Goal: Task Accomplishment & Management: Manage account settings

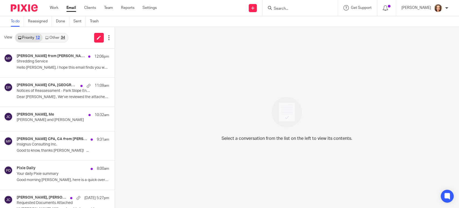
click at [173, 18] on div "To do Reassigned Done Sent Trash" at bounding box center [229, 21] width 459 height 11
click at [150, 8] on link "Settings" at bounding box center [150, 7] width 14 height 5
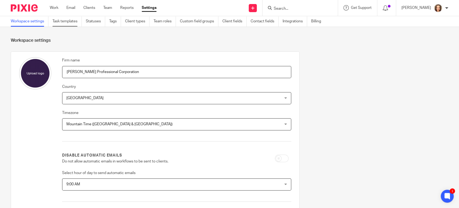
click at [65, 23] on link "Task templates" at bounding box center [66, 21] width 29 height 10
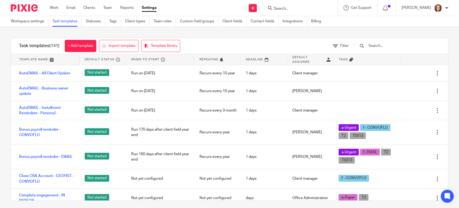
click at [392, 44] on input "text" at bounding box center [399, 46] width 63 height 6
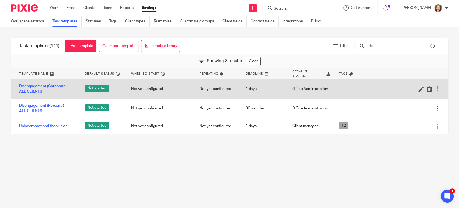
type input "dis"
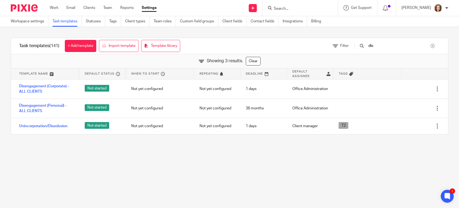
click at [37, 33] on div "Task templates (141) + Add template Import template Template library Filter dis…" at bounding box center [229, 86] width 459 height 118
click at [53, 29] on div "Task templates (141) + Add template Import template Template library Filter dis…" at bounding box center [229, 86] width 459 height 118
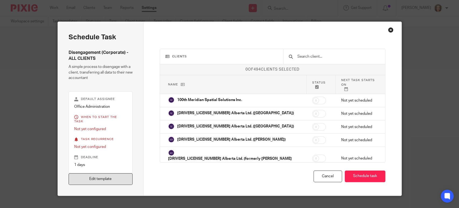
click at [91, 175] on link "Edit template" at bounding box center [101, 179] width 64 height 12
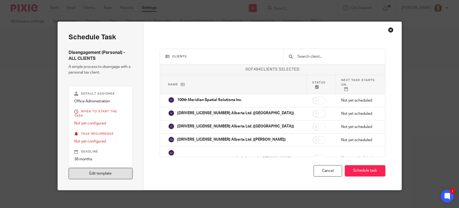
click at [107, 168] on link "Edit template" at bounding box center [101, 174] width 64 height 12
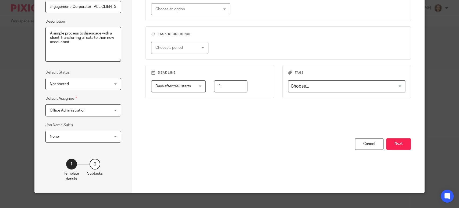
scroll to position [67, 0]
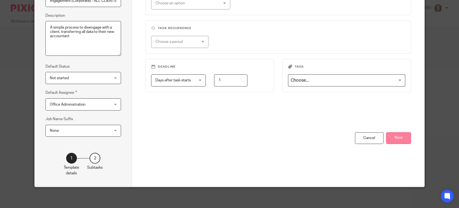
click at [396, 138] on button "Next" at bounding box center [398, 138] width 25 height 12
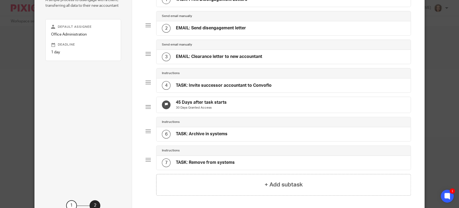
scroll to position [0, 0]
click at [211, 137] on h4 "TASK: Archive in systems" at bounding box center [202, 134] width 52 height 6
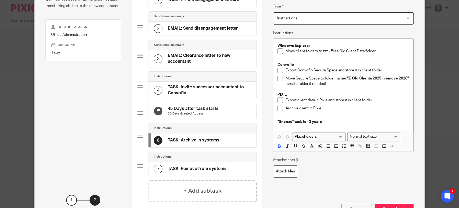
scroll to position [60, 0]
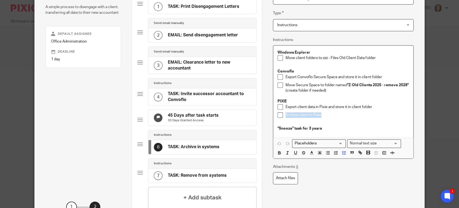
drag, startPoint x: 320, startPoint y: 115, endPoint x: 282, endPoint y: 113, distance: 38.5
click at [282, 113] on li "Archive client in Pixie" at bounding box center [344, 116] width 132 height 8
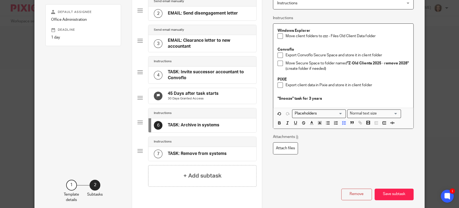
scroll to position [112, 0]
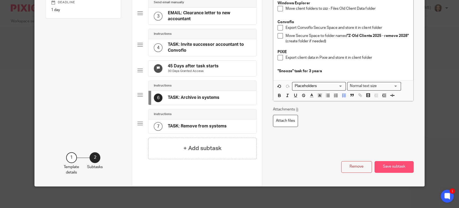
click at [390, 165] on button "Save subtask" at bounding box center [394, 167] width 39 height 12
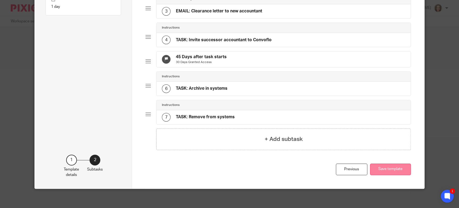
click at [385, 169] on button "Save template" at bounding box center [390, 169] width 41 height 12
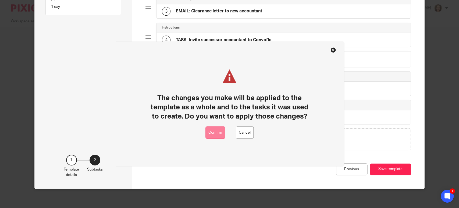
click at [217, 134] on button "Confirm" at bounding box center [215, 132] width 20 height 12
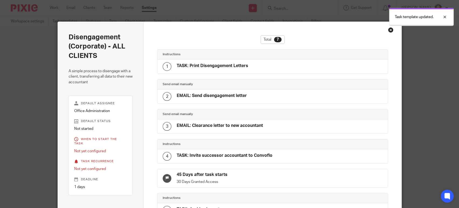
scroll to position [93, 0]
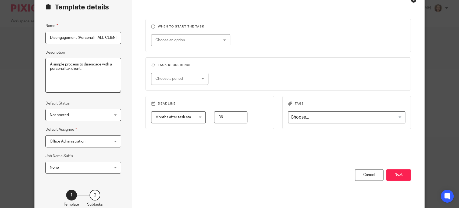
scroll to position [0, 3]
click at [396, 172] on button "Next" at bounding box center [398, 175] width 25 height 12
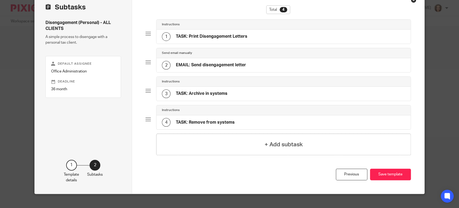
scroll to position [0, 0]
click at [213, 96] on div "3 TASK: Archive in systems" at bounding box center [195, 93] width 66 height 9
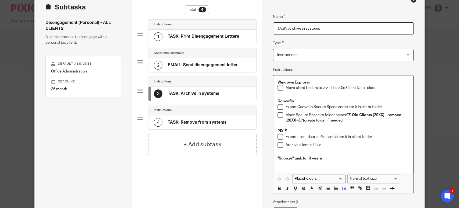
click at [269, 145] on div "Name TASK: Print Disengagement Letters Type Instructions Instructions Instructi…" at bounding box center [343, 123] width 162 height 263
drag, startPoint x: 320, startPoint y: 146, endPoint x: 280, endPoint y: 146, distance: 40.1
click at [280, 146] on li "Archive client in Pixie" at bounding box center [344, 146] width 132 height 8
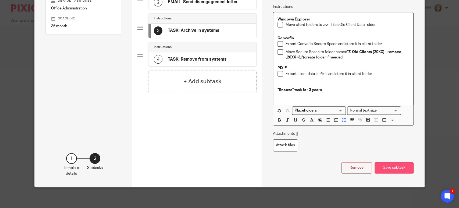
click at [395, 166] on button "Save subtask" at bounding box center [394, 168] width 39 height 12
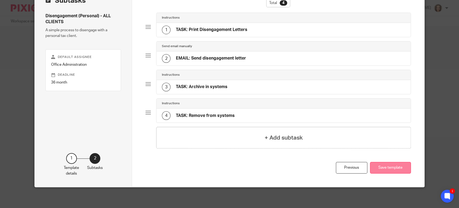
click at [385, 169] on button "Save template" at bounding box center [390, 168] width 41 height 12
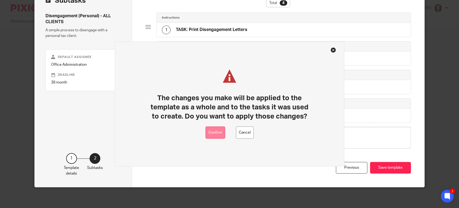
click at [215, 134] on button "Confirm" at bounding box center [215, 132] width 20 height 12
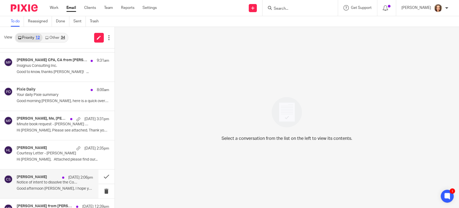
scroll to position [103, 0]
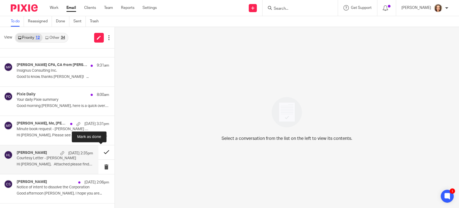
click at [100, 150] on button at bounding box center [106, 152] width 16 height 14
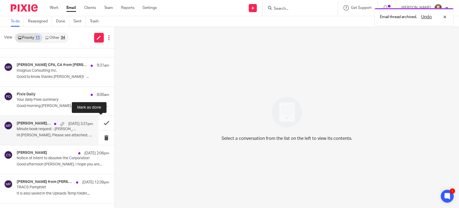
click at [102, 122] on button at bounding box center [106, 123] width 16 height 14
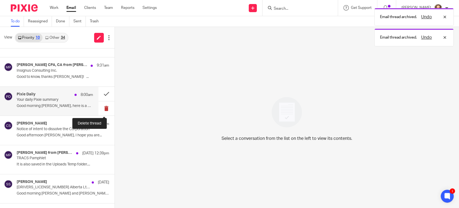
click at [100, 106] on button at bounding box center [106, 108] width 16 height 14
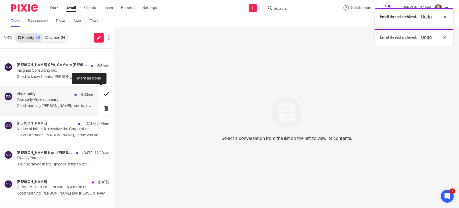
scroll to position [98, 0]
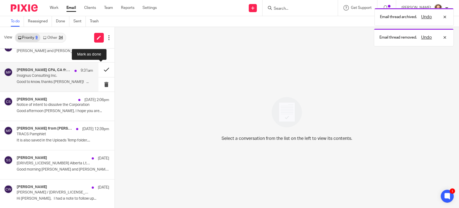
click at [101, 69] on button at bounding box center [106, 69] width 16 height 14
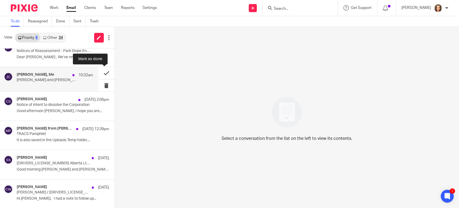
click at [102, 69] on button at bounding box center [106, 73] width 16 height 12
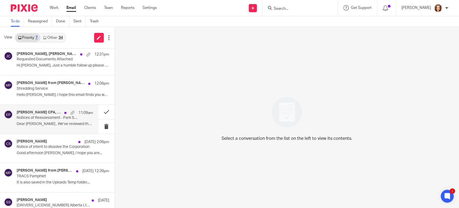
scroll to position [0, 0]
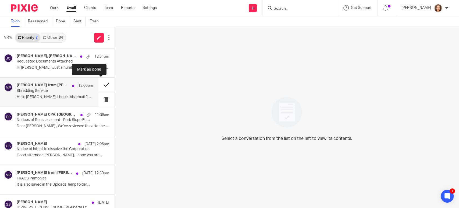
click at [100, 83] on button at bounding box center [106, 84] width 16 height 14
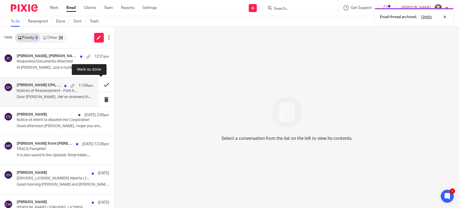
click at [102, 84] on button at bounding box center [106, 84] width 16 height 14
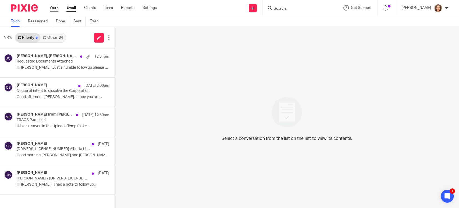
click at [53, 6] on link "Work" at bounding box center [54, 7] width 9 height 5
click at [285, 7] on input "Search" at bounding box center [297, 8] width 48 height 5
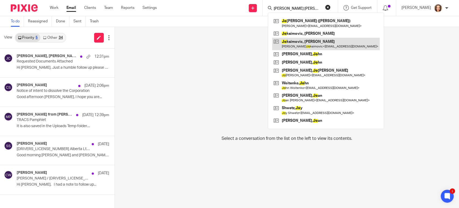
type input "dan jo"
click at [296, 42] on link at bounding box center [326, 44] width 108 height 12
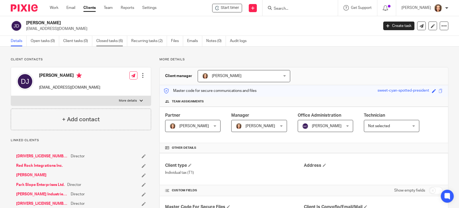
click at [119, 42] on link "Closed tasks (6)" at bounding box center [111, 41] width 31 height 10
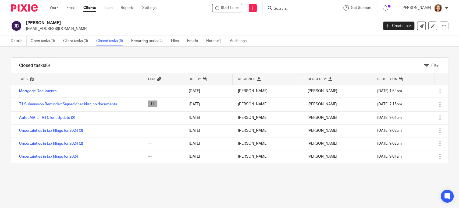
click at [289, 11] on form at bounding box center [301, 8] width 57 height 7
click at [289, 11] on input "Search" at bounding box center [297, 8] width 48 height 5
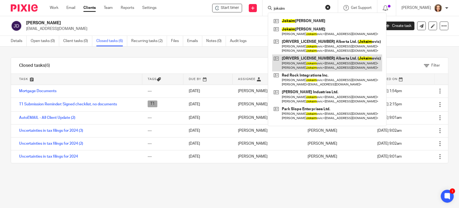
type input "joksim"
click at [311, 63] on link at bounding box center [327, 62] width 110 height 17
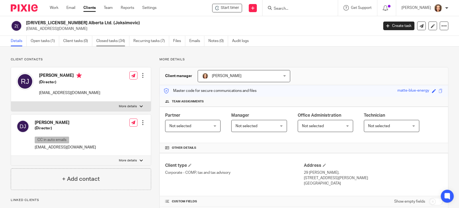
click at [111, 41] on link "Closed tasks (34)" at bounding box center [112, 41] width 33 height 10
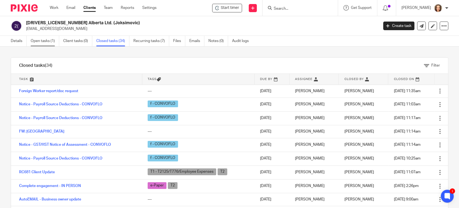
click at [44, 42] on link "Open tasks (1)" at bounding box center [45, 41] width 29 height 10
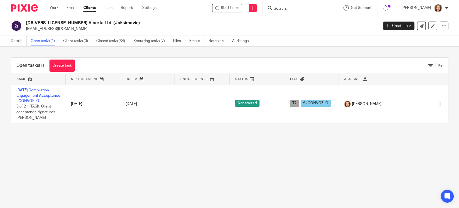
click at [163, 52] on div "Open tasks (1) Create task Filter Name Next Deadline Due By Snoozed Until Statu…" at bounding box center [229, 90] width 459 height 87
click at [281, 8] on input "Search" at bounding box center [297, 8] width 48 height 5
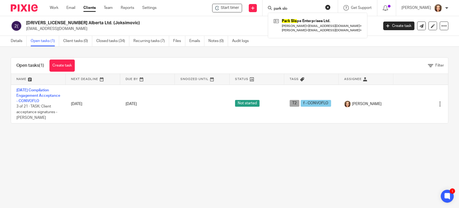
type input "park slo"
click button "submit" at bounding box center [0, 0] width 0 height 0
click at [126, 169] on main "[DRIVERS_LICENSE_NUMBER] Alberta Ltd. (Joksimovic) [EMAIL_ADDRESS][DOMAIN_NAME]…" at bounding box center [229, 104] width 459 height 208
click at [290, 10] on input "Search" at bounding box center [297, 8] width 48 height 5
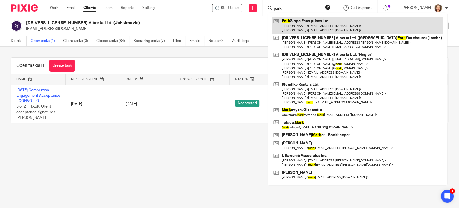
type input "park"
click at [297, 23] on link at bounding box center [357, 25] width 171 height 17
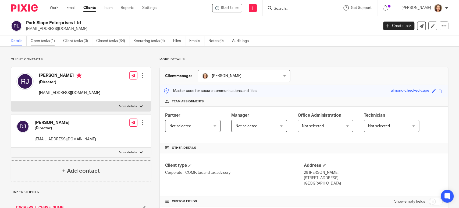
click at [42, 40] on link "Open tasks (1)" at bounding box center [45, 41] width 29 height 10
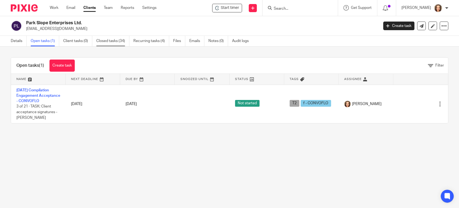
click at [113, 40] on link "Closed tasks (34)" at bounding box center [112, 41] width 33 height 10
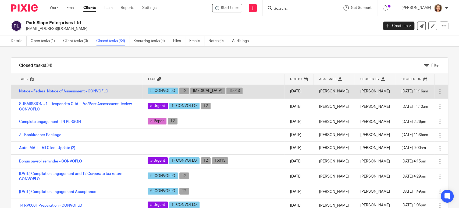
click at [79, 86] on td "Notice - Federal Notice of Assessment - CONVOFLO" at bounding box center [76, 91] width 131 height 14
click at [78, 93] on link "Notice - Federal Notice of Assessment - CONVOFLO" at bounding box center [63, 91] width 89 height 4
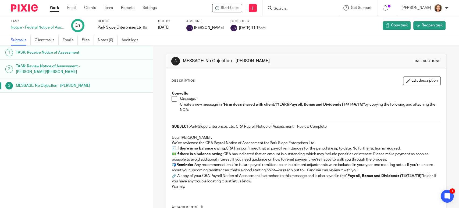
click at [85, 127] on div "1 TASK: Receive Notice of Assessment 2 TASK: Review Notice of Assessment - JEAN…" at bounding box center [76, 119] width 153 height 146
click at [149, 8] on link "Settings" at bounding box center [150, 7] width 14 height 5
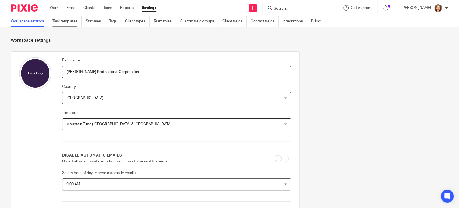
click at [72, 20] on link "Task templates" at bounding box center [66, 21] width 29 height 10
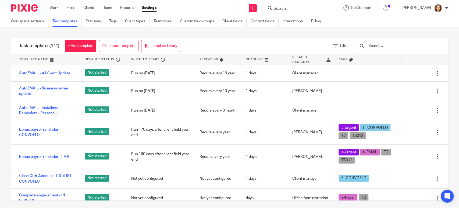
click at [394, 42] on div at bounding box center [394, 46] width 91 height 16
click at [389, 46] on input "text" at bounding box center [399, 46] width 63 height 6
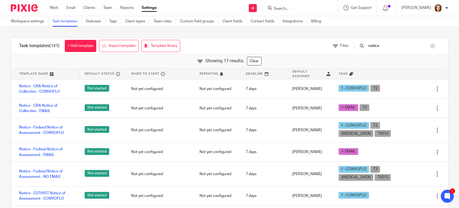
click at [393, 42] on div "notice" at bounding box center [394, 46] width 91 height 16
drag, startPoint x: 401, startPoint y: 46, endPoint x: 351, endPoint y: 46, distance: 50.6
click at [352, 47] on div "Filter notice" at bounding box center [386, 46] width 123 height 16
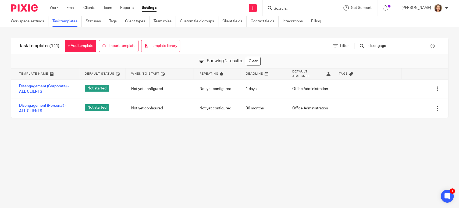
drag, startPoint x: 371, startPoint y: 45, endPoint x: 316, endPoint y: 50, distance: 55.4
click at [342, 42] on div "Filter disengage" at bounding box center [386, 46] width 123 height 16
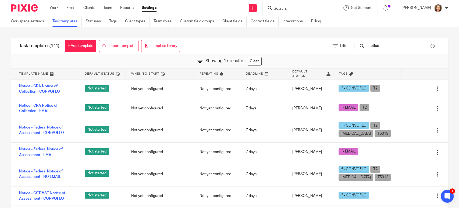
type input "notice"
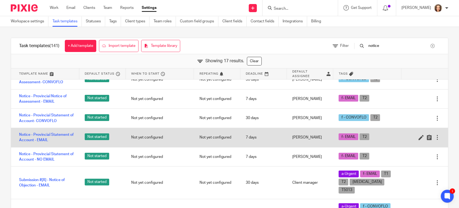
scroll to position [17, 0]
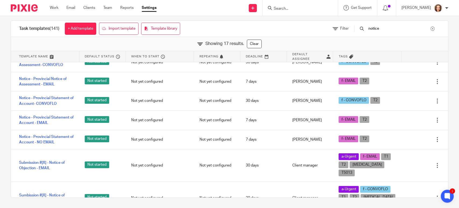
click at [90, 44] on div "Showing 17 results. Clear" at bounding box center [229, 44] width 437 height 14
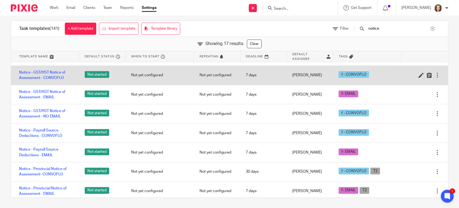
scroll to position [100, 0]
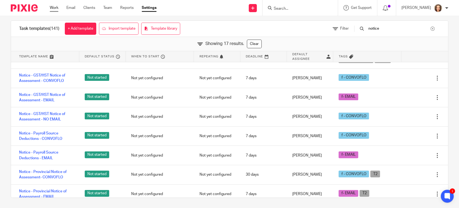
click at [54, 8] on link "Work" at bounding box center [54, 7] width 9 height 5
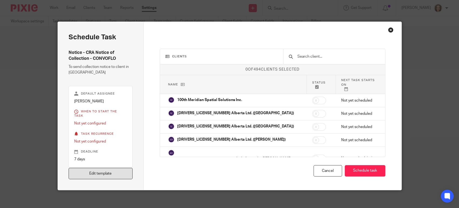
click at [109, 168] on link "Edit template" at bounding box center [101, 174] width 64 height 12
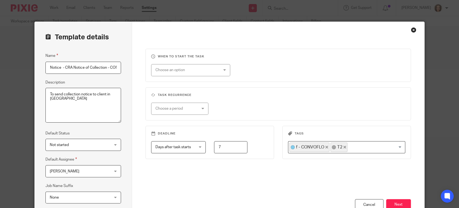
scroll to position [0, 13]
click at [392, 200] on button "Next" at bounding box center [398, 205] width 25 height 12
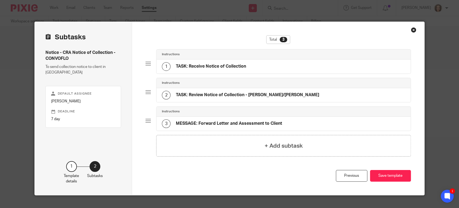
click at [218, 64] on h4 "TASK: Receive Notice of Collection" at bounding box center [211, 66] width 70 height 6
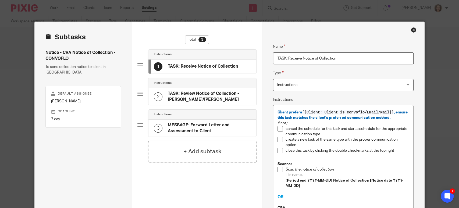
click at [389, 118] on p "Client prefers [[Client: Client is Convoflo/Email/Mail]] , ensure this task mat…" at bounding box center [344, 114] width 132 height 11
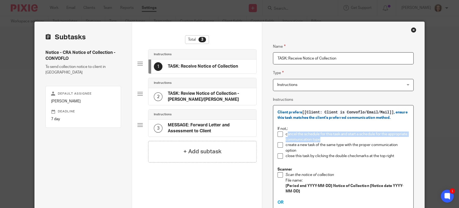
drag, startPoint x: 324, startPoint y: 138, endPoint x: 285, endPoint y: 132, distance: 39.4
click at [286, 132] on p "cancel the schedule for this task and start a schedule for the appropriate comm…" at bounding box center [347, 136] width 123 height 11
click at [288, 132] on p "cancel the schedule for this task and start a schedule for the appropriate comm…" at bounding box center [347, 136] width 123 height 11
drag, startPoint x: 283, startPoint y: 135, endPoint x: 323, endPoint y: 132, distance: 39.6
click at [323, 132] on p "cancel the schedule for this task and start a schedule for the appropriate comm…" at bounding box center [347, 136] width 123 height 11
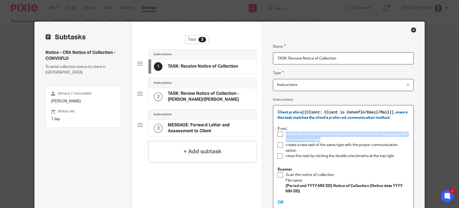
drag, startPoint x: 322, startPoint y: 139, endPoint x: 282, endPoint y: 136, distance: 39.4
click at [282, 136] on li "cancel the schedule for this task and start a schedule for the appropriate comm…" at bounding box center [344, 136] width 132 height 11
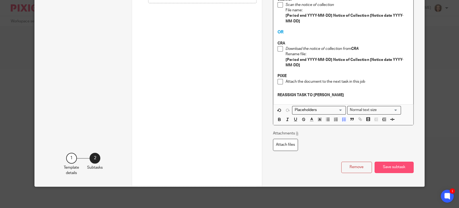
click at [387, 166] on button "Save subtask" at bounding box center [394, 167] width 39 height 12
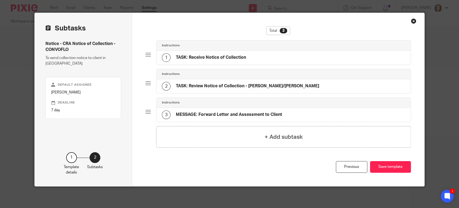
scroll to position [8, 0]
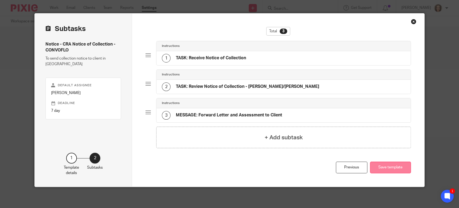
click at [384, 166] on button "Save template" at bounding box center [390, 167] width 41 height 12
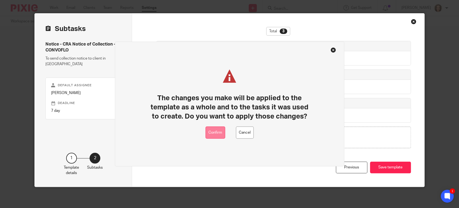
click at [212, 134] on button "Confirm" at bounding box center [215, 132] width 20 height 12
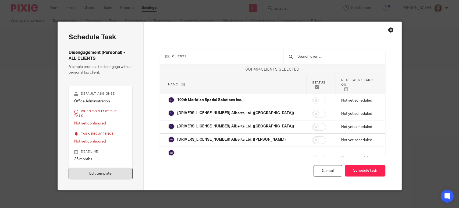
click at [118, 168] on link "Edit template" at bounding box center [101, 174] width 64 height 12
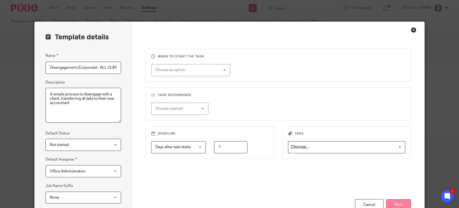
click at [389, 200] on button "Next" at bounding box center [398, 205] width 25 height 12
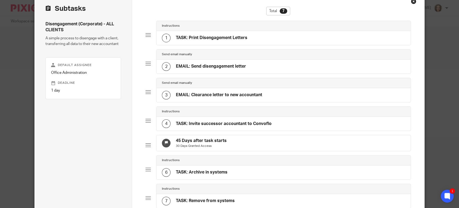
scroll to position [118, 0]
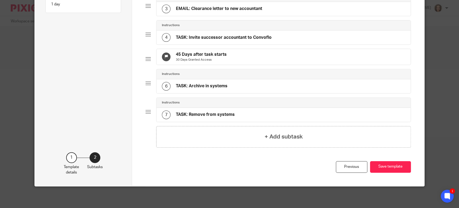
click at [223, 84] on h4 "TASK: Archive in systems" at bounding box center [202, 86] width 52 height 6
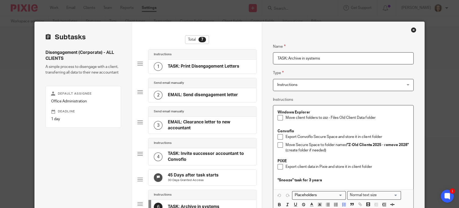
click at [375, 166] on p "Export client data in Pixie and store it in client folder" at bounding box center [347, 166] width 123 height 5
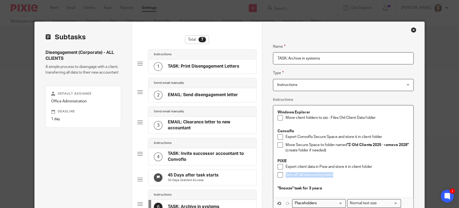
drag, startPoint x: 334, startPoint y: 175, endPoint x: 283, endPoint y: 176, distance: 51.6
click at [283, 176] on li "Turn off all reoccurring tasks" at bounding box center [344, 176] width 132 height 8
copy p "Turn off all reoccurring tasks"
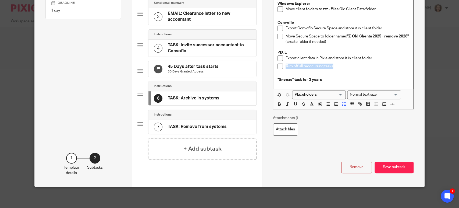
scroll to position [112, 0]
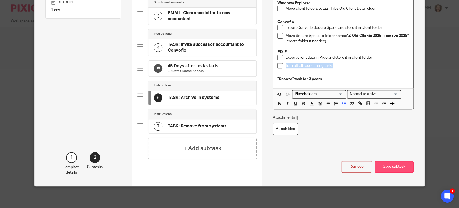
click at [386, 167] on button "Save subtask" at bounding box center [394, 167] width 39 height 12
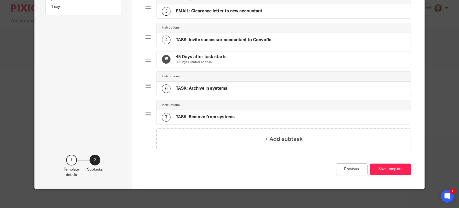
click at [250, 91] on div "6 TASK: Archive in systems" at bounding box center [284, 88] width 254 height 14
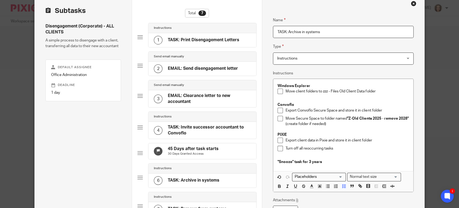
scroll to position [90, 0]
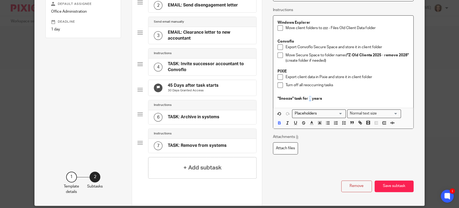
click at [309, 97] on strong ""Snooze" task for 3 years" at bounding box center [300, 99] width 44 height 4
click at [327, 98] on p ""Snooze" task for 1 years" at bounding box center [344, 98] width 132 height 5
drag, startPoint x: 264, startPoint y: 103, endPoint x: 226, endPoint y: 107, distance: 37.6
click at [227, 107] on div "Subtasks Disengagement (Corporate) - ALL CLIENTS A simple process to disengage …" at bounding box center [230, 68] width 390 height 273
copy strong ""Snooze" task for 1 years"
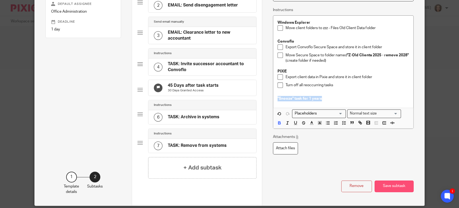
click at [392, 187] on button "Save subtask" at bounding box center [394, 186] width 39 height 12
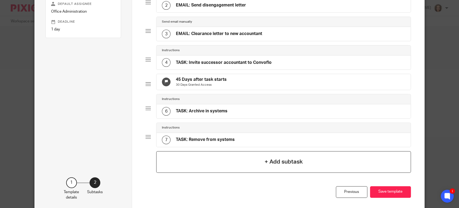
click at [197, 158] on div "+ Add subtask" at bounding box center [283, 162] width 255 height 22
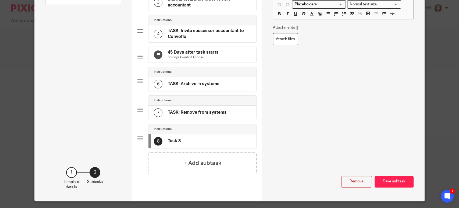
scroll to position [141, 0]
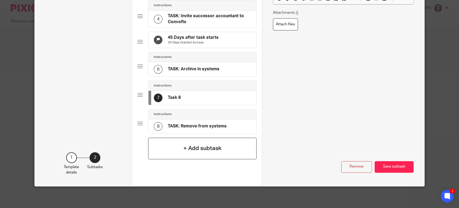
click at [176, 147] on div "+ Add subtask" at bounding box center [202, 148] width 108 height 22
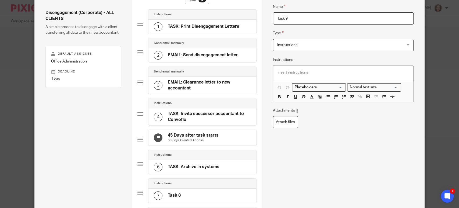
scroll to position [97, 0]
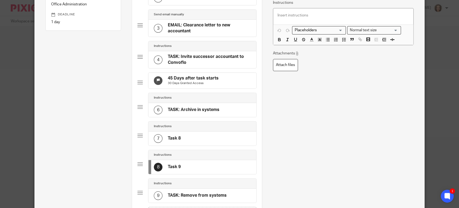
click at [176, 138] on div "7 Task 8" at bounding box center [167, 138] width 27 height 9
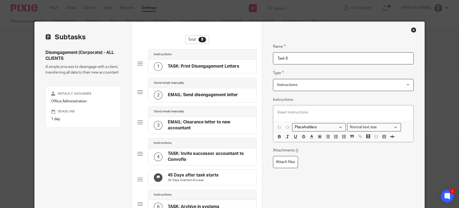
drag, startPoint x: 294, startPoint y: 55, endPoint x: 242, endPoint y: 67, distance: 53.8
click at [243, 67] on div "Subtasks Disengagement (Corporate) - ALL CLIENTS A simple process to disengage …" at bounding box center [230, 187] width 390 height 330
type input "TASK: Snooze"
click at [291, 112] on p at bounding box center [344, 111] width 132 height 5
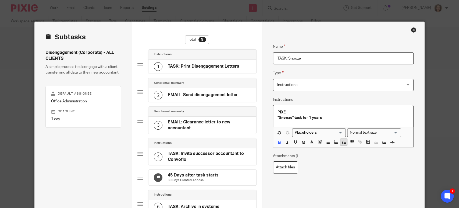
click at [342, 142] on icon "button" at bounding box center [344, 142] width 5 height 5
drag, startPoint x: 300, startPoint y: 118, endPoint x: 330, endPoint y: 118, distance: 29.9
click at [330, 118] on p ""Snooze" task for 1 years" at bounding box center [347, 117] width 123 height 5
click at [334, 119] on p ""Snooze" task for 1 years" at bounding box center [347, 117] width 123 height 5
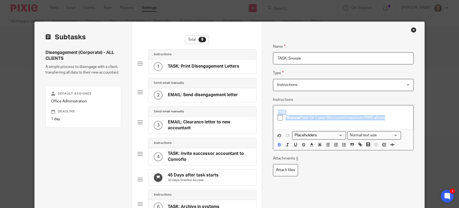
drag, startPoint x: 326, startPoint y: 115, endPoint x: 209, endPoint y: 101, distance: 117.9
click at [210, 105] on div "Subtasks Disengagement (Corporate) - ALL CLIENTS A simple process to disengage …" at bounding box center [230, 187] width 390 height 330
copy div "PIXE "Snooze" task for 1 year (the current maximum PIXIE allows)"
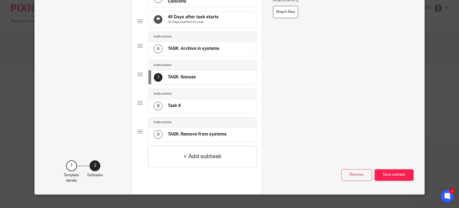
scroll to position [169, 0]
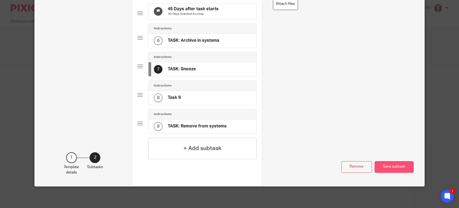
click at [390, 169] on button "Save subtask" at bounding box center [394, 167] width 39 height 12
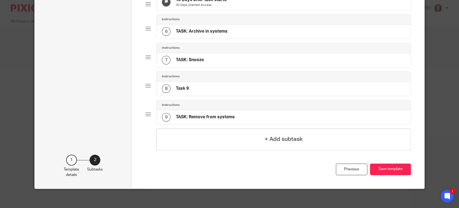
click at [202, 93] on div "8 Task 9" at bounding box center [284, 88] width 254 height 14
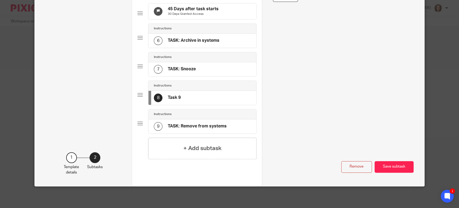
scroll to position [0, 0]
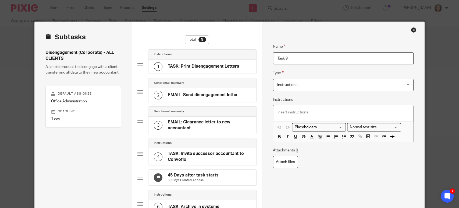
click at [295, 109] on div at bounding box center [343, 113] width 140 height 16
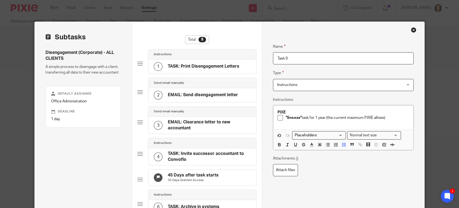
drag, startPoint x: 290, startPoint y: 58, endPoint x: 230, endPoint y: 60, distance: 60.3
click at [240, 56] on div "Subtasks Disengagement (Corporate) - ALL CLIENTS A simple process to disengage …" at bounding box center [230, 187] width 390 height 330
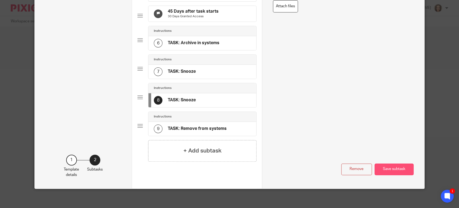
scroll to position [164, 0]
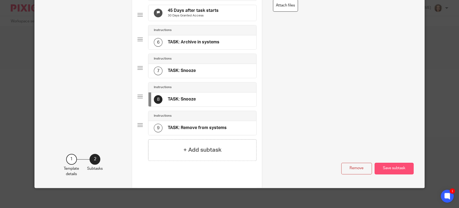
type input "TASK: Snooze"
click at [389, 170] on button "Save subtask" at bounding box center [394, 168] width 39 height 12
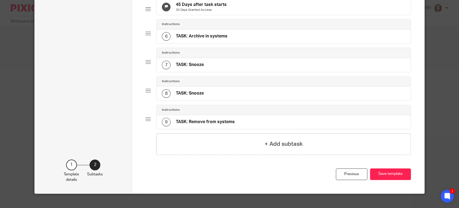
click at [214, 67] on div "7 TASK: Snooze" at bounding box center [284, 65] width 254 height 14
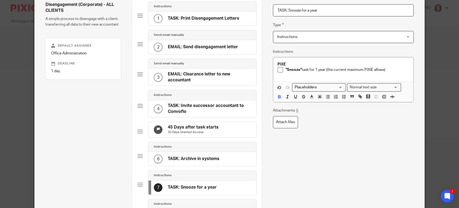
scroll to position [169, 0]
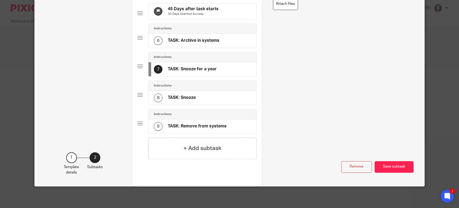
type input "TASK: Snooze for a year"
click at [178, 97] on h4 "TASK: Snooze" at bounding box center [182, 98] width 28 height 6
type input "TASK: Snooze for a year"
click at [400, 165] on button "Save subtask" at bounding box center [394, 167] width 39 height 12
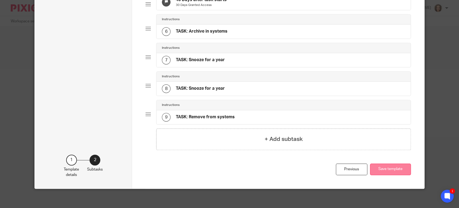
click at [393, 171] on button "Save template" at bounding box center [390, 169] width 41 height 12
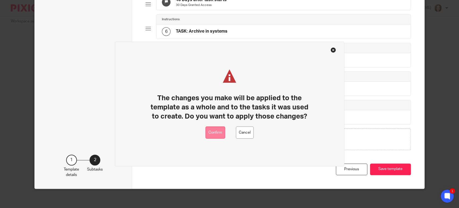
click at [210, 132] on button "Confirm" at bounding box center [215, 132] width 20 height 12
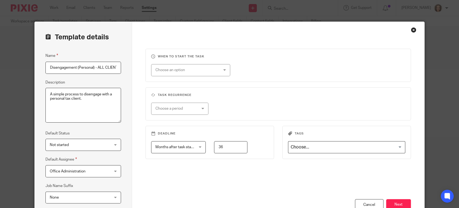
drag, startPoint x: 394, startPoint y: 202, endPoint x: 392, endPoint y: 194, distance: 8.6
click at [394, 202] on button "Next" at bounding box center [398, 205] width 25 height 12
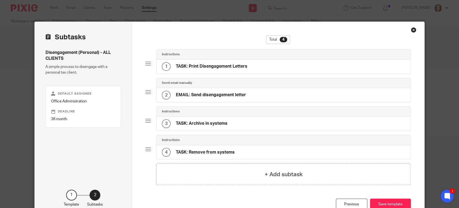
click at [220, 126] on div "3 TASK: Archive in systems" at bounding box center [195, 123] width 66 height 9
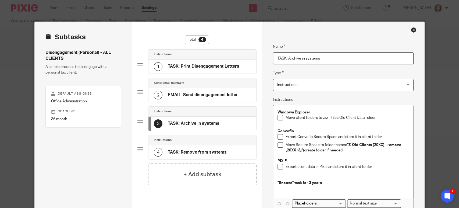
click at [375, 165] on p "Export client data in Pixie and store it in client folder" at bounding box center [347, 166] width 123 height 5
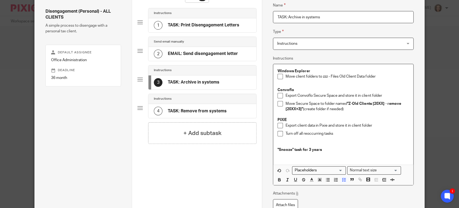
scroll to position [101, 0]
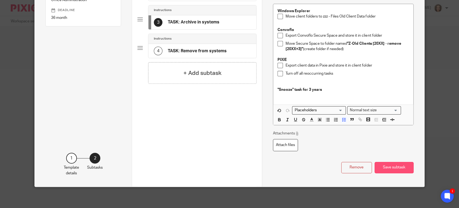
click at [389, 166] on button "Save subtask" at bounding box center [394, 168] width 39 height 12
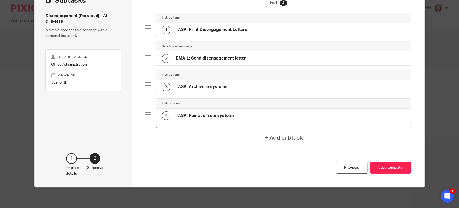
click at [228, 84] on div "3 TASK: Archive in systems" at bounding box center [284, 87] width 254 height 14
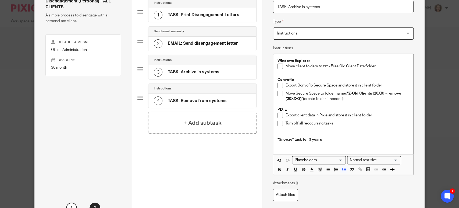
scroll to position [52, 0]
click at [309, 138] on strong ""Snooze" task for 3 years" at bounding box center [300, 139] width 44 height 4
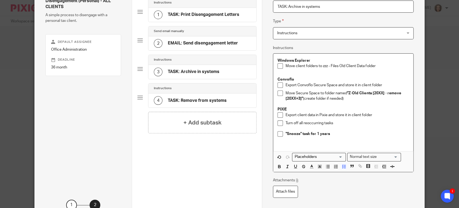
click at [342, 122] on p "Turn off all reoccurring tasks" at bounding box center [347, 122] width 123 height 5
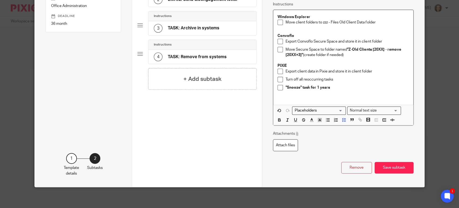
scroll to position [95, 0]
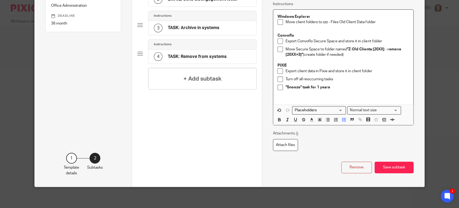
click at [330, 86] on p ""Snooze" task for 1 years" at bounding box center [347, 86] width 123 height 5
click at [402, 164] on button "Save subtask" at bounding box center [394, 167] width 39 height 12
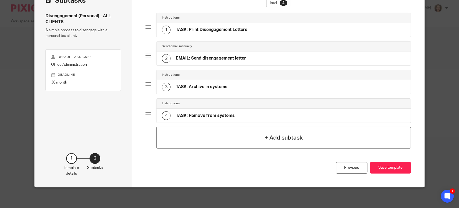
click at [232, 139] on div "+ Add subtask" at bounding box center [283, 138] width 255 height 22
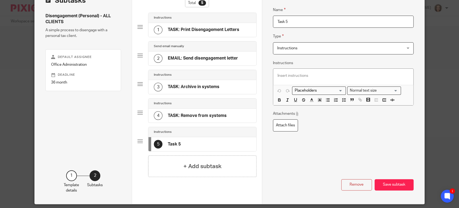
click at [304, 75] on p at bounding box center [344, 75] width 132 height 5
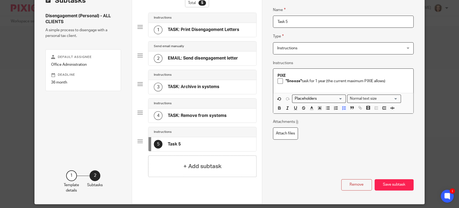
click at [290, 22] on input "Task 5" at bounding box center [343, 22] width 141 height 12
drag, startPoint x: 292, startPoint y: 21, endPoint x: 227, endPoint y: 20, distance: 64.3
click at [229, 20] on div "Subtasks Disengagement (Personal) - ALL CLIENTS A simple process to disengage w…" at bounding box center [230, 94] width 390 height 218
type input "TASK: Snooze for a year"
click at [388, 183] on button "Save subtask" at bounding box center [394, 185] width 39 height 12
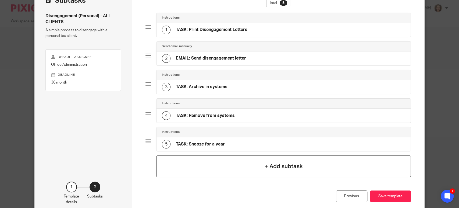
click at [170, 159] on div "+ Add subtask" at bounding box center [283, 166] width 255 height 22
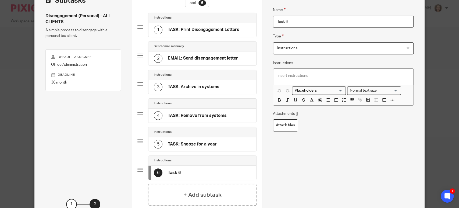
drag, startPoint x: 291, startPoint y: 22, endPoint x: 190, endPoint y: 21, distance: 101.1
click at [193, 21] on div "Subtasks Disengagement (Personal) - ALL CLIENTS A simple process to disengage w…" at bounding box center [230, 108] width 390 height 247
type input "TASK: Snooze for a year"
click at [288, 74] on p at bounding box center [344, 75] width 132 height 5
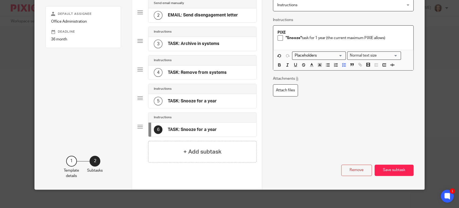
scroll to position [82, 0]
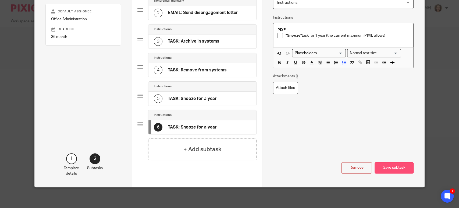
click at [392, 165] on button "Save subtask" at bounding box center [394, 168] width 39 height 12
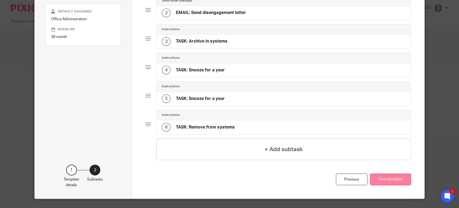
click at [389, 174] on button "Save template" at bounding box center [390, 179] width 41 height 12
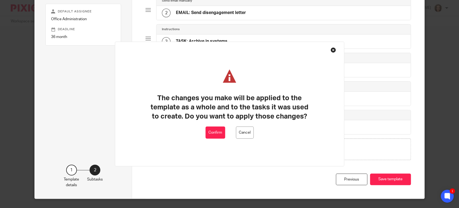
click at [212, 130] on button "Confirm" at bounding box center [215, 132] width 20 height 12
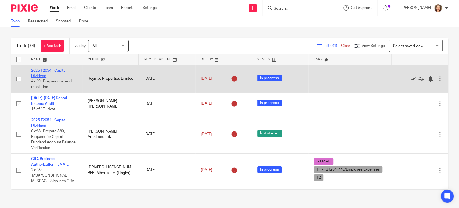
click at [45, 69] on link "2025 T2054 - Capital Dividend" at bounding box center [48, 73] width 35 height 9
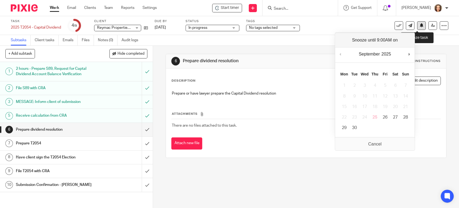
click at [420, 25] on button at bounding box center [421, 25] width 9 height 9
click at [409, 54] on button "Next Month" at bounding box center [409, 54] width 5 height 8
click at [410, 54] on button "Next Month" at bounding box center [409, 54] width 5 height 8
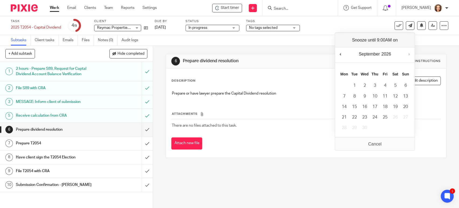
click at [410, 54] on button "Next Month" at bounding box center [409, 54] width 5 height 8
click at [411, 54] on button "Next Month" at bounding box center [409, 54] width 5 height 8
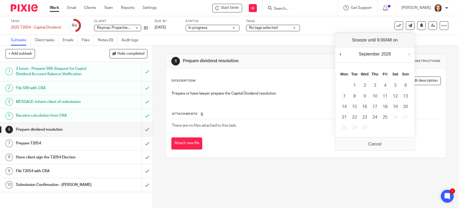
click at [411, 54] on button "Next Month" at bounding box center [409, 54] width 5 height 8
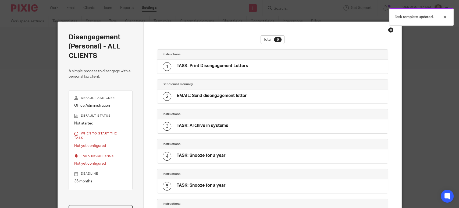
scroll to position [8, 0]
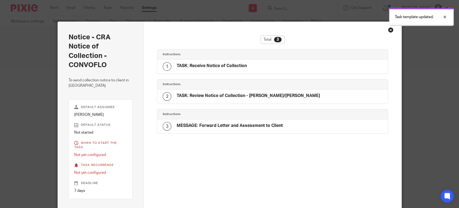
scroll to position [9, 0]
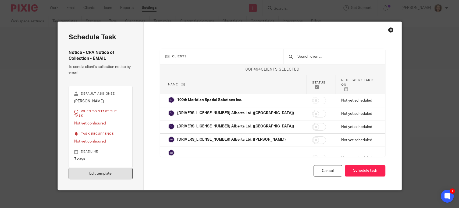
click at [99, 170] on link "Edit template" at bounding box center [101, 174] width 64 height 12
click at [90, 173] on link "Edit template" at bounding box center [101, 174] width 64 height 12
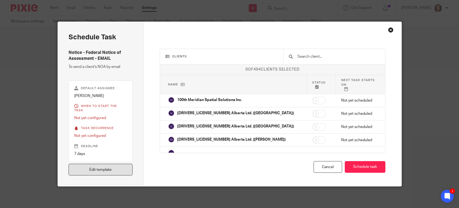
drag, startPoint x: 112, startPoint y: 168, endPoint x: 123, endPoint y: 168, distance: 10.8
click at [113, 168] on link "Edit template" at bounding box center [101, 170] width 64 height 12
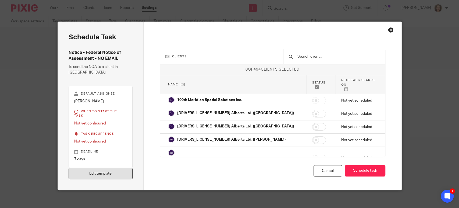
click at [116, 168] on link "Edit template" at bounding box center [101, 174] width 64 height 12
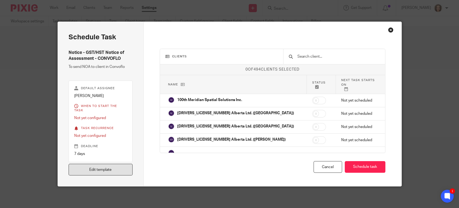
click at [118, 170] on link "Edit template" at bounding box center [101, 170] width 64 height 12
click at [99, 171] on link "Edit template" at bounding box center [101, 170] width 64 height 12
click at [109, 170] on link "Edit template" at bounding box center [101, 170] width 64 height 12
click at [102, 169] on link "Edit template" at bounding box center [101, 170] width 64 height 12
click at [99, 167] on link "Edit template" at bounding box center [101, 170] width 64 height 12
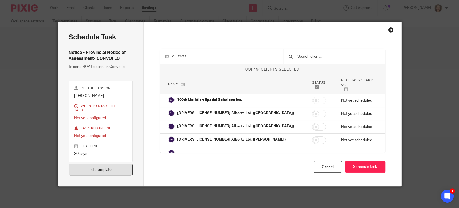
click at [102, 170] on link "Edit template" at bounding box center [101, 170] width 64 height 12
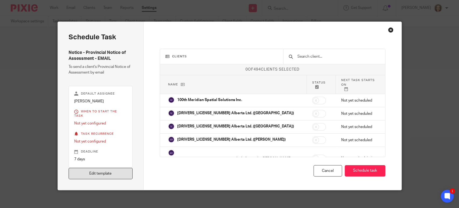
click at [111, 172] on link "Edit template" at bounding box center [101, 174] width 64 height 12
click at [98, 169] on link "Edit template" at bounding box center [101, 174] width 64 height 12
click at [109, 168] on link "Edit template" at bounding box center [101, 174] width 64 height 12
click at [113, 169] on link "Edit template" at bounding box center [101, 174] width 64 height 12
click at [86, 168] on link "Edit template" at bounding box center [101, 174] width 64 height 12
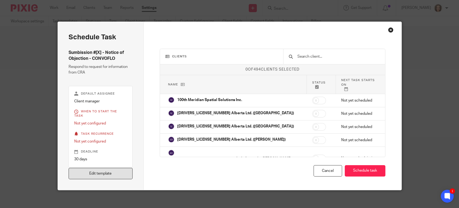
drag, startPoint x: 112, startPoint y: 169, endPoint x: 118, endPoint y: 167, distance: 7.0
click at [112, 169] on link "Edit template" at bounding box center [101, 174] width 64 height 12
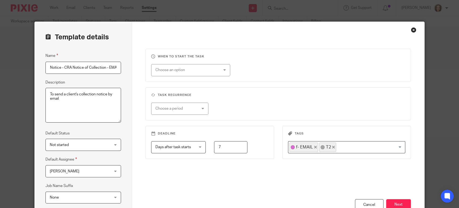
scroll to position [0, 3]
click at [394, 201] on button "Next" at bounding box center [398, 205] width 25 height 12
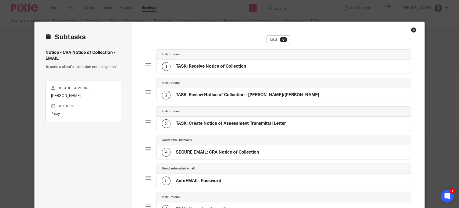
click at [224, 66] on h4 "TASK: Receive Notice of Collection" at bounding box center [211, 66] width 70 height 6
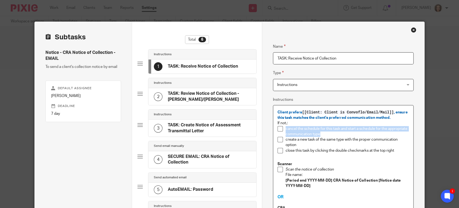
drag, startPoint x: 308, startPoint y: 134, endPoint x: 281, endPoint y: 129, distance: 27.9
click at [281, 129] on li "cancel the schedule for this task and start a schedule for the appropriate comm…" at bounding box center [344, 131] width 132 height 11
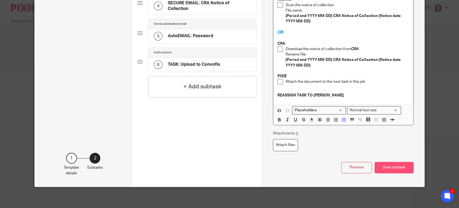
click at [387, 165] on button "Save subtask" at bounding box center [394, 168] width 39 height 12
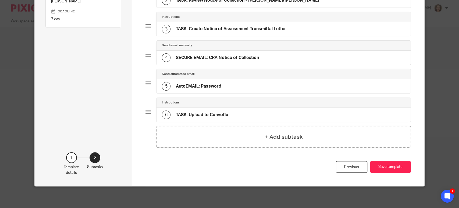
scroll to position [94, 0]
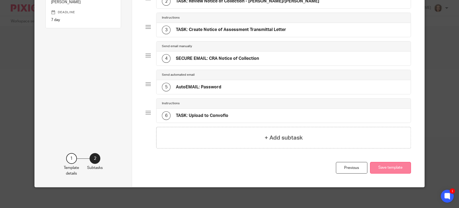
click at [391, 165] on button "Save template" at bounding box center [390, 168] width 41 height 12
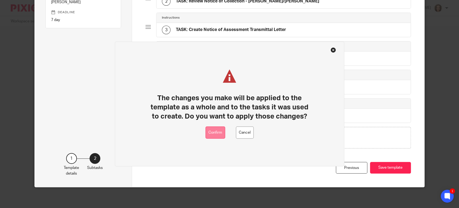
click at [216, 132] on button "Confirm" at bounding box center [215, 132] width 20 height 12
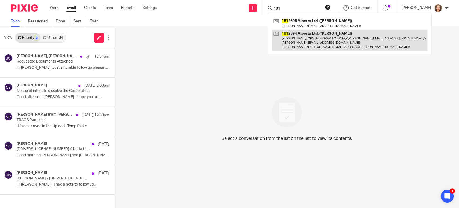
type input "181"
click at [302, 41] on link at bounding box center [349, 40] width 155 height 21
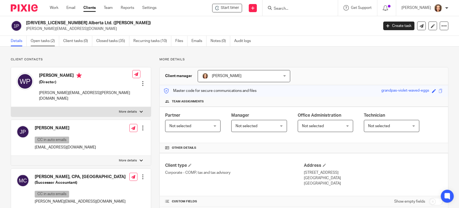
click at [44, 40] on link "Open tasks (2)" at bounding box center [45, 41] width 29 height 10
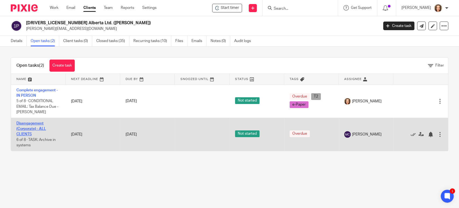
click at [37, 127] on link "Disengagement (Corporate) - ALL CLIENTS" at bounding box center [31, 128] width 30 height 15
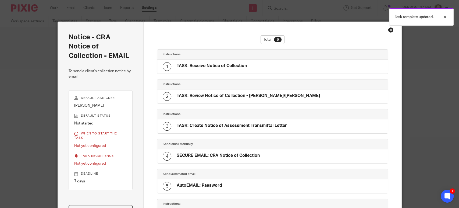
scroll to position [8, 0]
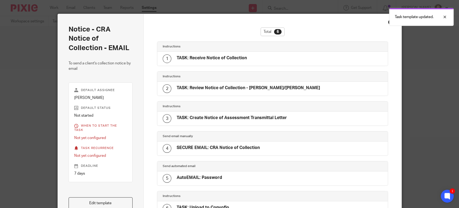
click at [216, 59] on h4 "TASK: Receive Notice of Collection" at bounding box center [212, 58] width 70 height 6
click at [106, 201] on link "Edit template" at bounding box center [101, 203] width 64 height 12
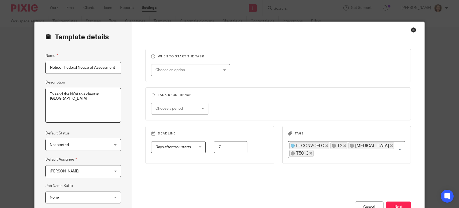
click at [393, 201] on button "Next" at bounding box center [398, 207] width 25 height 12
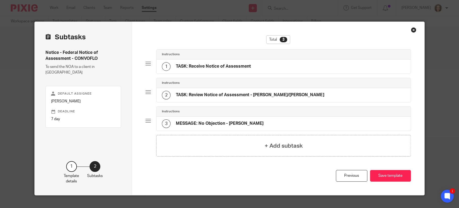
click at [204, 63] on h4 "TASK: Receive Notice of Assessment" at bounding box center [213, 66] width 75 height 6
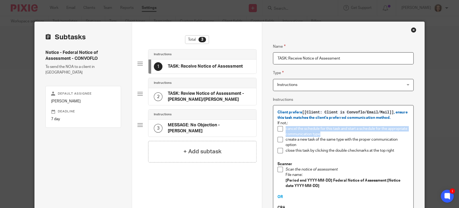
drag, startPoint x: 319, startPoint y: 134, endPoint x: 279, endPoint y: 131, distance: 39.7
click at [279, 131] on li "cancel the schedule for this task and start a schedule for the appropriate comm…" at bounding box center [344, 131] width 132 height 11
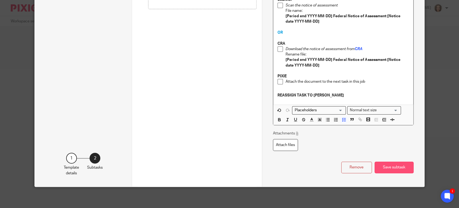
click at [391, 164] on button "Save subtask" at bounding box center [394, 167] width 39 height 12
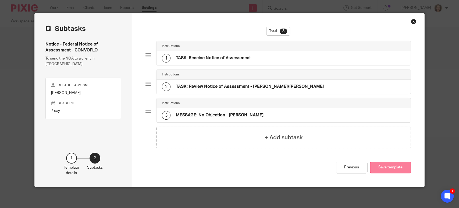
click at [393, 167] on button "Save template" at bounding box center [390, 167] width 41 height 12
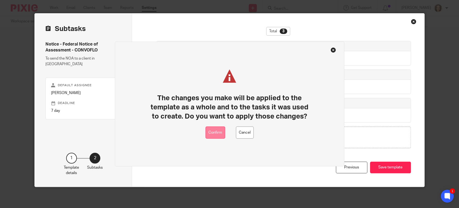
click at [217, 131] on button "Confirm" at bounding box center [215, 132] width 20 height 12
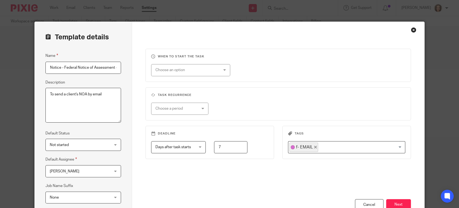
click at [394, 201] on button "Next" at bounding box center [398, 205] width 25 height 12
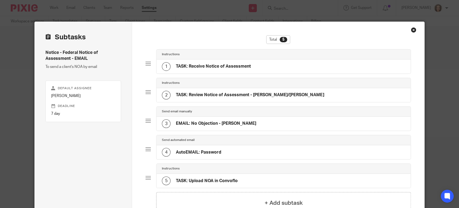
click at [200, 66] on h4 "TASK: Receive Notice of Assessment" at bounding box center [213, 66] width 75 height 6
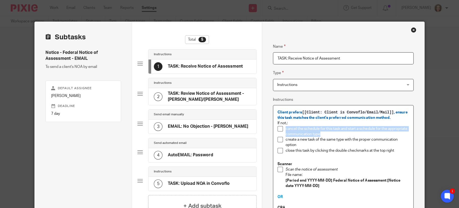
drag, startPoint x: 321, startPoint y: 135, endPoint x: 282, endPoint y: 130, distance: 39.6
click at [282, 130] on li "cancel the schedule for this task and start a schedule for the appropriate comm…" at bounding box center [344, 131] width 132 height 11
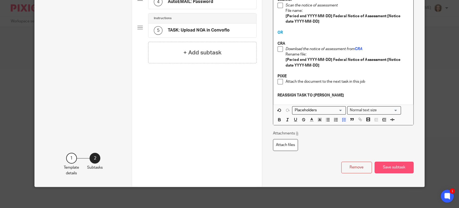
click at [392, 166] on button "Save subtask" at bounding box center [394, 167] width 39 height 12
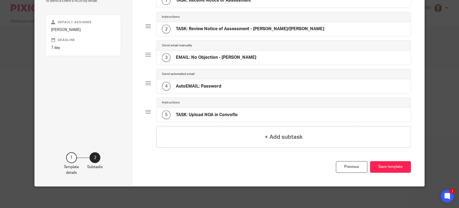
scroll to position [65, 0]
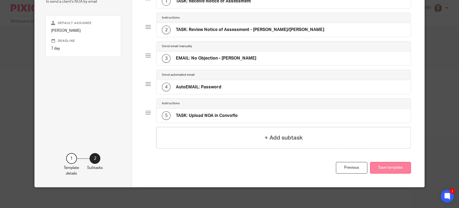
click at [375, 166] on button "Save template" at bounding box center [390, 168] width 41 height 12
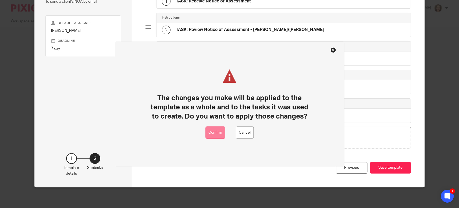
click at [218, 131] on button "Confirm" at bounding box center [215, 132] width 20 height 12
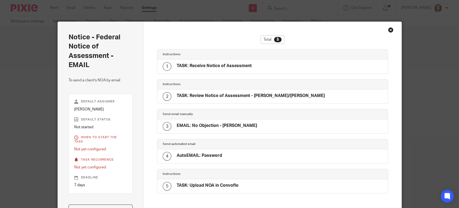
scroll to position [3, 0]
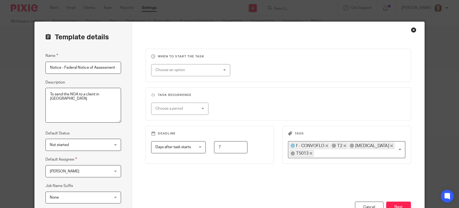
scroll to position [0, 19]
drag, startPoint x: 397, startPoint y: 200, endPoint x: 360, endPoint y: 167, distance: 49.5
click at [397, 201] on button "Next" at bounding box center [398, 207] width 25 height 12
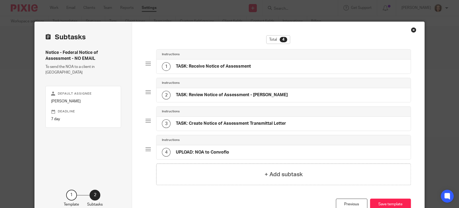
click at [203, 62] on div "1 TASK: Receive Notice of Assessment" at bounding box center [206, 66] width 89 height 9
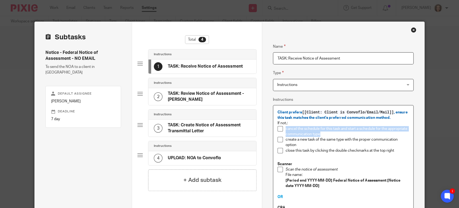
drag, startPoint x: 320, startPoint y: 134, endPoint x: 282, endPoint y: 129, distance: 38.3
click at [282, 129] on li "cancel the schedule for this task and start a schedule for the appropriate comm…" at bounding box center [344, 131] width 132 height 11
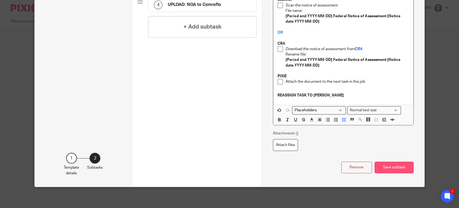
click at [382, 172] on button "Save subtask" at bounding box center [394, 167] width 39 height 12
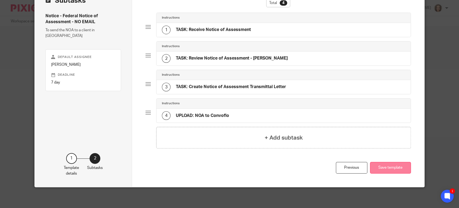
click at [381, 165] on button "Save template" at bounding box center [390, 168] width 41 height 12
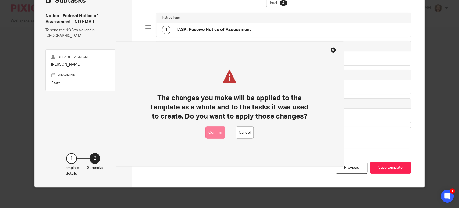
click at [218, 131] on button "Confirm" at bounding box center [215, 132] width 20 height 12
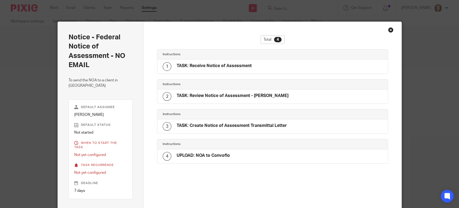
scroll to position [9, 0]
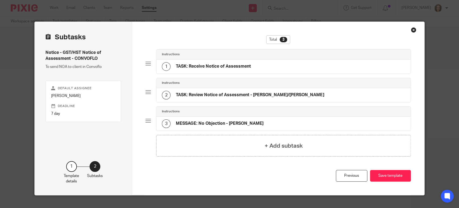
click at [196, 63] on div "1 TASK: Receive Notice of Assessment" at bounding box center [206, 66] width 89 height 9
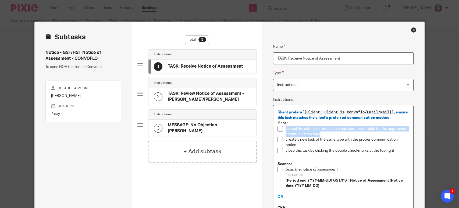
drag, startPoint x: 320, startPoint y: 134, endPoint x: 283, endPoint y: 129, distance: 37.7
click at [283, 129] on li "cancel the schedule for this task and start a schedule for the appropriate comm…" at bounding box center [344, 131] width 132 height 11
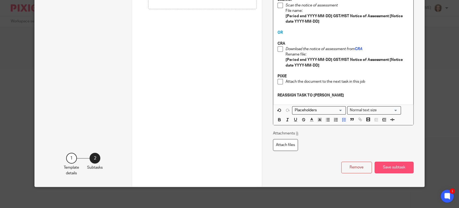
click at [382, 169] on button "Save subtask" at bounding box center [394, 167] width 39 height 12
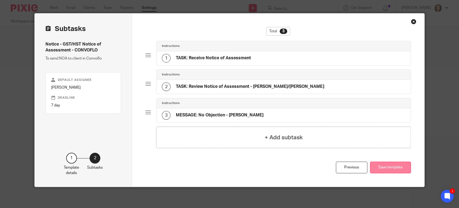
click at [381, 169] on button "Save template" at bounding box center [390, 167] width 41 height 12
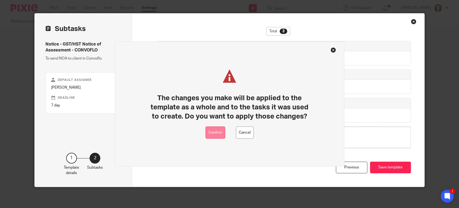
click at [214, 132] on button "Confirm" at bounding box center [215, 132] width 20 height 12
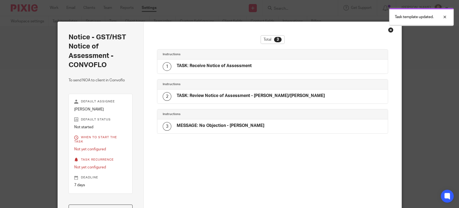
scroll to position [3, 0]
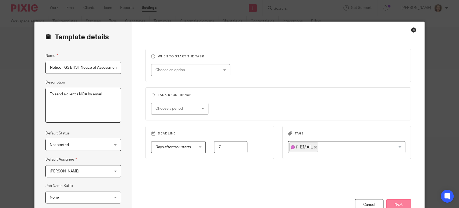
scroll to position [0, 15]
drag, startPoint x: 388, startPoint y: 201, endPoint x: 386, endPoint y: 194, distance: 7.1
click at [388, 201] on button "Next" at bounding box center [398, 205] width 25 height 12
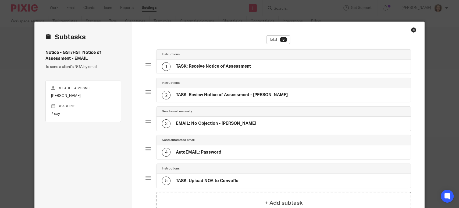
click at [192, 67] on h4 "TASK: Receive Notice of Assessment" at bounding box center [213, 66] width 75 height 6
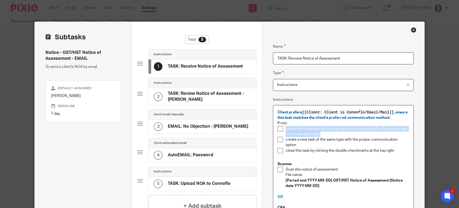
drag, startPoint x: 322, startPoint y: 134, endPoint x: 283, endPoint y: 129, distance: 39.3
click at [283, 129] on li "cancel the schedule for this task and start a schedule for the appropriate comm…" at bounding box center [344, 131] width 132 height 11
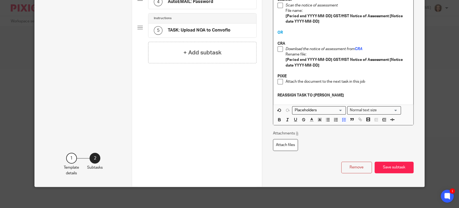
click at [392, 162] on button "Save subtask" at bounding box center [394, 167] width 39 height 12
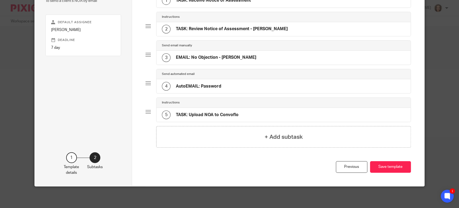
scroll to position [65, 0]
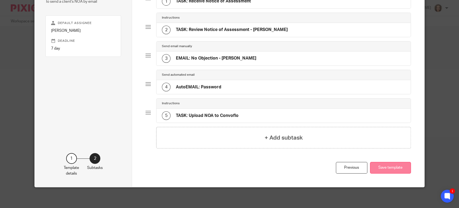
click at [381, 167] on button "Save template" at bounding box center [390, 168] width 41 height 12
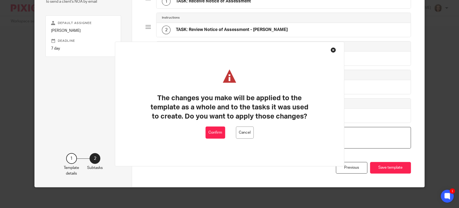
click at [214, 131] on button "Confirm" at bounding box center [215, 132] width 20 height 12
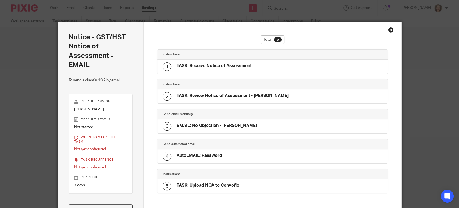
scroll to position [3, 0]
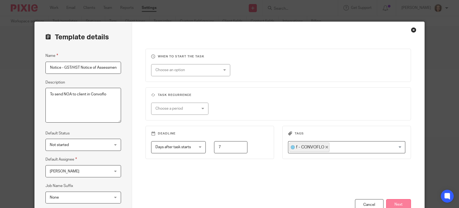
scroll to position [0, 22]
click at [399, 202] on button "Next" at bounding box center [398, 205] width 25 height 12
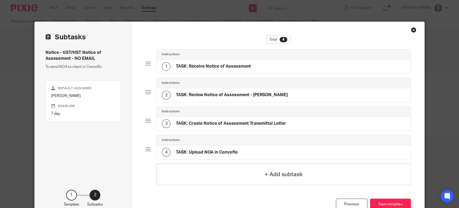
scroll to position [0, 0]
click at [215, 66] on h4 "TASK: Receive Notice of Assessment" at bounding box center [213, 66] width 75 height 6
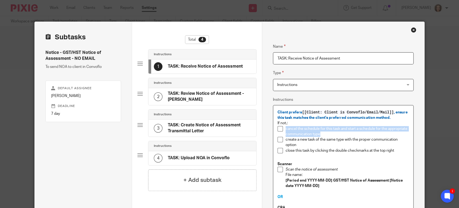
drag, startPoint x: 323, startPoint y: 134, endPoint x: 284, endPoint y: 129, distance: 39.9
click at [286, 129] on p "cancel the schedule for this task and start a schedule for the appropriate comm…" at bounding box center [347, 131] width 123 height 11
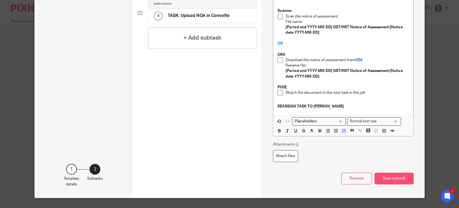
click at [383, 176] on button "Save subtask" at bounding box center [394, 178] width 39 height 12
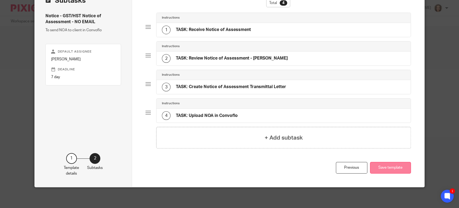
click at [383, 166] on button "Save template" at bounding box center [390, 168] width 41 height 12
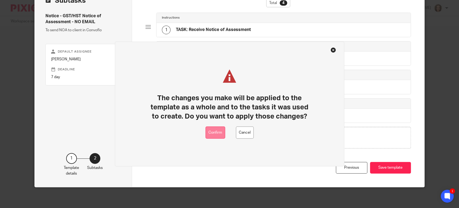
click at [215, 132] on button "Confirm" at bounding box center [215, 132] width 20 height 12
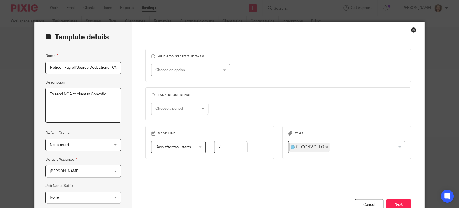
scroll to position [0, 16]
click at [396, 200] on button "Next" at bounding box center [398, 205] width 25 height 12
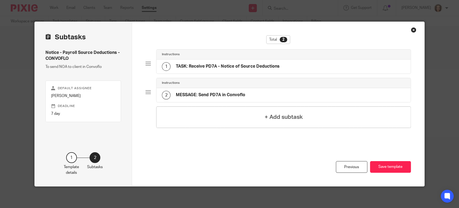
click at [205, 67] on h4 "TASK: Receive PD7A - Notice of Source Deductions" at bounding box center [228, 66] width 104 height 6
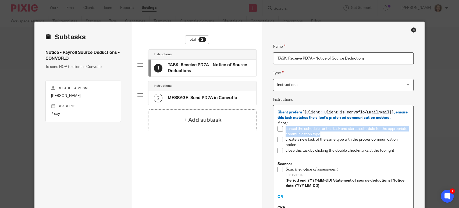
drag, startPoint x: 320, startPoint y: 136, endPoint x: 284, endPoint y: 129, distance: 37.1
click at [282, 129] on li "cancel the schedule for this task and start a schedule for the appropriate comm…" at bounding box center [344, 131] width 132 height 11
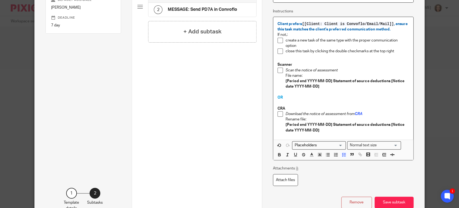
scroll to position [105, 0]
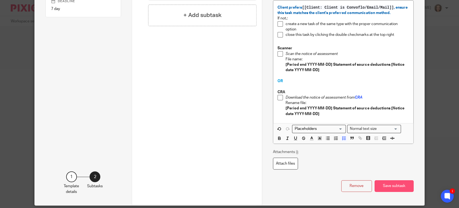
click at [389, 183] on button "Save subtask" at bounding box center [394, 186] width 39 height 12
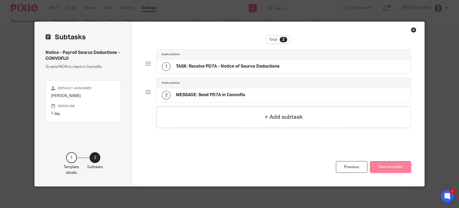
click at [386, 166] on button "Save template" at bounding box center [390, 167] width 41 height 12
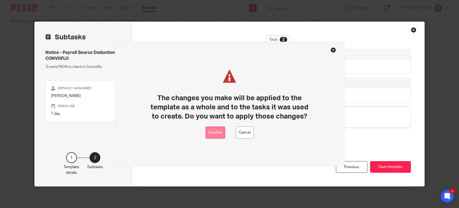
click at [215, 133] on button "Confirm" at bounding box center [215, 132] width 20 height 12
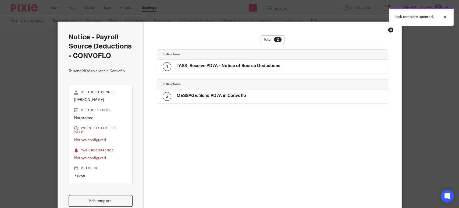
scroll to position [55, 0]
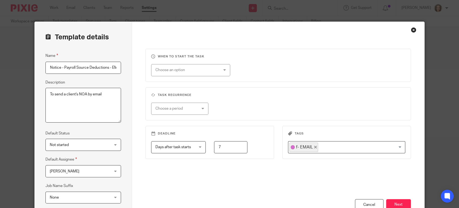
click at [392, 200] on button "Next" at bounding box center [398, 205] width 25 height 12
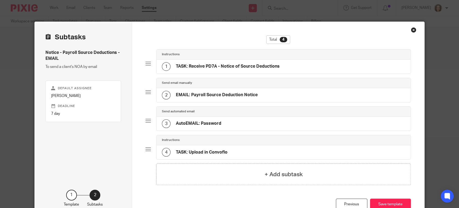
click at [259, 66] on h4 "TASK: Receive PD7A - Notice of Source Deductions" at bounding box center [228, 66] width 104 height 6
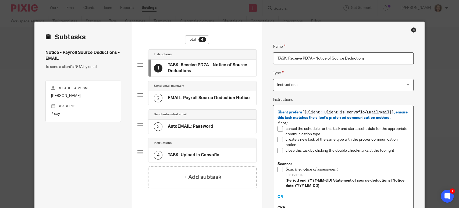
click at [302, 112] on span "[[Client: Client is Convoflo/Email/Mail]]" at bounding box center [348, 112] width 92 height 4
click at [392, 112] on span "[[Client: Client is Convoflo/Email/Mail]]" at bounding box center [348, 112] width 92 height 4
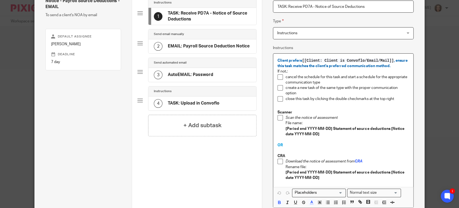
scroll to position [134, 0]
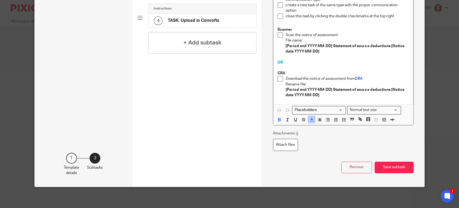
click at [309, 120] on icon "button" at bounding box center [311, 119] width 5 height 5
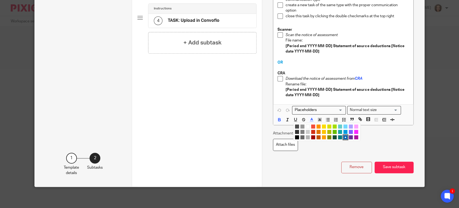
click at [381, 140] on div "Attachments Attach files" at bounding box center [343, 140] width 141 height 20
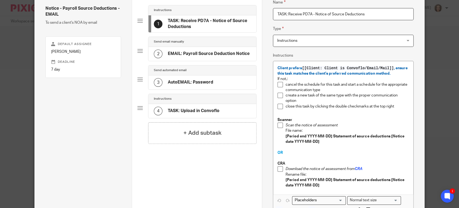
scroll to position [22, 0]
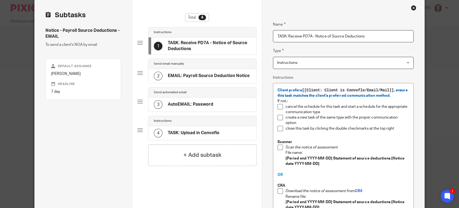
click at [400, 89] on span "Client prefers [[Client: Client is Convoflo/Email/Mail]] , ensure this task mat…" at bounding box center [343, 92] width 131 height 9
drag, startPoint x: 394, startPoint y: 90, endPoint x: 392, endPoint y: 95, distance: 5.2
click at [392, 95] on p "Client prefers [[Client: Client is Convoflo/Email/Mail]] , ensure this task mat…" at bounding box center [344, 92] width 132 height 11
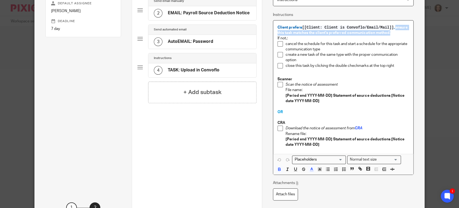
scroll to position [134, 0]
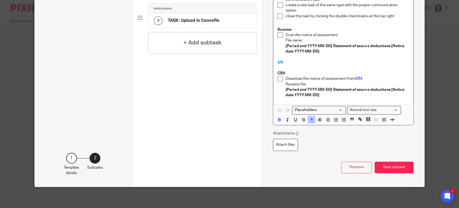
click at [310, 118] on icon "button" at bounding box center [311, 119] width 5 height 5
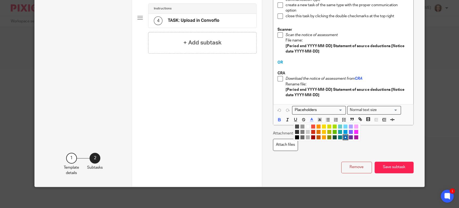
click at [344, 131] on li "color:#009CE0" at bounding box center [345, 132] width 4 height 4
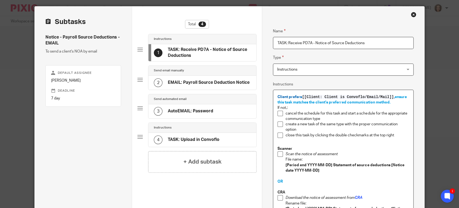
scroll to position [15, 0]
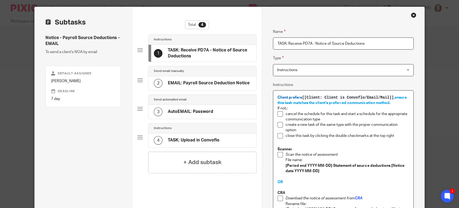
drag, startPoint x: 300, startPoint y: 98, endPoint x: 268, endPoint y: 96, distance: 32.1
click at [268, 96] on div "Name TASK: Receive PD7A - Notice of Source Deductions Type Instructions Instruc…" at bounding box center [343, 156] width 162 height 299
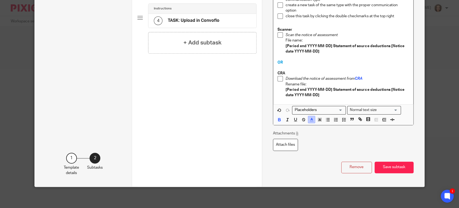
click at [311, 119] on line "button" at bounding box center [311, 119] width 1 height 0
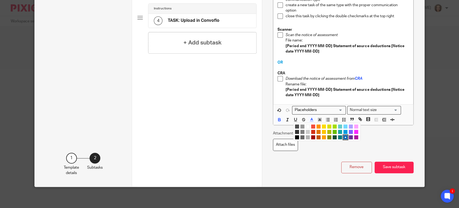
click at [343, 132] on li "color:#009CE0" at bounding box center [345, 132] width 4 height 4
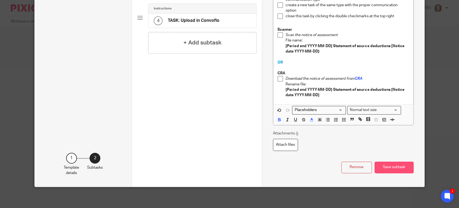
click at [392, 169] on button "Save subtask" at bounding box center [394, 167] width 39 height 12
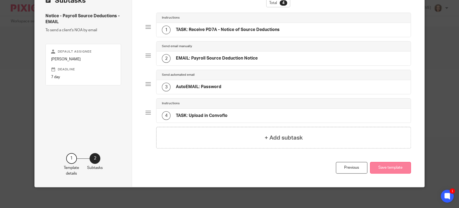
click at [388, 167] on button "Save template" at bounding box center [390, 168] width 41 height 12
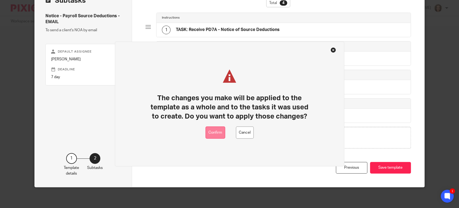
click at [215, 133] on button "Confirm" at bounding box center [215, 132] width 20 height 12
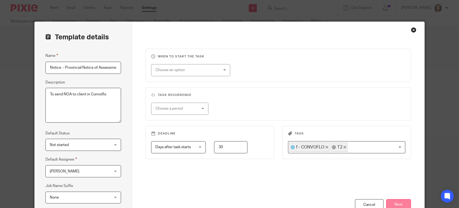
scroll to position [0, 25]
click at [389, 203] on button "Next" at bounding box center [398, 205] width 25 height 12
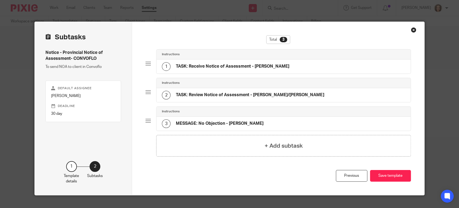
scroll to position [0, 0]
click at [206, 64] on h4 "TASK: Receive Notice of Assessment - [PERSON_NAME]" at bounding box center [232, 66] width 113 height 6
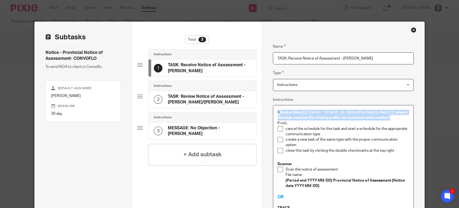
drag, startPoint x: 338, startPoint y: 118, endPoint x: 391, endPoint y: 118, distance: 53.3
click at [391, 118] on p "Client prefers [[Client: Client is Convoflo/Email/Mail]] , ensure this task mat…" at bounding box center [344, 114] width 132 height 11
click at [295, 119] on span "Client prefers [[Client: Client is Convoflo/Email/Mail]] , ensure this task mat…" at bounding box center [343, 114] width 131 height 9
drag, startPoint x: 275, startPoint y: 111, endPoint x: 396, endPoint y: 118, distance: 121.2
click at [396, 118] on div "Client prefers [[Client: Client is Convoflo/Email/Mail]] , ensure this task mat…" at bounding box center [343, 187] width 140 height 164
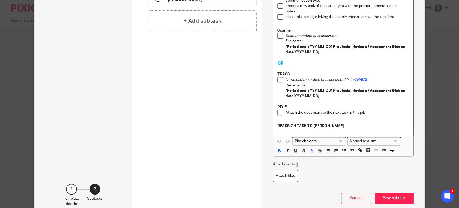
scroll to position [142, 0]
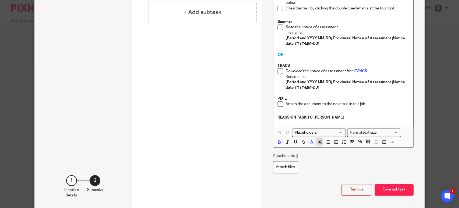
click at [321, 141] on rect "button" at bounding box center [321, 141] width 0 height 0
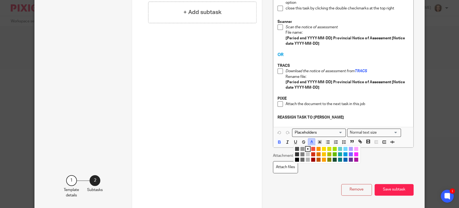
click at [311, 142] on line "button" at bounding box center [311, 142] width 1 height 0
click at [343, 154] on li "color:#009CE0" at bounding box center [345, 154] width 4 height 4
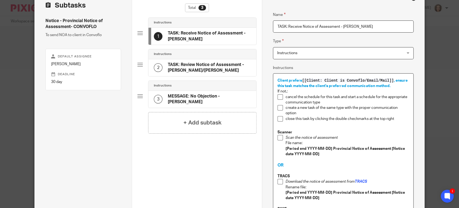
scroll to position [0, 0]
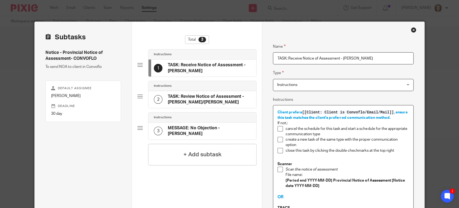
click at [321, 114] on p "Client prefers [[Client: Client is Convoflo/Email/Mail]] , ensure this task mat…" at bounding box center [344, 114] width 132 height 11
drag, startPoint x: 301, startPoint y: 112, endPoint x: 384, endPoint y: 113, distance: 82.6
click at [386, 113] on span "[[Client: Client is Convoflo/Email/Mail]]" at bounding box center [348, 112] width 92 height 4
click at [392, 112] on span "[[Client: Client is Convoflo/Email/Mail]]" at bounding box center [348, 112] width 92 height 4
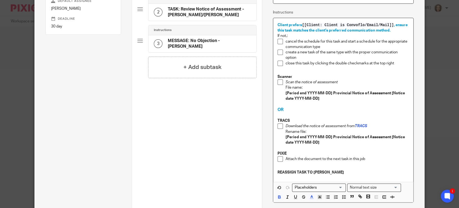
scroll to position [164, 0]
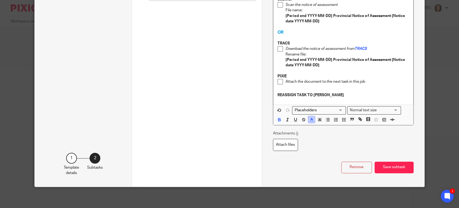
click at [309, 121] on icon "button" at bounding box center [311, 119] width 5 height 5
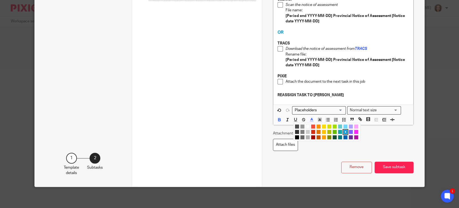
click at [343, 137] on li "color:#0062B1" at bounding box center [345, 137] width 4 height 4
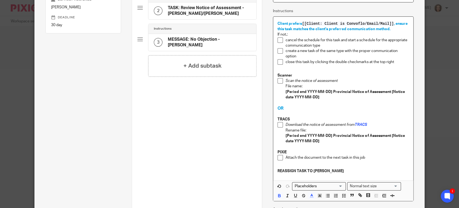
scroll to position [75, 0]
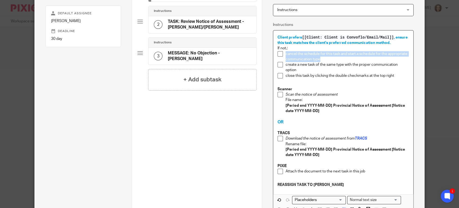
drag, startPoint x: 288, startPoint y: 54, endPoint x: 325, endPoint y: 59, distance: 37.4
click at [325, 59] on p "cancel the schedule for this task and start a schedule for the appropriate comm…" at bounding box center [347, 56] width 123 height 11
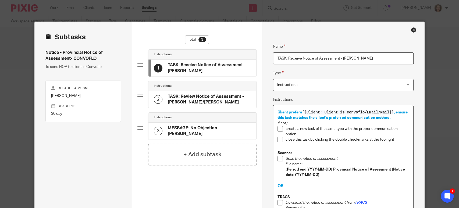
scroll to position [0, 0]
click at [284, 122] on p "If not,:" at bounding box center [344, 122] width 132 height 5
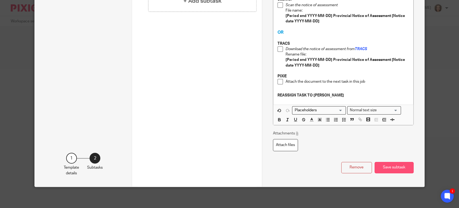
click at [390, 171] on button "Save subtask" at bounding box center [394, 168] width 39 height 12
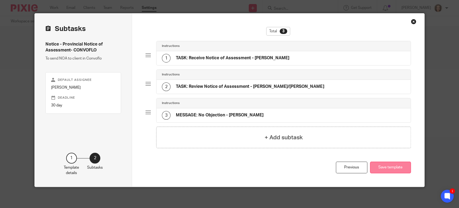
click at [384, 165] on button "Save template" at bounding box center [390, 167] width 41 height 12
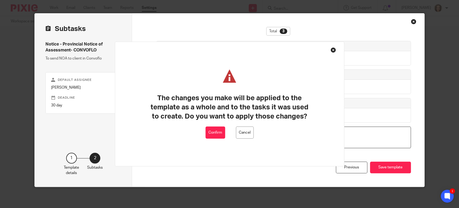
click at [212, 133] on button "Confirm" at bounding box center [215, 132] width 20 height 12
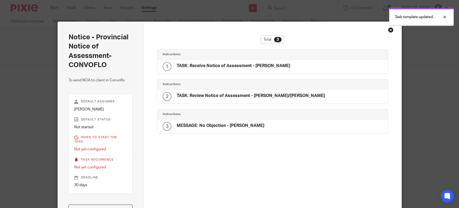
scroll to position [3, 0]
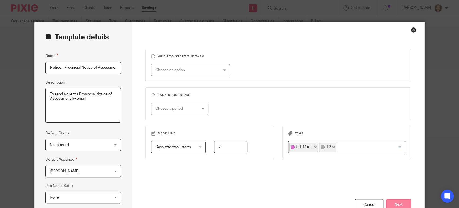
scroll to position [0, 16]
click at [394, 200] on button "Next" at bounding box center [398, 205] width 25 height 12
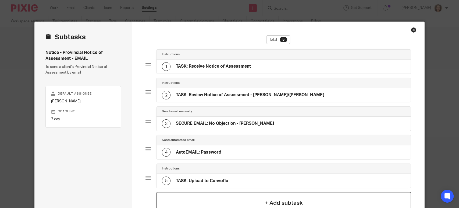
scroll to position [0, 0]
click at [217, 63] on div "1 TASK: Receive Notice of Assessment" at bounding box center [206, 66] width 89 height 9
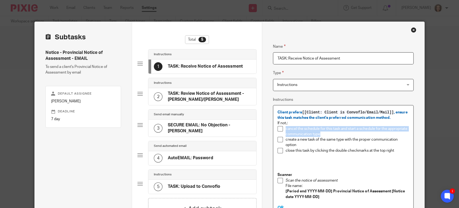
drag, startPoint x: 311, startPoint y: 132, endPoint x: 283, endPoint y: 128, distance: 28.7
click at [283, 128] on li "cancel the schedule for this task and start a schedule for the appropriate comm…" at bounding box center [344, 131] width 132 height 11
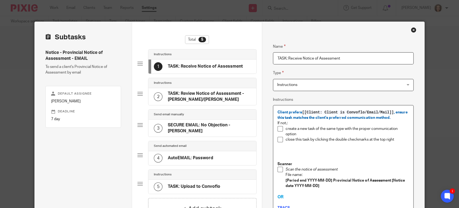
click at [283, 124] on p "If not,:" at bounding box center [344, 122] width 132 height 5
click at [278, 111] on span "Client prefers [[Client: Client is Convoflo/Email/Mail]] , ensure this task mat…" at bounding box center [343, 114] width 131 height 9
click at [394, 118] on p "Client prefers [[Client: Client is Convoflo/Email/Mail]] , ensure this task mat…" at bounding box center [344, 114] width 132 height 11
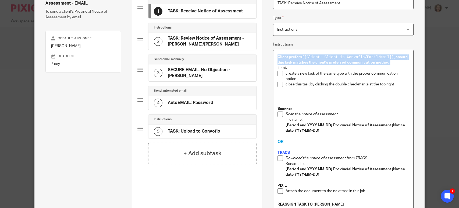
scroll to position [164, 0]
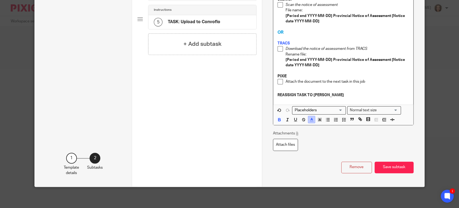
click at [310, 120] on icon "button" at bounding box center [311, 119] width 5 height 5
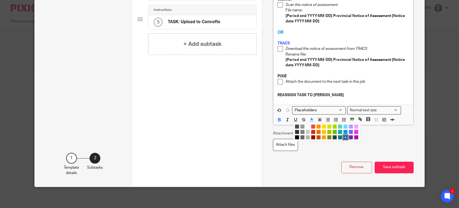
click at [343, 131] on li "color:#009CE0" at bounding box center [345, 132] width 4 height 4
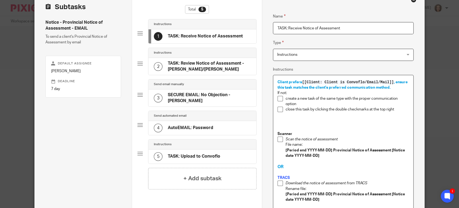
scroll to position [30, 0]
click at [302, 82] on span "[[Client: Client is Convoflo/Email/Mail]]" at bounding box center [348, 82] width 92 height 4
drag, startPoint x: 301, startPoint y: 81, endPoint x: 364, endPoint y: 82, distance: 62.9
click at [364, 82] on span "[[Client: Client is Convoflo/Email/Mail]]" at bounding box center [348, 82] width 92 height 4
click at [392, 82] on span "Client prefers [[Client: Client is Convoflo/Email/Mail]] , ensure this task mat…" at bounding box center [343, 84] width 131 height 9
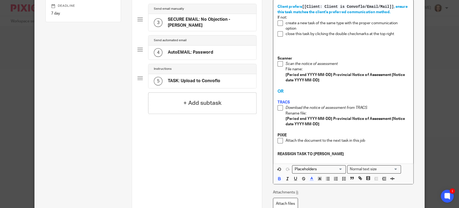
scroll to position [164, 0]
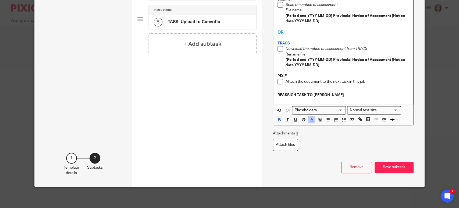
click at [310, 118] on icon "button" at bounding box center [311, 119] width 5 height 5
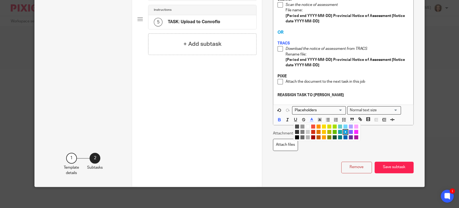
click at [343, 137] on li "color:#0062B1" at bounding box center [345, 137] width 4 height 4
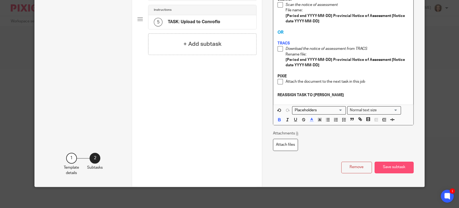
click at [385, 166] on button "Save subtask" at bounding box center [394, 167] width 39 height 12
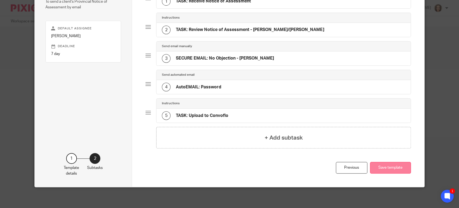
click at [383, 166] on button "Save template" at bounding box center [390, 168] width 41 height 12
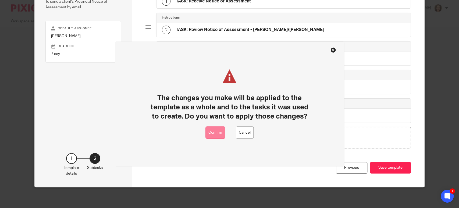
click at [217, 131] on button "Confirm" at bounding box center [215, 132] width 20 height 12
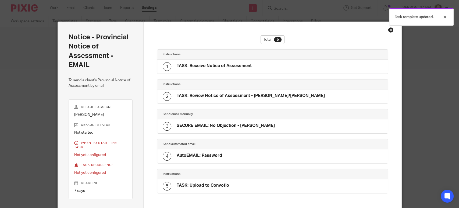
scroll to position [9, 0]
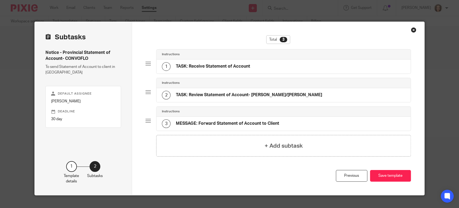
click at [201, 64] on h4 "TASK: Receive Statement of Account" at bounding box center [213, 66] width 74 height 6
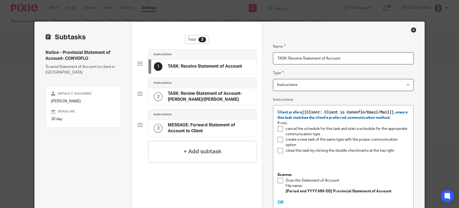
click at [278, 112] on span "Client prefers [[Client: Client is Convoflo/Email/Mail]] , ensure this task mat…" at bounding box center [343, 114] width 131 height 9
click at [393, 119] on p "Client prefers [[Client: Client is Convoflo/Email/Mail]] , ensure this task mat…" at bounding box center [344, 114] width 132 height 11
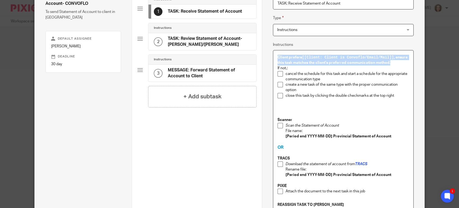
scroll to position [149, 0]
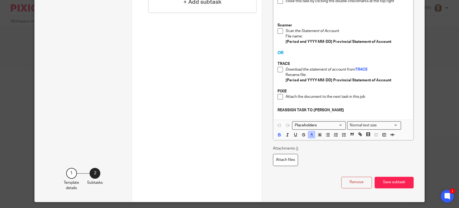
click at [311, 134] on icon "button" at bounding box center [311, 134] width 5 height 5
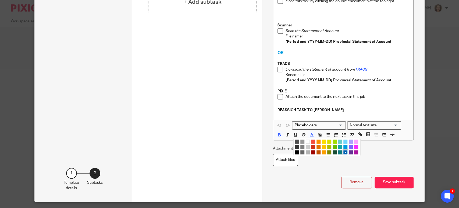
click at [343, 146] on li "color:#009CE0" at bounding box center [345, 147] width 4 height 4
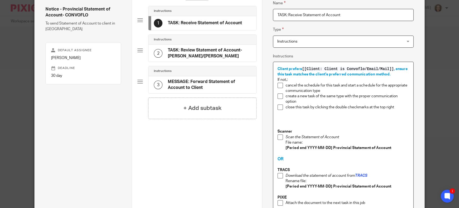
scroll to position [30, 0]
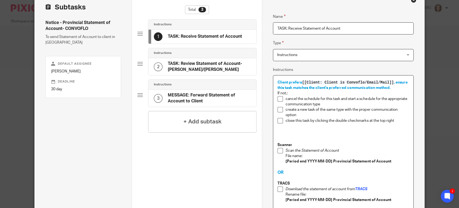
click at [300, 83] on span "Client prefers [[Client: Client is Convoflo/Email/Mail]] , ensure this task mat…" at bounding box center [343, 84] width 131 height 9
click at [392, 83] on span "[[Client: Client is Convoflo/Email/Mail]]" at bounding box center [348, 82] width 92 height 4
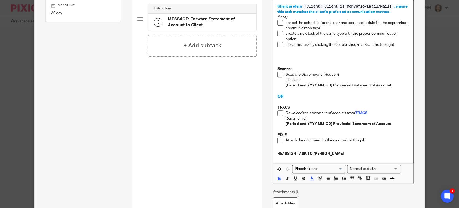
scroll to position [164, 0]
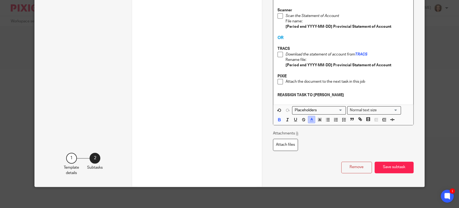
click at [310, 120] on icon "button" at bounding box center [311, 119] width 5 height 5
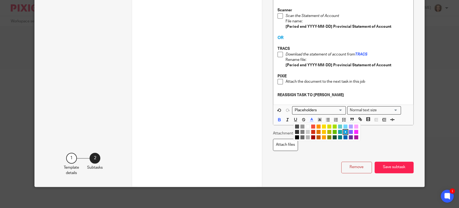
click at [343, 138] on li "color:#0062B1" at bounding box center [345, 137] width 4 height 4
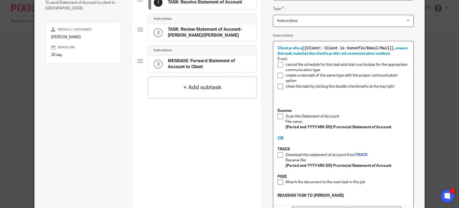
scroll to position [52, 0]
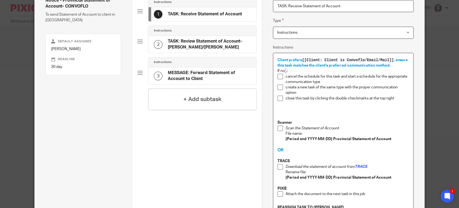
click at [283, 70] on p "If not,:" at bounding box center [344, 70] width 132 height 5
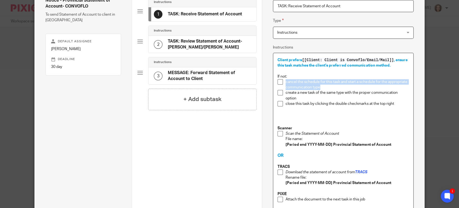
click at [323, 86] on p "cancel the schedule for this task and start a schedule for the appropriate comm…" at bounding box center [347, 84] width 123 height 11
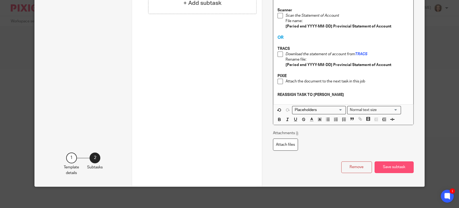
click at [394, 166] on button "Save subtask" at bounding box center [394, 167] width 39 height 12
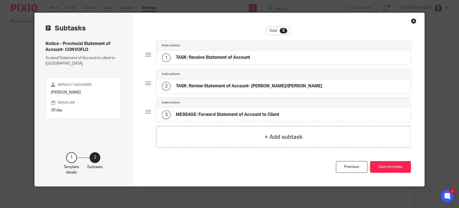
scroll to position [8, 0]
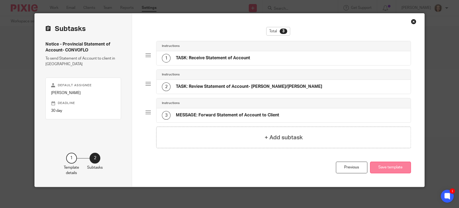
click at [385, 166] on button "Save template" at bounding box center [390, 167] width 41 height 12
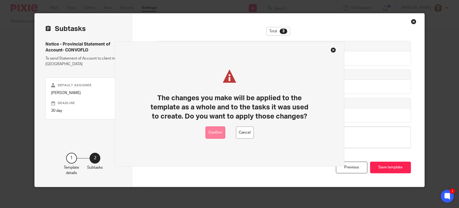
click at [216, 136] on button "Confirm" at bounding box center [215, 132] width 20 height 12
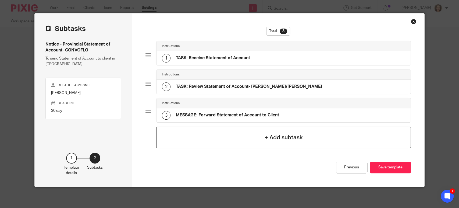
click at [216, 136] on div "+ Add subtask" at bounding box center [283, 137] width 255 height 22
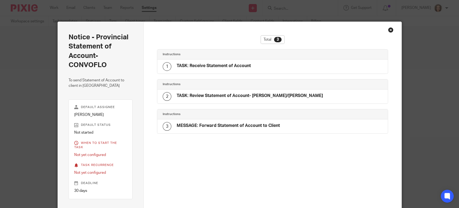
scroll to position [9, 0]
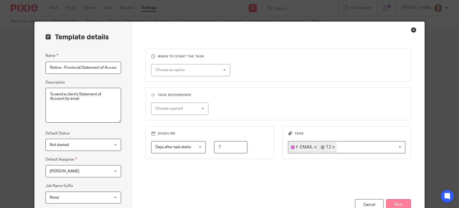
scroll to position [0, 16]
click at [396, 203] on button "Next" at bounding box center [398, 205] width 25 height 12
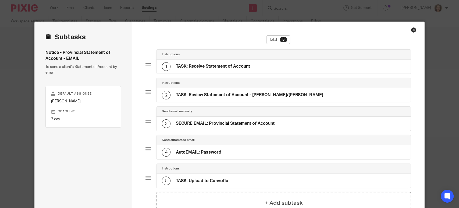
scroll to position [0, 0]
click at [214, 66] on h4 "TASK: Receive Statement of Account" at bounding box center [213, 66] width 74 height 6
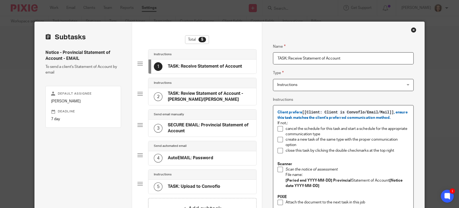
click at [278, 111] on span "Client prefers [[Client: Client is Convoflo/Email/Mail]] , ensure this task mat…" at bounding box center [343, 114] width 131 height 9
click at [393, 118] on p "Client prefers [[Client: Client is Convoflo/Email/Mail]] , ensure this task mat…" at bounding box center [344, 114] width 132 height 11
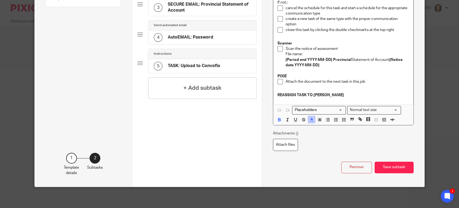
click at [309, 119] on icon "button" at bounding box center [311, 119] width 5 height 5
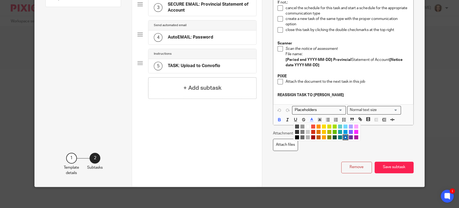
click at [343, 132] on li "color:#009CE0" at bounding box center [345, 132] width 4 height 4
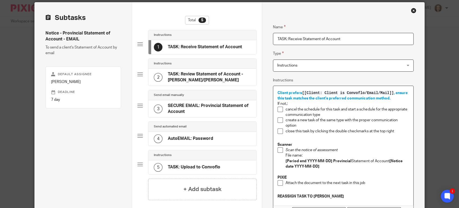
scroll to position [0, 0]
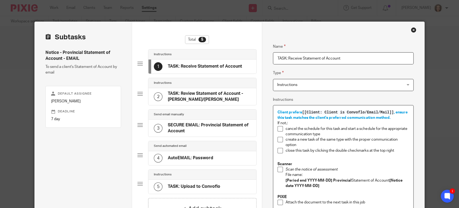
click at [312, 113] on span "[[Client: Client is Convoflo/Email/Mail]]" at bounding box center [348, 112] width 92 height 4
click at [302, 111] on span "[[Client: Client is Convoflo/Email/Mail]]" at bounding box center [348, 112] width 92 height 4
click at [392, 112] on span "Client prefers [[Client: Client is Convoflo/Email/Mail]] , ensure this task mat…" at bounding box center [343, 114] width 131 height 9
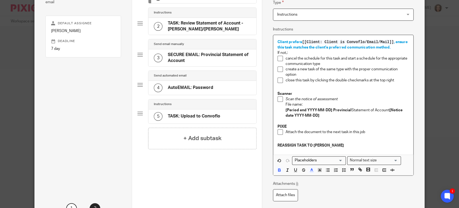
scroll to position [120, 0]
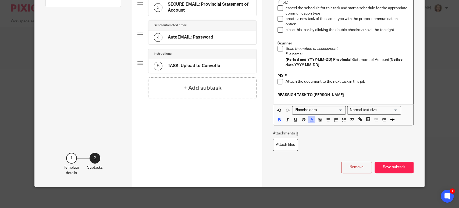
click at [310, 120] on icon "button" at bounding box center [311, 119] width 5 height 5
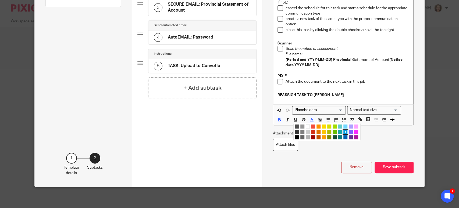
click at [343, 135] on li "color:#0062B1" at bounding box center [345, 137] width 4 height 4
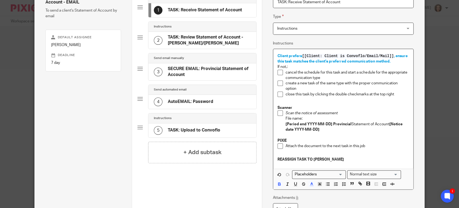
scroll to position [23, 0]
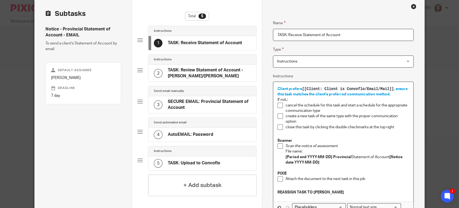
click at [283, 101] on p "If not,:" at bounding box center [344, 99] width 132 height 5
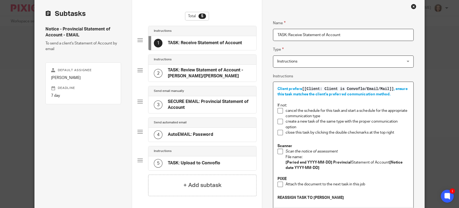
click at [286, 111] on p "cancel the schedule for this task and start a schedule for the appropriate comm…" at bounding box center [347, 113] width 123 height 11
click at [327, 114] on p "cancel the schedule for this task and start a schedule for the appropriate comm…" at bounding box center [347, 113] width 123 height 11
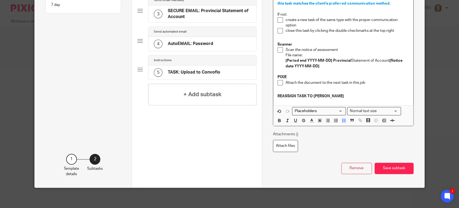
scroll to position [115, 0]
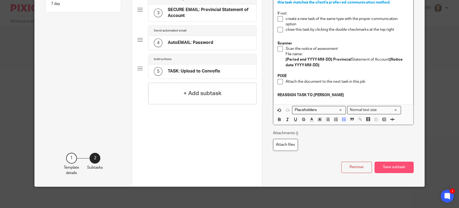
click at [383, 164] on button "Save subtask" at bounding box center [394, 167] width 39 height 12
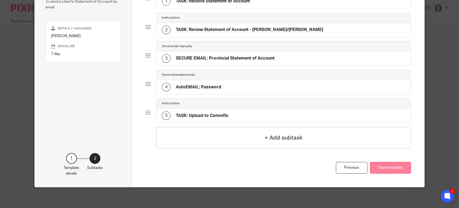
click at [375, 165] on button "Save template" at bounding box center [390, 168] width 41 height 12
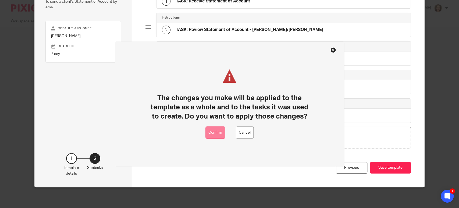
click at [220, 129] on button "Confirm" at bounding box center [215, 132] width 20 height 12
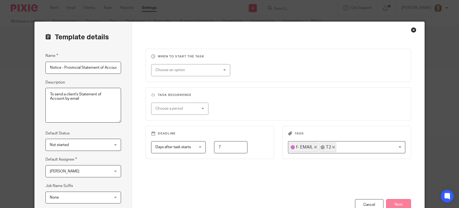
scroll to position [0, 22]
click at [396, 201] on button "Next" at bounding box center [398, 205] width 25 height 12
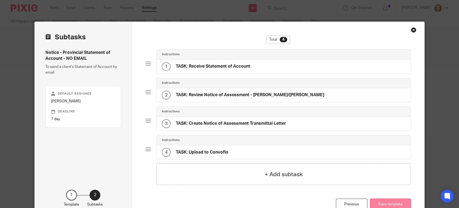
scroll to position [0, 0]
click at [202, 68] on h4 "TASK: Receive Statement of Account" at bounding box center [213, 66] width 74 height 6
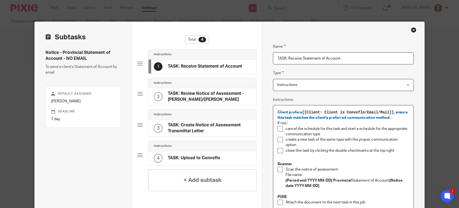
click at [284, 123] on p "If not,:" at bounding box center [344, 122] width 132 height 5
click at [273, 122] on div "Client prefers [[Client: Client is Convoflo/Email/Mail]] , ensure this task mat…" at bounding box center [343, 165] width 140 height 120
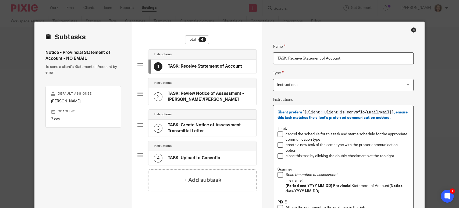
click at [274, 109] on div "Client prefers [[Client: Client is Convoflo/Email/Mail]] , ensure this task mat…" at bounding box center [343, 167] width 140 height 125
click at [392, 117] on p "Client prefers [[Client: Client is Convoflo/Email/Mail]] , ensure this task mat…" at bounding box center [344, 114] width 132 height 11
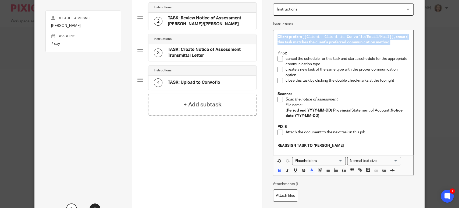
scroll to position [126, 0]
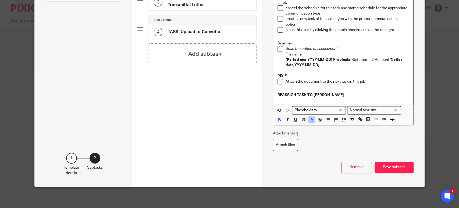
click at [309, 119] on icon "button" at bounding box center [311, 119] width 5 height 5
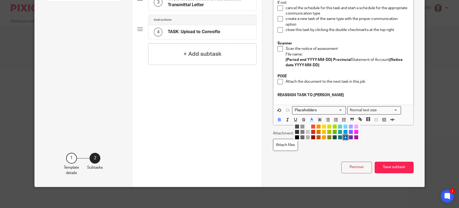
click at [343, 130] on li "color:#009CE0" at bounding box center [345, 132] width 4 height 4
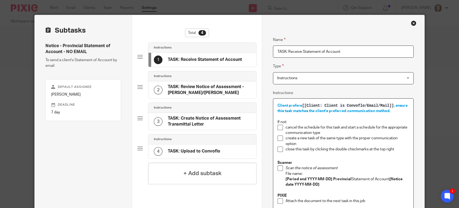
scroll to position [0, 0]
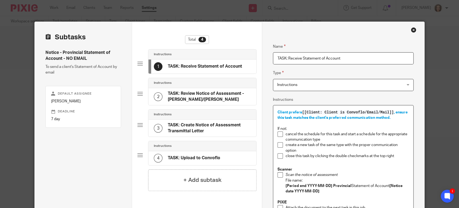
click at [304, 119] on span "Client prefers [[Client: Client is Convoflo/Email/Mail]] , ensure this task mat…" at bounding box center [343, 114] width 131 height 9
click at [302, 111] on span "[[Client: Client is Convoflo/Email/Mail]]" at bounding box center [348, 112] width 92 height 4
click at [392, 111] on span "[[Client: Client is Convoflo/Email/Mail]]" at bounding box center [348, 112] width 92 height 4
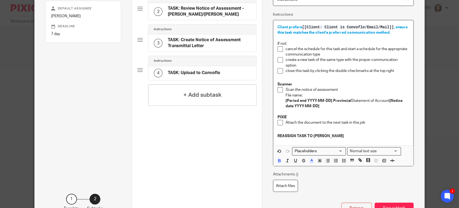
scroll to position [126, 0]
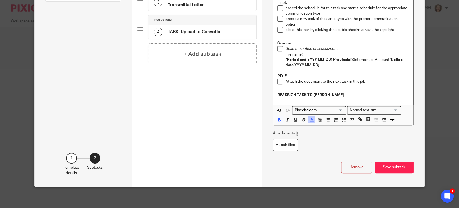
click at [311, 119] on line "button" at bounding box center [311, 119] width 1 height 0
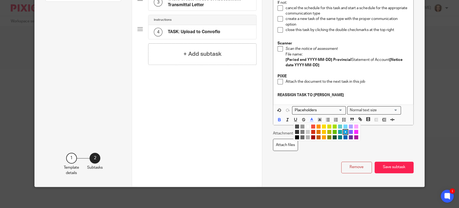
click at [344, 136] on li "color:#0062B1" at bounding box center [345, 137] width 4 height 4
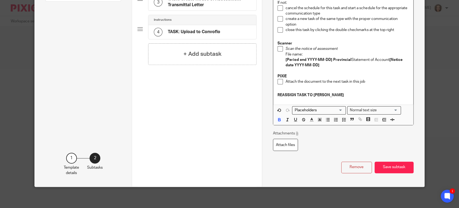
click at [331, 73] on p "PIXIE" at bounding box center [344, 75] width 132 height 5
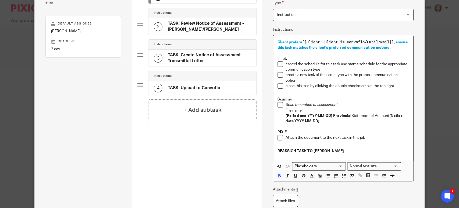
scroll to position [66, 0]
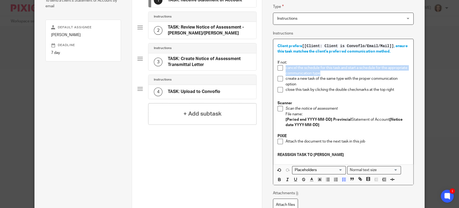
drag, startPoint x: 309, startPoint y: 72, endPoint x: 283, endPoint y: 68, distance: 25.8
click at [286, 68] on p "cancel the schedule for this task and start a schedule for the appropriate comm…" at bounding box center [347, 70] width 123 height 11
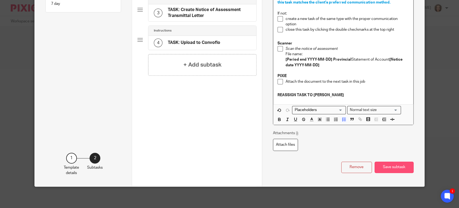
click at [389, 166] on button "Save subtask" at bounding box center [394, 167] width 39 height 12
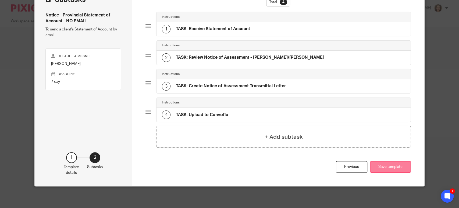
scroll to position [37, 0]
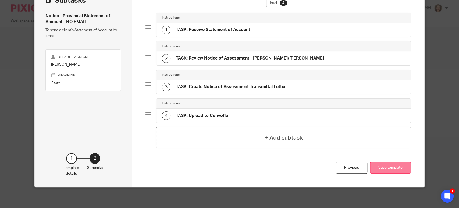
click at [377, 164] on button "Save template" at bounding box center [390, 168] width 41 height 12
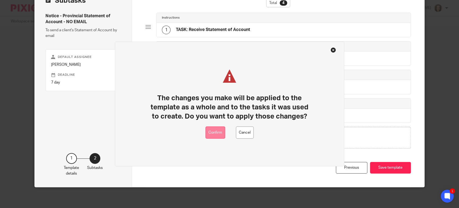
click at [217, 132] on button "Confirm" at bounding box center [215, 132] width 20 height 12
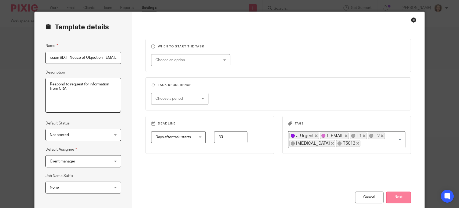
scroll to position [30, 0]
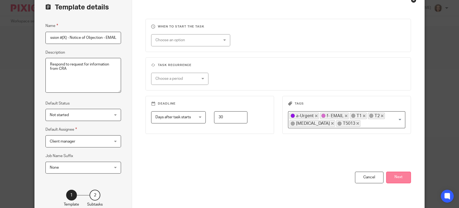
click at [394, 177] on button "Next" at bounding box center [398, 177] width 25 height 12
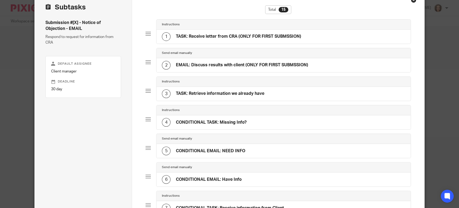
click at [245, 35] on h4 "TASK: Receive letter from CRA (ONLY FOR FIRST SUBMSSION)" at bounding box center [238, 37] width 125 height 6
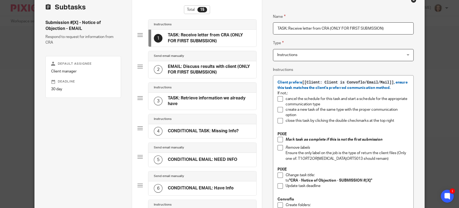
click at [274, 80] on div "Client prefers [[Client: Client is Convoflo/Email/Mail]] , ensure this task mat…" at bounding box center [343, 160] width 140 height 170
click at [391, 88] on p "Client prefers [[Client: Client is Convoflo/Email/Mail]] , ensure this task mat…" at bounding box center [344, 85] width 132 height 11
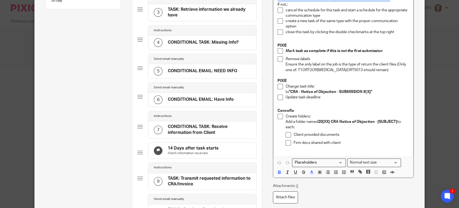
scroll to position [217, 0]
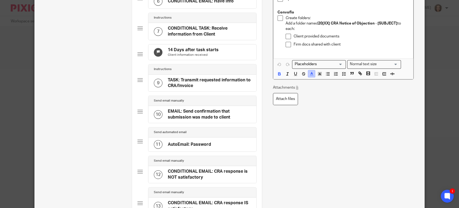
drag, startPoint x: 308, startPoint y: 74, endPoint x: 311, endPoint y: 76, distance: 3.1
click at [309, 74] on icon "button" at bounding box center [311, 73] width 5 height 5
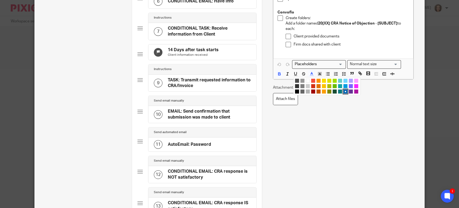
click at [343, 86] on li "color:#009CE0" at bounding box center [345, 86] width 4 height 4
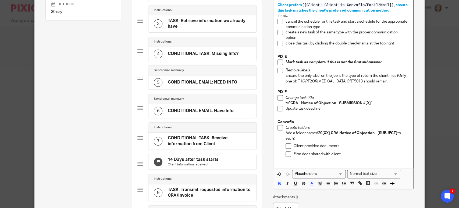
scroll to position [90, 0]
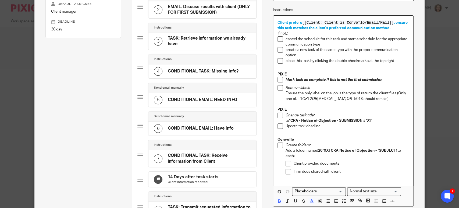
click at [331, 58] on p "create a new task of the same type with the proper communication option" at bounding box center [347, 52] width 123 height 11
drag, startPoint x: 301, startPoint y: 21, endPoint x: 388, endPoint y: 22, distance: 87.1
click at [387, 21] on span "[[Client: Client is Convoflo/Email/Mail]]" at bounding box center [348, 22] width 92 height 4
click at [392, 23] on span "[[Client: Client is Convoflo/Email/Mail]]" at bounding box center [348, 22] width 92 height 4
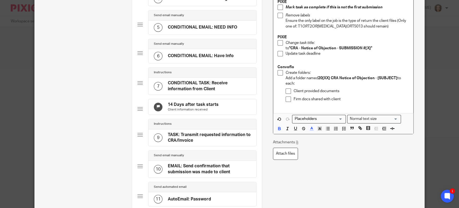
scroll to position [254, 0]
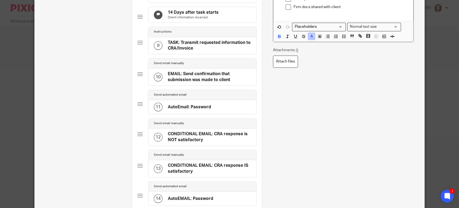
click at [309, 36] on icon "button" at bounding box center [311, 36] width 5 height 5
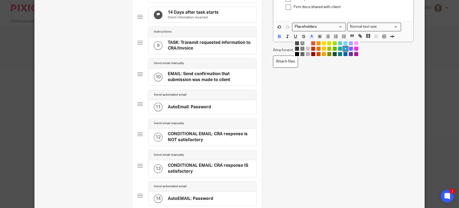
click at [343, 54] on li "color:#0062B1" at bounding box center [345, 54] width 4 height 4
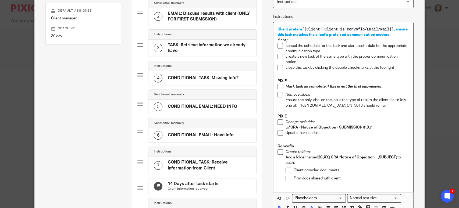
scroll to position [75, 0]
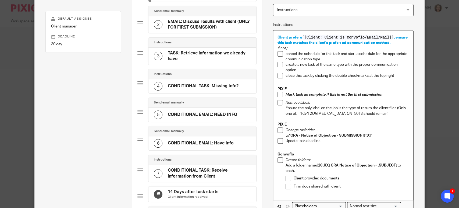
click at [274, 47] on div "Client prefers [[Client: Client is Convoflo/Email/Mail]] , ensure this task mat…" at bounding box center [343, 115] width 140 height 170
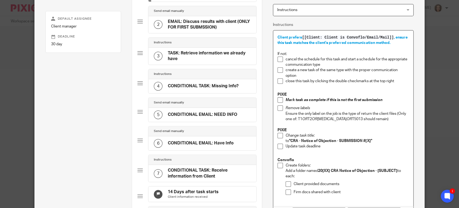
click at [286, 58] on p "cancel the schedule for this task and start a schedule for the appropriate comm…" at bounding box center [347, 61] width 123 height 11
drag, startPoint x: 326, startPoint y: 66, endPoint x: 321, endPoint y: 67, distance: 4.6
click at [325, 66] on p "cancel the schedule for this task and start a schedule for the appropriate comm…" at bounding box center [347, 61] width 123 height 11
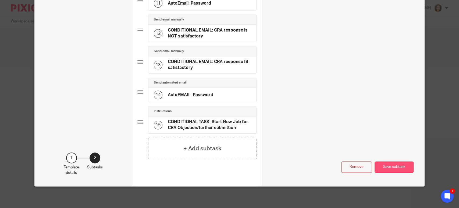
click at [385, 167] on button "Save subtask" at bounding box center [394, 167] width 39 height 12
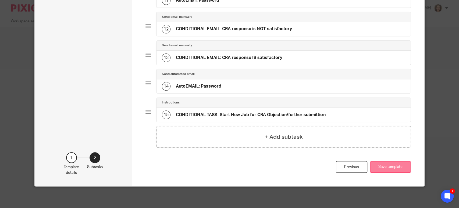
scroll to position [345, 0]
click at [377, 166] on button "Save template" at bounding box center [390, 167] width 41 height 12
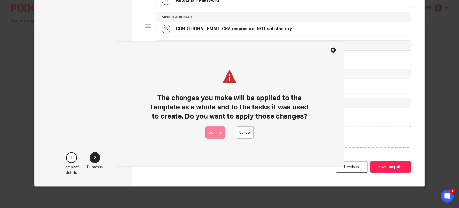
click at [214, 130] on button "Confirm" at bounding box center [215, 132] width 20 height 12
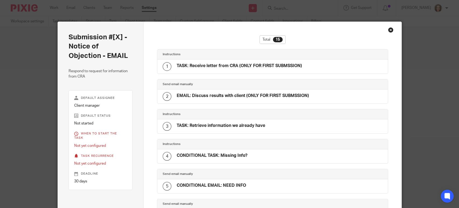
scroll to position [331, 0]
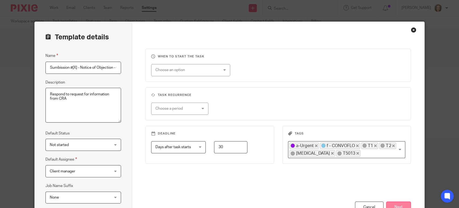
scroll to position [0, 20]
click at [402, 203] on button "Next" at bounding box center [398, 207] width 25 height 12
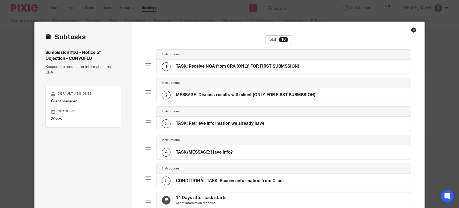
click at [261, 67] on h4 "TASK: Receive NOA from CRA (ONLY FOR FIRST SUBMSSION)" at bounding box center [237, 66] width 123 height 6
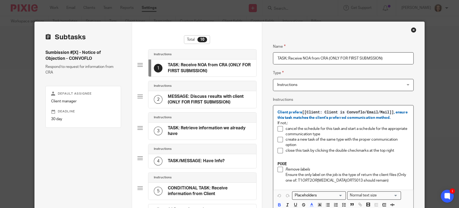
click at [278, 110] on span "Client prefers [[Client: Client is Convoflo/Email/Mail]] , ensure this task mat…" at bounding box center [343, 114] width 131 height 9
click at [391, 117] on p "Client prefers [[Client: Client is Convoflo/Email/Mail]] , ensure this task mat…" at bounding box center [344, 114] width 132 height 11
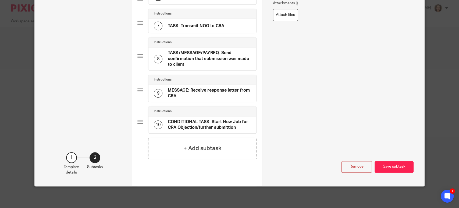
scroll to position [113, 0]
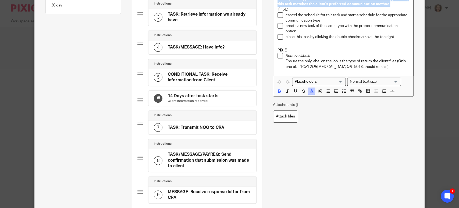
click at [310, 93] on icon "button" at bounding box center [311, 90] width 5 height 5
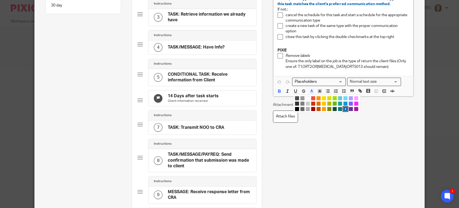
click at [343, 103] on li "color:#009CE0" at bounding box center [345, 103] width 4 height 4
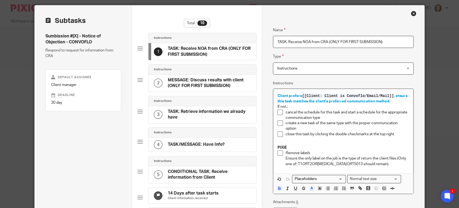
scroll to position [16, 0]
click at [322, 107] on p "If not,:" at bounding box center [344, 106] width 132 height 5
drag, startPoint x: 300, startPoint y: 95, endPoint x: 306, endPoint y: 95, distance: 5.1
click at [302, 95] on span "[[Client: Client is Convoflo/Email/Mail]]" at bounding box center [348, 96] width 92 height 4
click at [391, 95] on span "[[Client: Client is Convoflo/Email/Mail]]" at bounding box center [348, 96] width 92 height 4
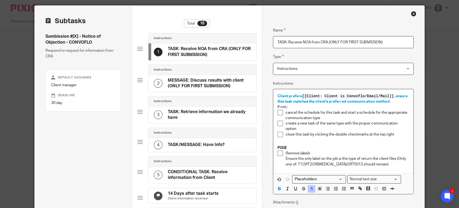
click at [309, 189] on icon "button" at bounding box center [311, 188] width 5 height 5
click at [344, 205] on li "color:#0062B1" at bounding box center [345, 206] width 4 height 4
click at [334, 118] on p "cancel the schedule for this task and start a schedule for the appropriate comm…" at bounding box center [347, 115] width 123 height 11
click at [284, 108] on p "If not,:" at bounding box center [344, 106] width 132 height 5
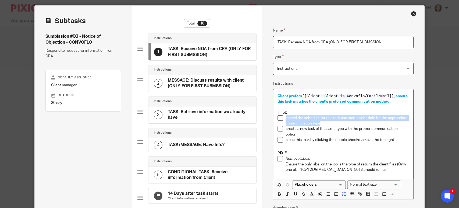
drag, startPoint x: 318, startPoint y: 124, endPoint x: 283, endPoint y: 118, distance: 36.4
click at [282, 118] on li "cancel the schedule for this task and start a schedule for the appropriate comm…" at bounding box center [344, 120] width 132 height 11
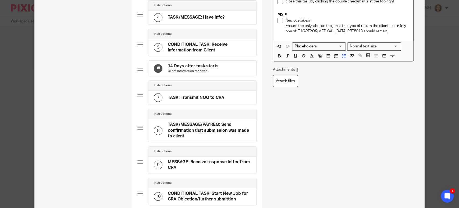
scroll to position [218, 0]
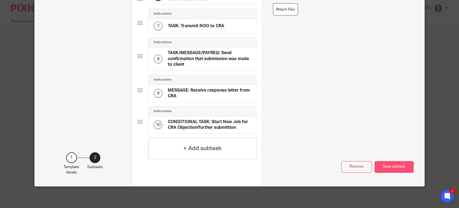
click at [391, 167] on button "Save subtask" at bounding box center [394, 167] width 39 height 12
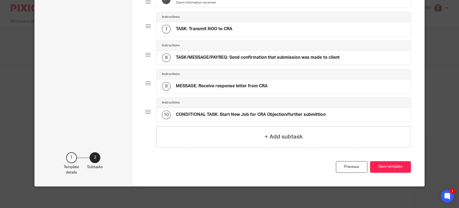
scroll to position [203, 0]
click at [386, 169] on button "Save template" at bounding box center [390, 167] width 41 height 12
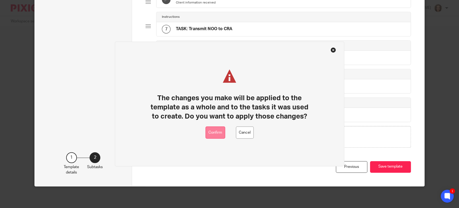
click at [219, 136] on button "Confirm" at bounding box center [215, 132] width 20 height 12
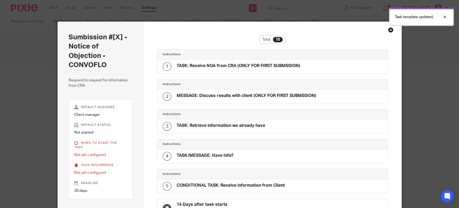
scroll to position [182, 0]
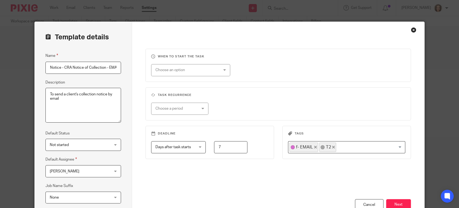
scroll to position [0, 3]
click at [392, 201] on button "Next" at bounding box center [398, 205] width 25 height 12
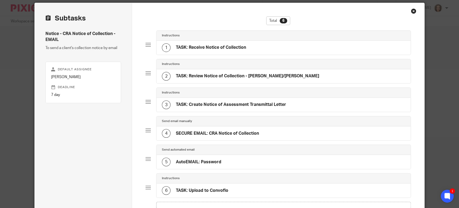
scroll to position [0, 0]
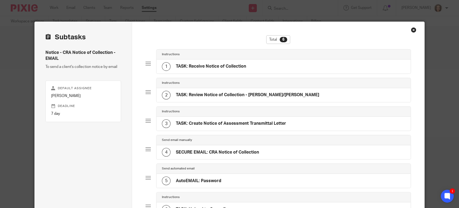
click at [227, 66] on h4 "TASK: Receive Notice of Collection" at bounding box center [211, 66] width 70 height 6
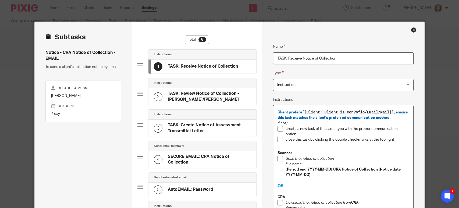
click at [275, 110] on div "Client prefers [[Client: Client is Convoflo/Email/Mail]] , ensure this task mat…" at bounding box center [343, 181] width 140 height 152
click at [389, 116] on p "Client prefers [[Client: Client is Convoflo/Email/Mail]] , ensure this task mat…" at bounding box center [344, 114] width 132 height 11
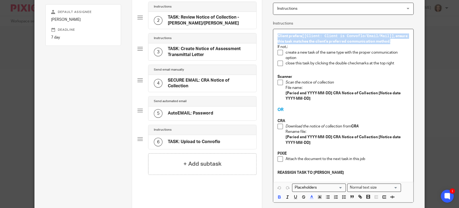
scroll to position [153, 0]
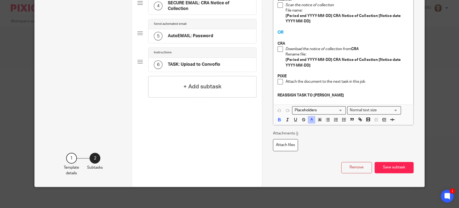
click at [311, 118] on icon "button" at bounding box center [311, 119] width 5 height 5
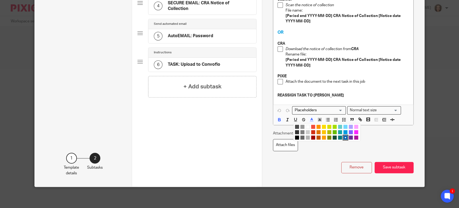
click at [343, 131] on li "color:#009CE0" at bounding box center [345, 132] width 4 height 4
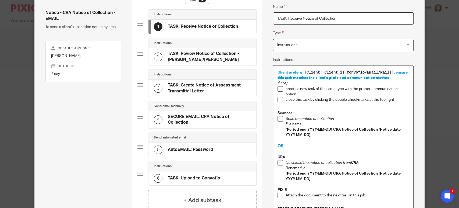
scroll to position [11, 0]
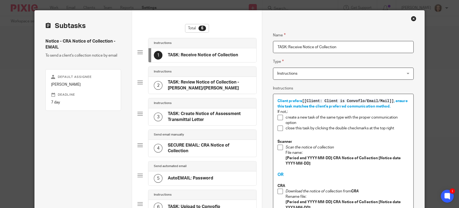
click at [296, 107] on span "Client prefers [[Client: Client is Convoflo/Email/Mail]] , ensure this task mat…" at bounding box center [343, 103] width 131 height 9
click at [302, 101] on span "[[Client: Client is Convoflo/Email/Mail]]" at bounding box center [348, 101] width 92 height 4
click at [302, 100] on span "[[Client: Client is Convoflo/Email/Mail]]" at bounding box center [348, 101] width 92 height 4
click at [391, 100] on span "[[Client: Client is Convoflo/Email/Mail]]" at bounding box center [348, 101] width 92 height 4
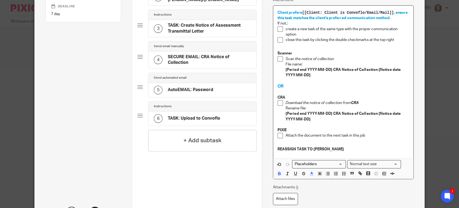
scroll to position [153, 0]
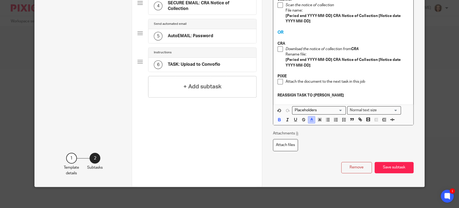
click at [310, 118] on icon "button" at bounding box center [311, 119] width 5 height 5
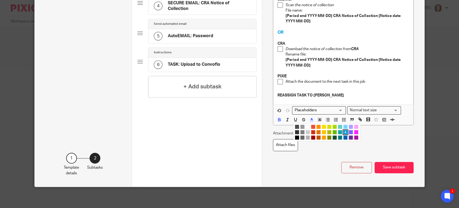
click at [343, 136] on li "color:#0062B1" at bounding box center [345, 137] width 4 height 4
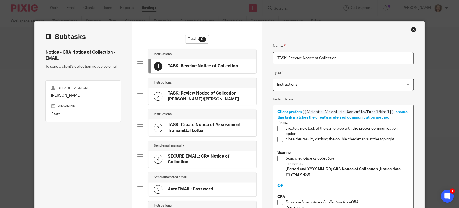
scroll to position [0, 0]
click at [284, 122] on p "If not,:" at bounding box center [344, 122] width 132 height 5
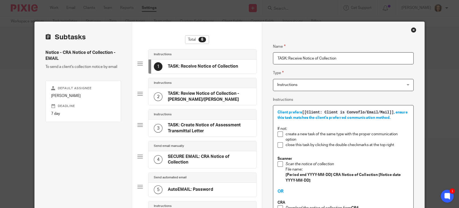
scroll to position [142, 0]
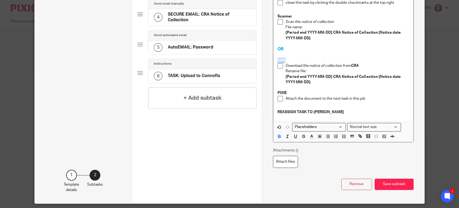
drag, startPoint x: 284, startPoint y: 59, endPoint x: 275, endPoint y: 59, distance: 9.1
click at [275, 59] on div "Client prefers [[Client: Client is Convoflo/Email/Mail]] , ensure this task mat…" at bounding box center [343, 42] width 140 height 158
click at [360, 137] on icon "button" at bounding box center [361, 137] width 2 height 2
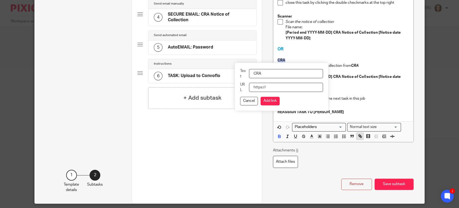
paste input "https://www.canada.ca/en/revenue-agency/services/e-services/cra-login-services.…"
type input "https://www.canada.ca/en/revenue-agency/services/e-services/cra-login-services.…"
click at [264, 101] on button "Add link" at bounding box center [270, 101] width 19 height 9
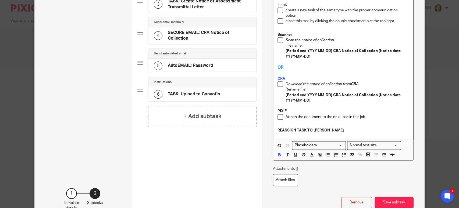
scroll to position [159, 0]
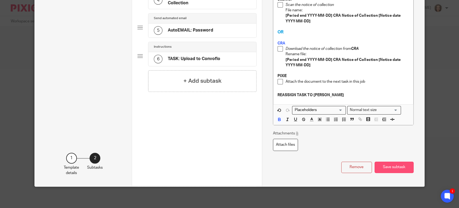
click at [395, 165] on button "Save subtask" at bounding box center [394, 167] width 39 height 12
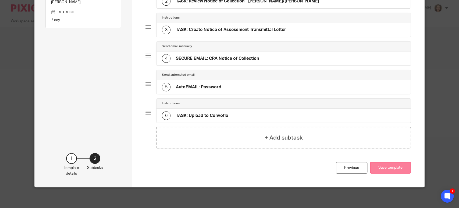
click at [379, 166] on button "Save template" at bounding box center [390, 168] width 41 height 12
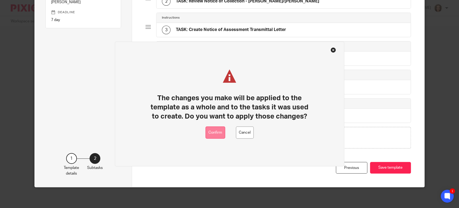
click at [215, 132] on button "Confirm" at bounding box center [215, 132] width 20 height 12
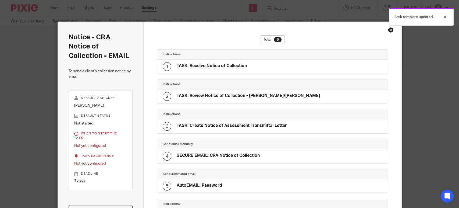
scroll to position [8, 0]
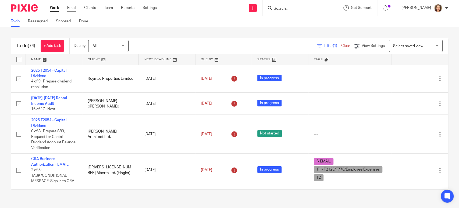
click at [72, 8] on link "Email" at bounding box center [71, 7] width 9 height 5
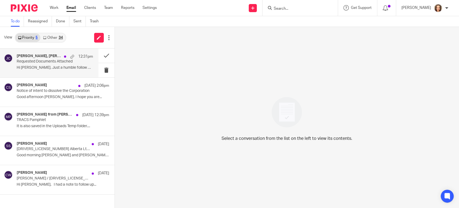
click at [49, 59] on p "Requested Documents Attached" at bounding box center [47, 61] width 61 height 5
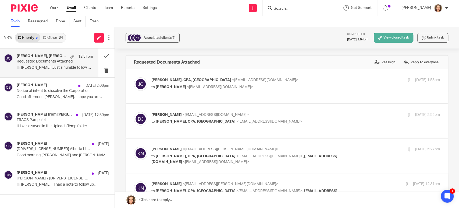
click at [386, 36] on link "View closed task" at bounding box center [394, 38] width 40 height 10
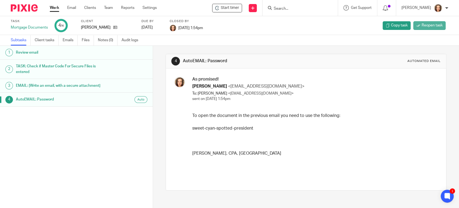
click at [425, 25] on span "Reopen task" at bounding box center [432, 25] width 21 height 5
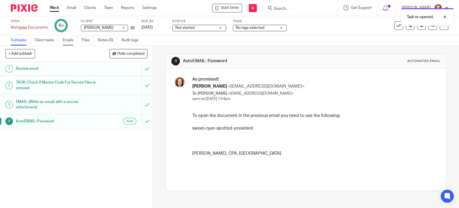
click at [66, 39] on link "Emails" at bounding box center [70, 40] width 15 height 10
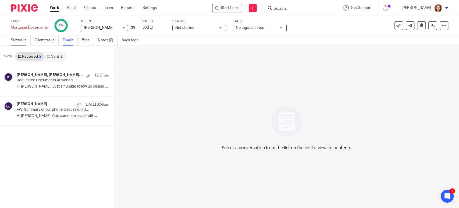
click at [17, 40] on link "Subtasks" at bounding box center [21, 40] width 20 height 10
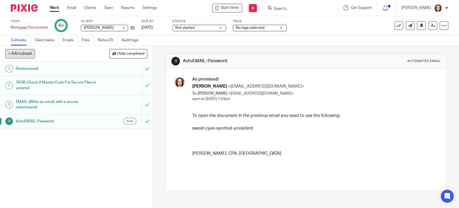
click at [24, 54] on button "+ Add subtask" at bounding box center [20, 53] width 30 height 9
type input "EMAIL: Respond to follow up email"
click at [138, 55] on p "+ Add" at bounding box center [140, 53] width 16 height 9
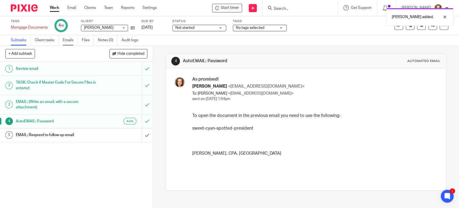
click at [66, 40] on link "Emails" at bounding box center [70, 40] width 15 height 10
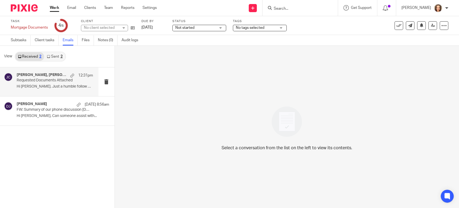
click at [46, 81] on p "Requested Documents Attached" at bounding box center [47, 80] width 61 height 5
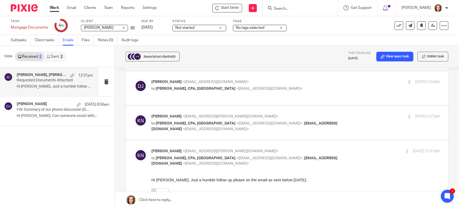
scroll to position [52, 0]
click at [217, 158] on p "to [PERSON_NAME], CPA, [GEOGRAPHIC_DATA] <[EMAIL_ADDRESS][DOMAIN_NAME]> , [EMAI…" at bounding box center [247, 160] width 193 height 11
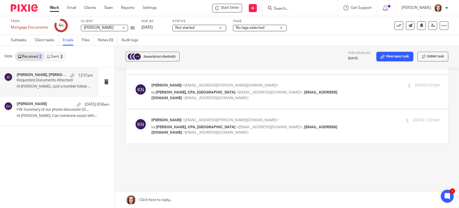
scroll to position [83, 0]
click at [198, 118] on div "[PERSON_NAME] <[EMAIL_ADDRESS][PERSON_NAME][DOMAIN_NAME]> to [PERSON_NAME], CPA…" at bounding box center [247, 125] width 193 height 18
checkbox input "true"
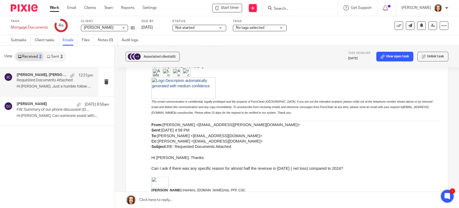
scroll to position [480, 0]
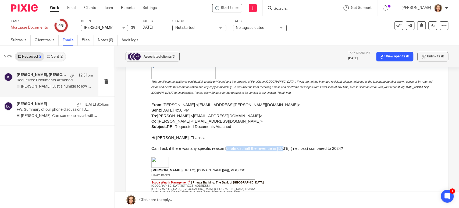
drag, startPoint x: 224, startPoint y: 149, endPoint x: 282, endPoint y: 150, distance: 57.8
click at [282, 150] on span "Can I ask if there was any specific reason for almost half the revenue in 2023 …" at bounding box center [247, 148] width 192 height 4
click at [281, 150] on span "Can I ask if there was any specific reason for almost half the revenue in 2023 …" at bounding box center [247, 148] width 192 height 4
click at [269, 150] on span "Can I ask if there was any specific reason for almost half the revenue in 2023 …" at bounding box center [247, 148] width 192 height 4
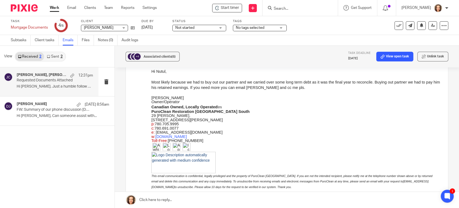
scroll to position [346, 0]
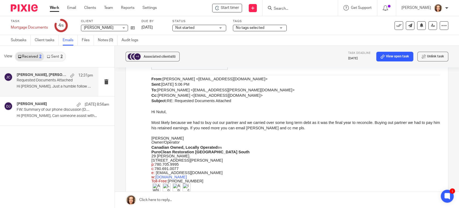
click at [244, 124] on span "Most likely because we had to buy out our partner and we carried over some long…" at bounding box center [295, 125] width 289 height 10
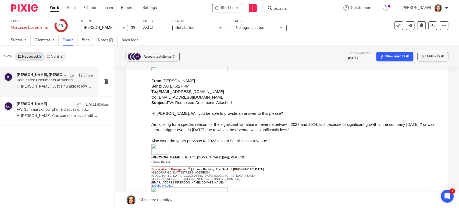
scroll to position [219, 0]
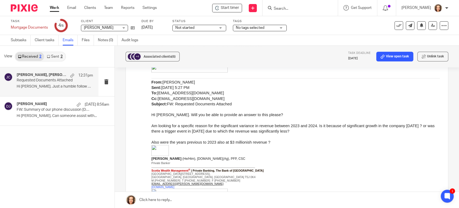
click at [247, 127] on span "Am looking for a specific reason for the significant variance in revenue betwee…" at bounding box center [292, 128] width 283 height 10
click at [238, 2] on div "Start timer Send new email Create task Add client Get Support Contact Support H…" at bounding box center [312, 8] width 294 height 16
click at [234, 9] on span "Start timer" at bounding box center [230, 8] width 18 height 6
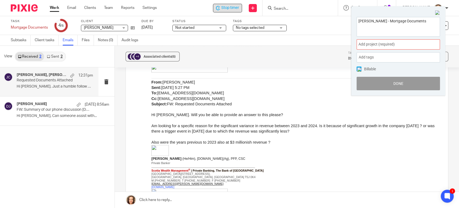
drag, startPoint x: 356, startPoint y: 17, endPoint x: 325, endPoint y: 14, distance: 31.0
click at [325, 14] on body "Work Email Clients Team Reports Settings Work Email Clients Team Reports Settin…" at bounding box center [229, 104] width 459 height 208
drag, startPoint x: 264, startPoint y: 97, endPoint x: 268, endPoint y: 98, distance: 3.8
click at [264, 97] on p "From: Kaul, Nutul Sent: Wednesday, September 24, 2025 5:27 PM To: jglass@yourba…" at bounding box center [295, 92] width 289 height 27
click at [283, 122] on p at bounding box center [295, 119] width 289 height 5
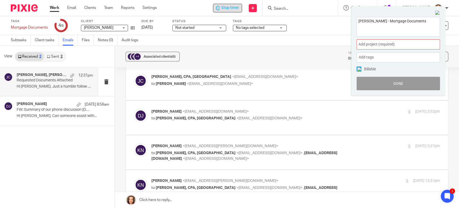
scroll to position [0, 0]
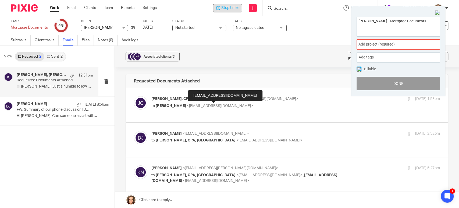
click at [234, 104] on span "<djoksimovic@puroclean.ca>" at bounding box center [220, 106] width 66 height 4
checkbox input "true"
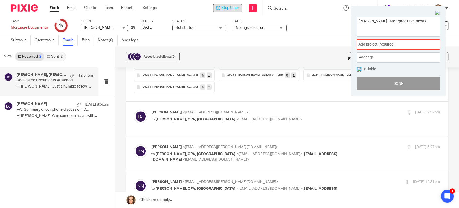
scroll to position [246, 0]
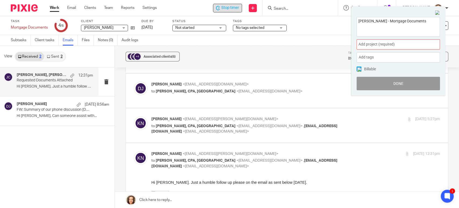
click at [204, 105] on label at bounding box center [287, 90] width 322 height 34
click at [134, 81] on input "checkbox" at bounding box center [134, 81] width 0 height 0
checkbox input "true"
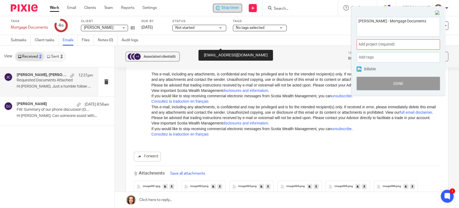
scroll to position [1727, 0]
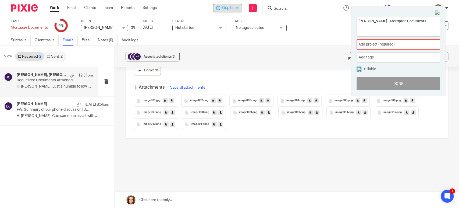
click at [158, 199] on link at bounding box center [287, 199] width 344 height 16
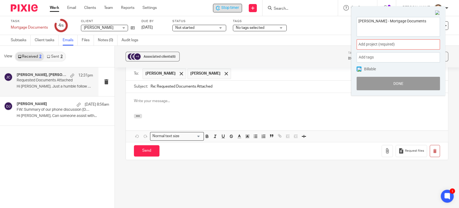
scroll to position [0, 0]
click at [138, 116] on icon "button" at bounding box center [138, 116] width 4 height 4
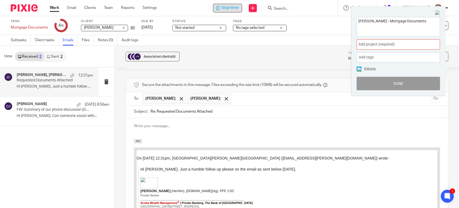
scroll to position [1821, 0]
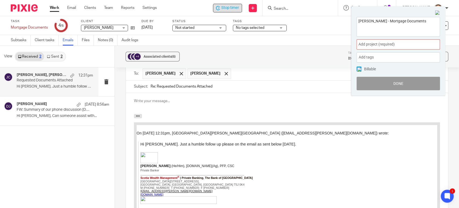
click at [156, 96] on div at bounding box center [287, 103] width 322 height 21
click at [176, 99] on p at bounding box center [287, 100] width 306 height 5
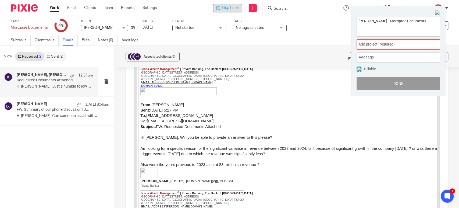
scroll to position [1963, 0]
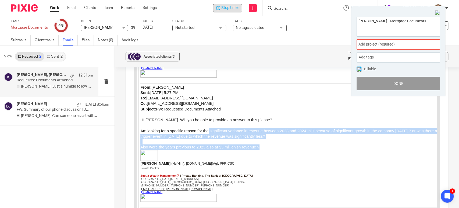
drag, startPoint x: 262, startPoint y: 147, endPoint x: 206, endPoint y: 129, distance: 59.0
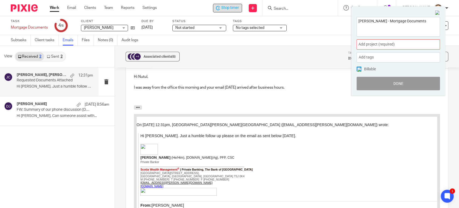
scroll to position [1828, 0]
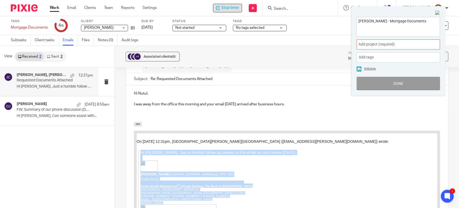
copy div "Hi Jeanette. Just a humble follow up please on the email as sent below yesterda…"
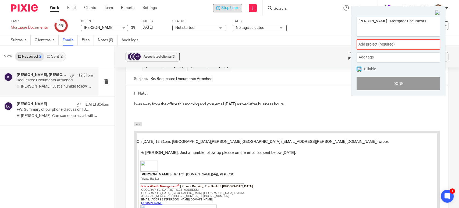
drag, startPoint x: 140, startPoint y: 152, endPoint x: 183, endPoint y: 161, distance: 44.6
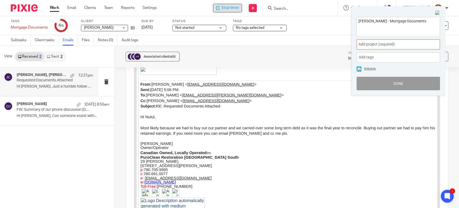
scroll to position [2090, 0]
click at [173, 144] on p "Dan Joksimovic" at bounding box center [288, 143] width 297 height 4
copy div "Hi Jeanette. Just a humble follow up please on the email as sent below yesterda…"
drag, startPoint x: 437, startPoint y: 12, endPoint x: 440, endPoint y: 12, distance: 3.0
click at [437, 12] on img at bounding box center [437, 12] width 5 height 5
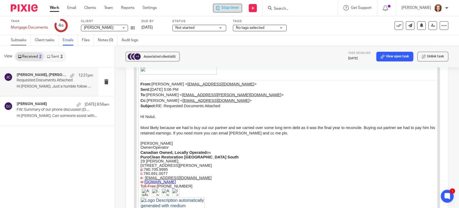
click at [19, 38] on link "Subtasks" at bounding box center [21, 40] width 20 height 10
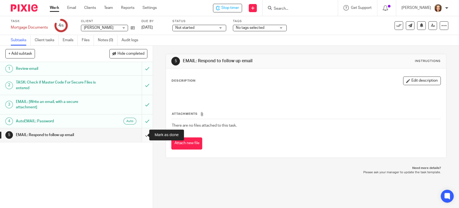
click at [142, 134] on input "submit" at bounding box center [76, 134] width 153 height 13
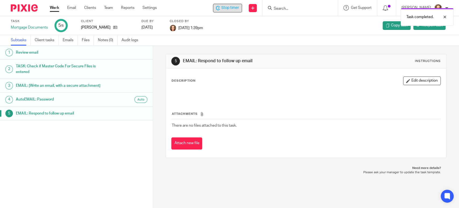
click at [228, 8] on span "Stop timer" at bounding box center [230, 8] width 18 height 6
click at [55, 4] on div "Work Email Clients Team Reports Settings Work Email Clients Team Reports Settin…" at bounding box center [104, 8] width 120 height 16
click at [51, 9] on link "Work" at bounding box center [54, 7] width 9 height 5
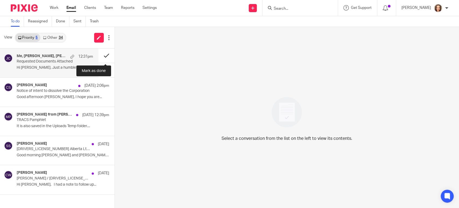
click at [105, 54] on button at bounding box center [106, 55] width 16 height 14
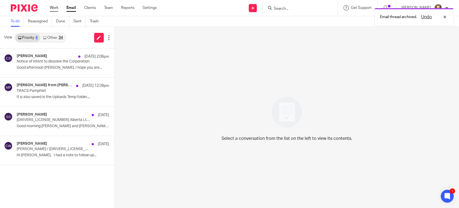
click at [55, 9] on link "Work" at bounding box center [54, 7] width 9 height 5
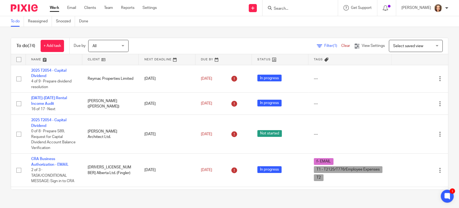
click at [429, 45] on div "Select saved view Select saved view" at bounding box center [416, 46] width 54 height 12
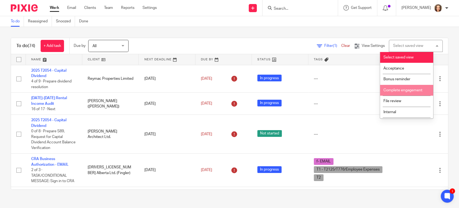
click at [409, 89] on span "Complete engagement" at bounding box center [403, 90] width 39 height 4
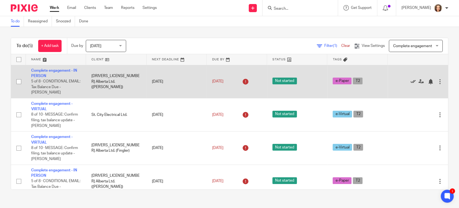
click at [410, 81] on icon at bounding box center [412, 81] width 5 height 5
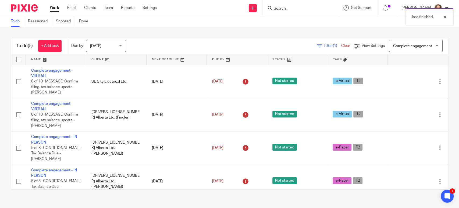
click at [410, 80] on icon at bounding box center [412, 81] width 5 height 5
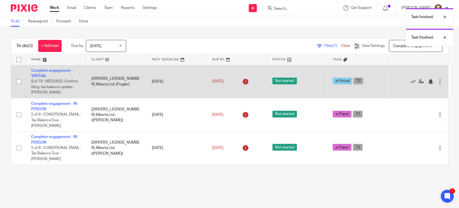
click at [398, 80] on div at bounding box center [415, 81] width 44 height 5
click at [410, 82] on icon at bounding box center [412, 81] width 5 height 5
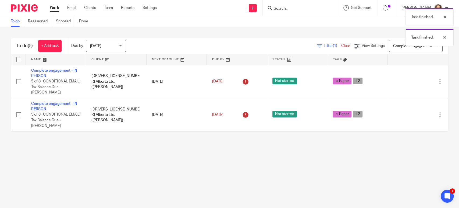
click at [410, 82] on icon at bounding box center [412, 81] width 5 height 5
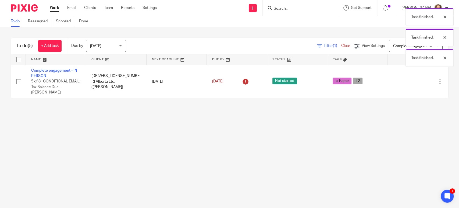
click at [410, 82] on icon at bounding box center [412, 81] width 5 height 5
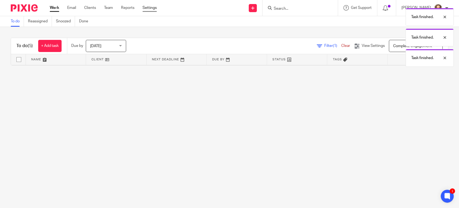
click at [150, 8] on link "Settings" at bounding box center [150, 7] width 14 height 5
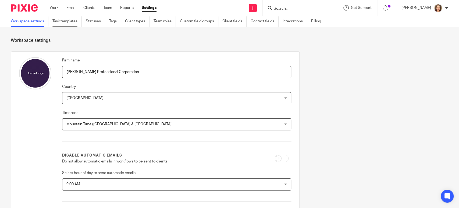
click at [62, 21] on link "Task templates" at bounding box center [66, 21] width 29 height 10
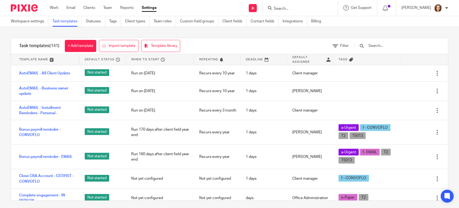
click at [398, 45] on input "text" at bounding box center [399, 46] width 63 height 6
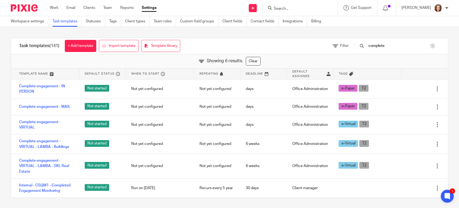
click at [401, 45] on input "complete" at bounding box center [399, 46] width 63 height 6
drag, startPoint x: 377, startPoint y: 44, endPoint x: 336, endPoint y: 42, distance: 41.2
click at [338, 43] on div "Filter complete" at bounding box center [386, 46] width 123 height 16
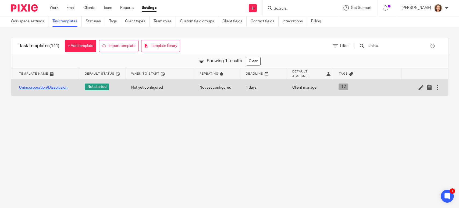
type input "uninc"
click at [56, 85] on link "Unincorporation/Dissolusion" at bounding box center [43, 87] width 48 height 5
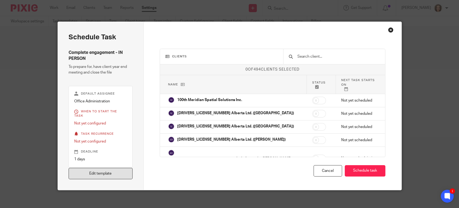
click at [115, 168] on link "Edit template" at bounding box center [101, 174] width 64 height 12
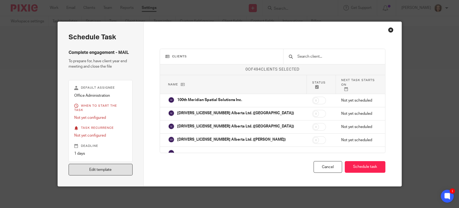
click at [123, 171] on link "Edit template" at bounding box center [101, 170] width 64 height 12
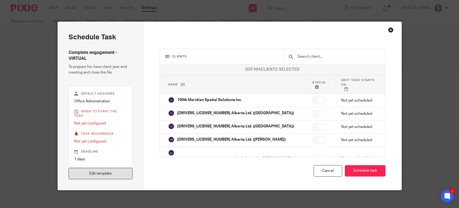
click at [90, 168] on link "Edit template" at bounding box center [101, 174] width 64 height 12
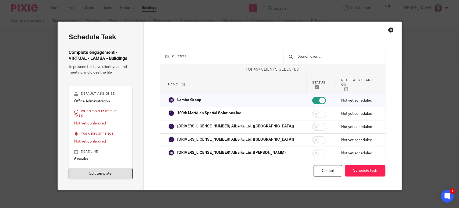
click at [109, 171] on link "Edit template" at bounding box center [101, 174] width 64 height 12
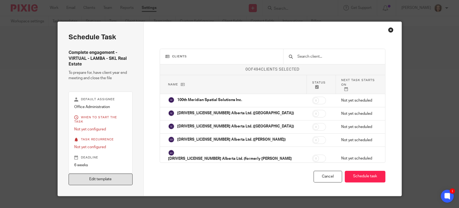
click at [98, 173] on link "Edit template" at bounding box center [101, 179] width 64 height 12
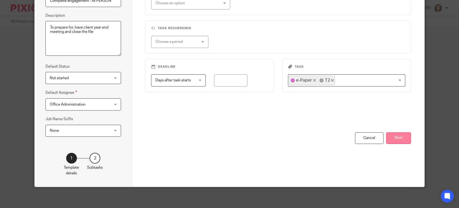
click at [397, 135] on button "Next" at bounding box center [398, 138] width 25 height 12
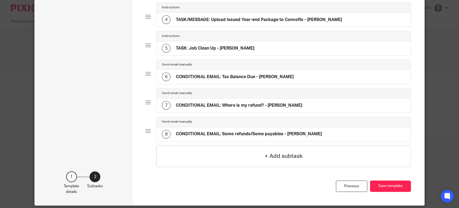
scroll to position [151, 0]
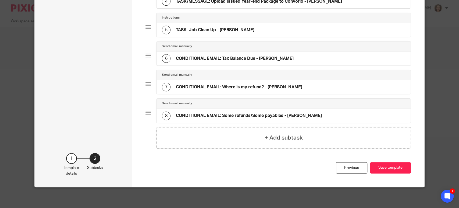
click at [186, 113] on h4 "CONDITIONAL EMAIL: Some refunds/Some payables - [PERSON_NAME]" at bounding box center [249, 116] width 146 height 6
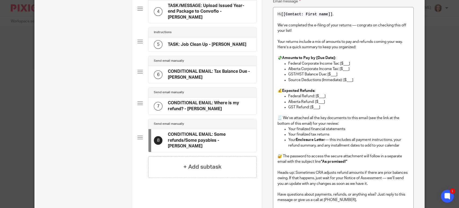
scroll to position [0, 0]
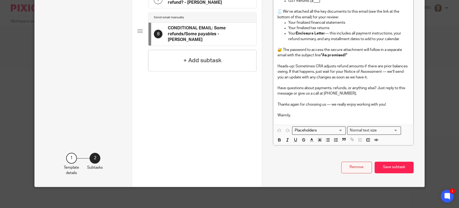
click at [358, 168] on button "Remove" at bounding box center [356, 167] width 31 height 12
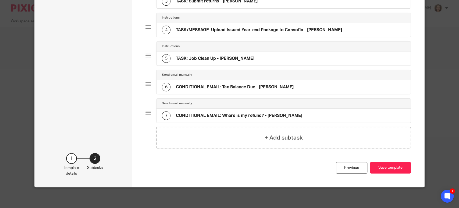
click at [278, 113] on h4 "CONDITIONAL EMAIL: Where is my refund? - [PERSON_NAME]" at bounding box center [239, 116] width 126 height 6
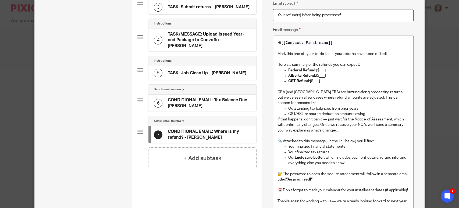
scroll to position [0, 0]
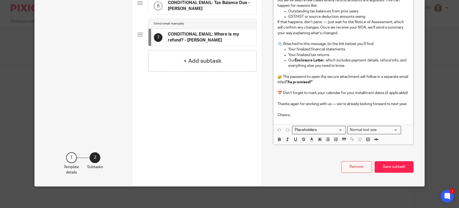
click at [350, 168] on button "Remove" at bounding box center [356, 167] width 31 height 12
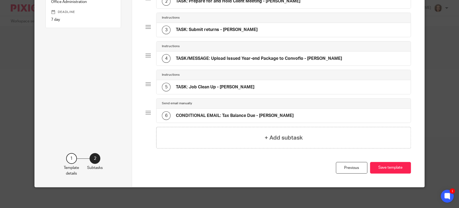
click at [256, 109] on div "6 CONDITIONAL EMAIL: Tax Balance Due - [PERSON_NAME]" at bounding box center [284, 115] width 254 height 14
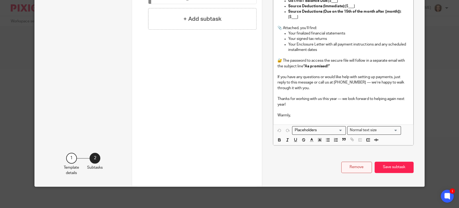
click at [349, 168] on button "Remove" at bounding box center [356, 167] width 31 height 12
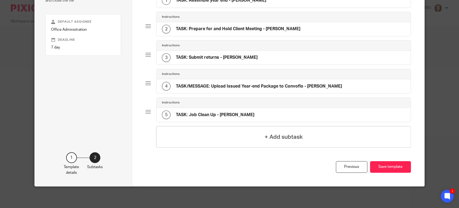
scroll to position [65, 0]
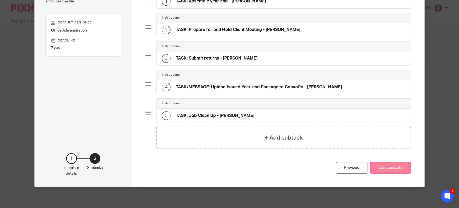
click at [384, 165] on button "Save template" at bounding box center [390, 168] width 41 height 12
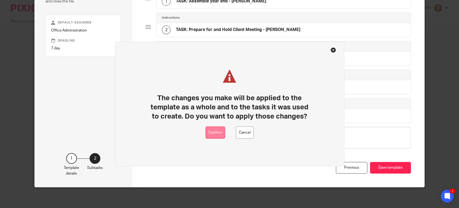
click at [215, 132] on button "Confirm" at bounding box center [215, 132] width 20 height 12
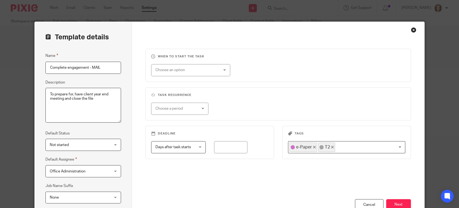
scroll to position [67, 0]
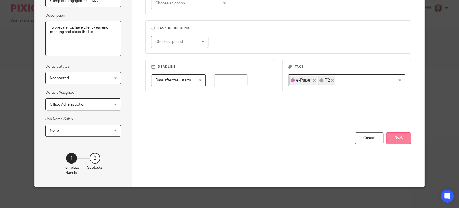
click at [396, 137] on button "Next" at bounding box center [398, 138] width 25 height 12
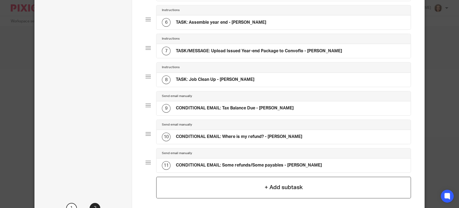
scroll to position [236, 0]
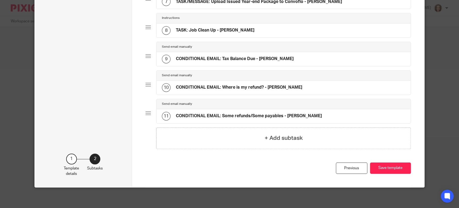
click at [215, 57] on h4 "CONDITIONAL EMAIL: Tax Balance Due - [PERSON_NAME]" at bounding box center [235, 59] width 118 height 6
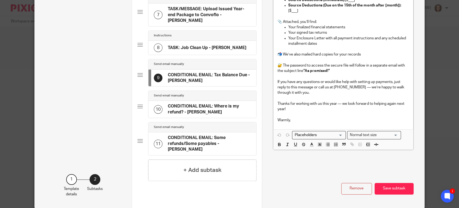
scroll to position [0, 0]
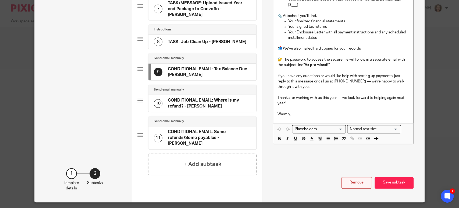
click at [356, 177] on button "Remove" at bounding box center [356, 183] width 31 height 12
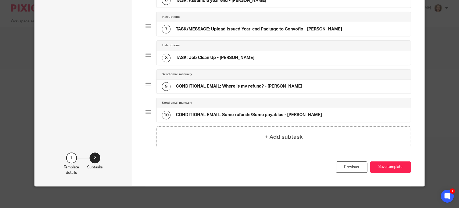
scroll to position [207, 0]
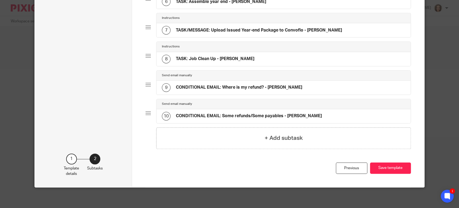
click at [258, 86] on h4 "CONDITIONAL EMAIL: Where is my refund? - JEANETTE" at bounding box center [239, 87] width 126 height 6
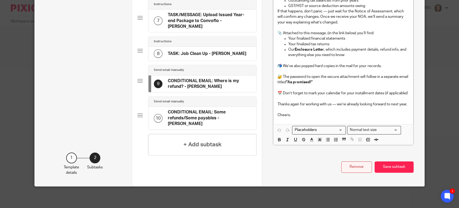
click at [349, 165] on button "Remove" at bounding box center [356, 167] width 31 height 12
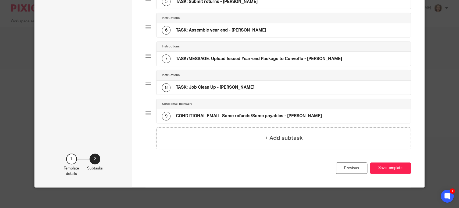
click at [221, 112] on div "9 CONDITIONAL EMAIL: Some refunds/Some payables - JEANETTE" at bounding box center [242, 116] width 160 height 9
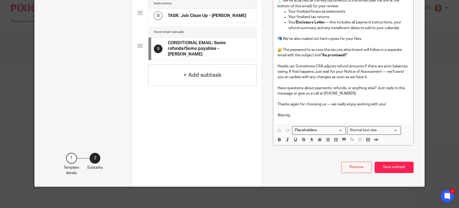
click at [350, 167] on button "Remove" at bounding box center [356, 167] width 31 height 12
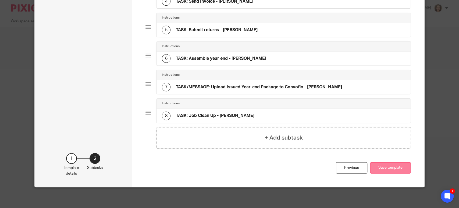
click at [391, 168] on button "Save template" at bounding box center [390, 168] width 41 height 12
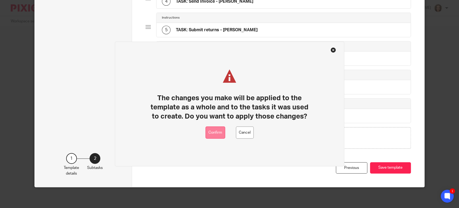
click at [218, 131] on button "Confirm" at bounding box center [215, 132] width 20 height 12
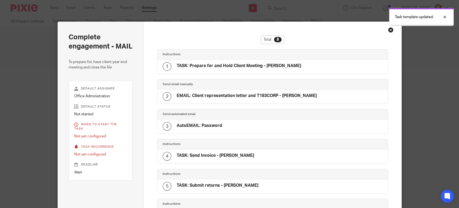
scroll to position [128, 0]
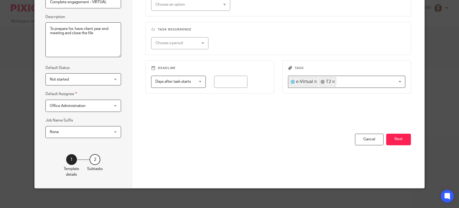
scroll to position [67, 0]
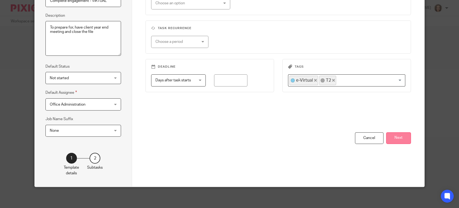
click at [396, 137] on button "Next" at bounding box center [398, 138] width 25 height 12
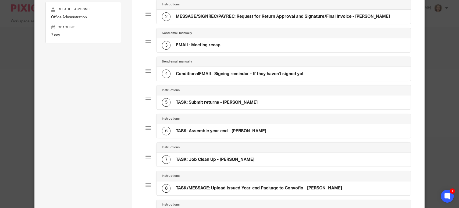
scroll to position [164, 0]
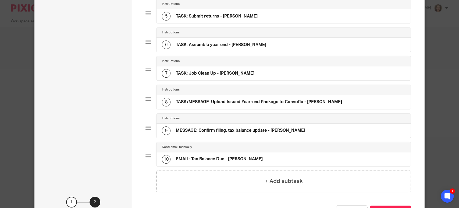
click at [227, 130] on h4 "MESSAGE: Confirm filing, tax balance update - [PERSON_NAME]" at bounding box center [240, 130] width 129 height 6
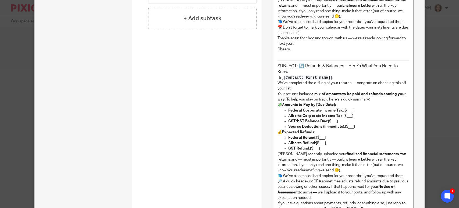
scroll to position [478, 0]
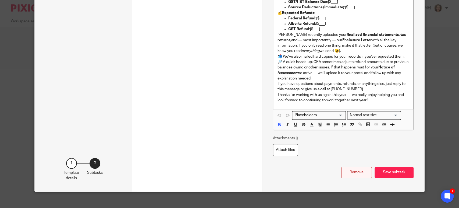
click at [355, 166] on button "Remove" at bounding box center [356, 172] width 31 height 12
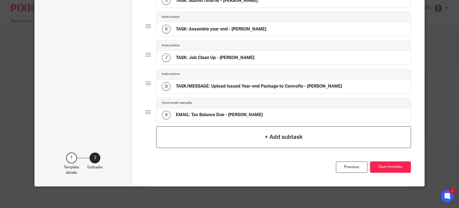
scroll to position [179, 0]
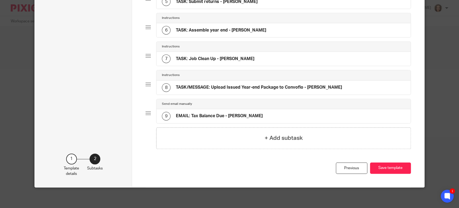
click at [228, 115] on h4 "EMAIL: Tax Balance Due - JEANETTE" at bounding box center [219, 116] width 87 height 6
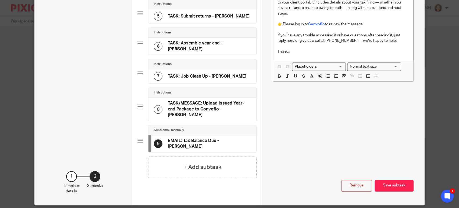
scroll to position [0, 0]
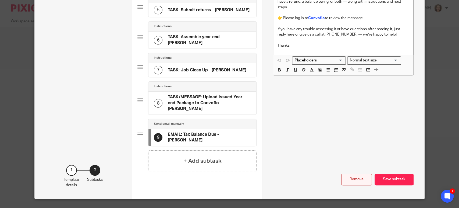
click at [353, 173] on button "Remove" at bounding box center [356, 179] width 31 height 12
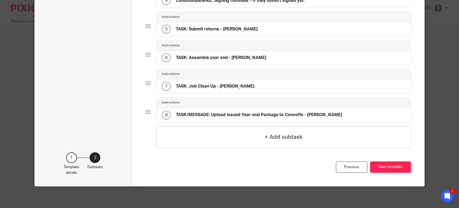
scroll to position [151, 0]
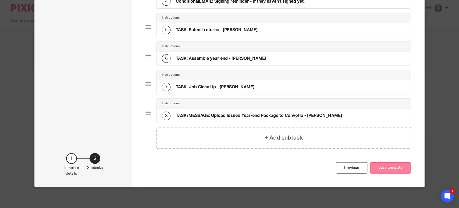
click at [379, 168] on button "Save template" at bounding box center [390, 168] width 41 height 12
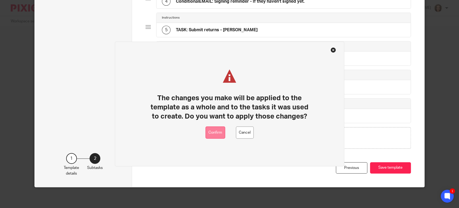
click at [216, 130] on button "Confirm" at bounding box center [215, 132] width 20 height 12
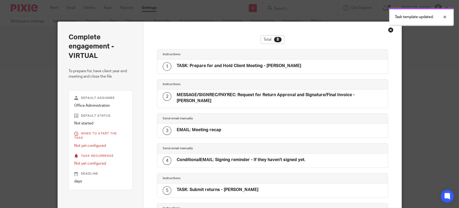
scroll to position [128, 0]
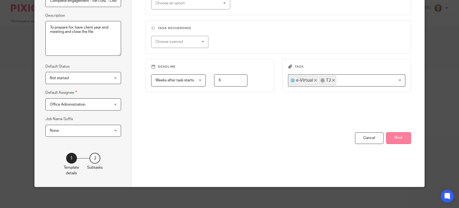
click at [396, 137] on button "Next" at bounding box center [398, 138] width 25 height 12
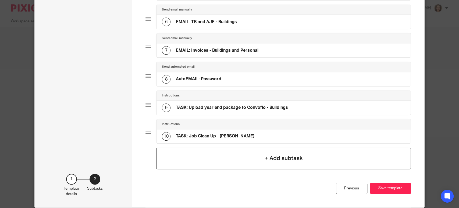
scroll to position [207, 0]
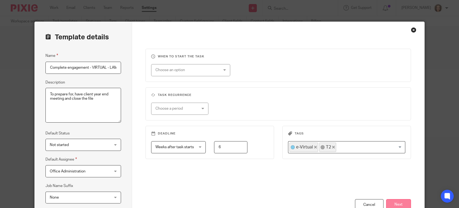
scroll to position [0, 36]
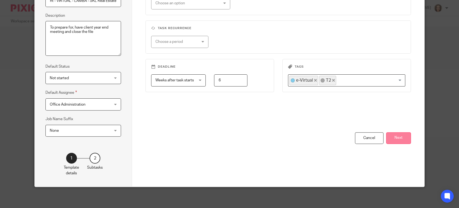
click at [392, 140] on button "Next" at bounding box center [398, 138] width 25 height 12
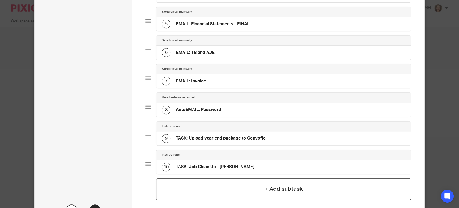
scroll to position [207, 0]
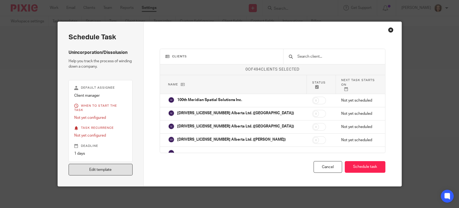
click at [121, 171] on link "Edit template" at bounding box center [101, 170] width 64 height 12
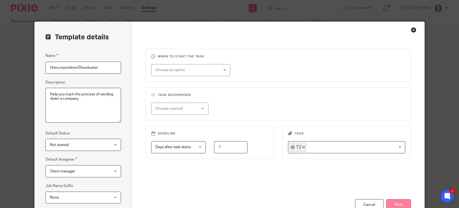
click at [398, 199] on button "Next" at bounding box center [398, 205] width 25 height 12
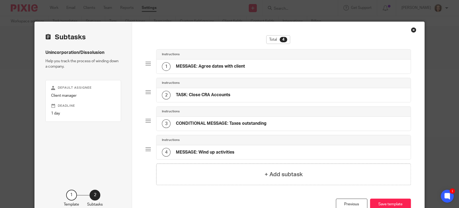
drag, startPoint x: 251, startPoint y: 173, endPoint x: 260, endPoint y: 177, distance: 10.0
click at [251, 173] on div "+ Add subtask" at bounding box center [283, 174] width 255 height 22
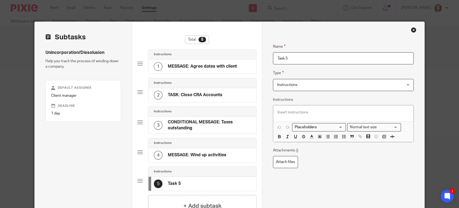
drag, startPoint x: 274, startPoint y: 56, endPoint x: 239, endPoint y: 56, distance: 35.0
click at [239, 56] on div "Subtasks Unincorporation/Dissolusion Help you track the process of winding down…" at bounding box center [230, 132] width 390 height 221
paste input "ASK: Archive in systems"
type input "TASK: Archive in systems"
click at [305, 109] on p at bounding box center [344, 111] width 132 height 5
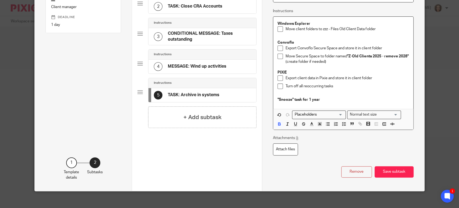
scroll to position [93, 0]
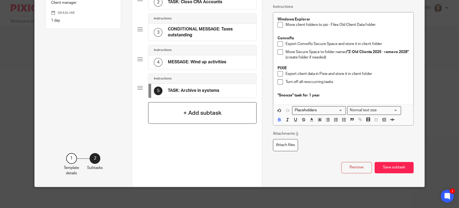
click at [203, 111] on h4 "+ Add subtask" at bounding box center [202, 113] width 38 height 8
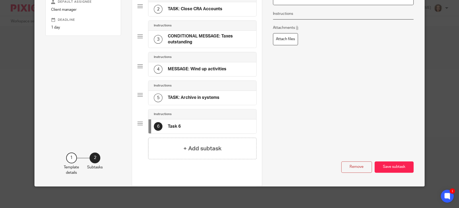
scroll to position [0, 0]
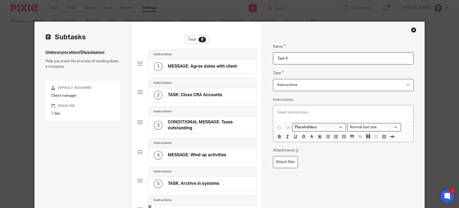
drag, startPoint x: 271, startPoint y: 53, endPoint x: 230, endPoint y: 53, distance: 40.9
click at [230, 53] on div "Subtasks Unincorporation/Dissolusion Help you track the process of winding down…" at bounding box center [230, 147] width 390 height 250
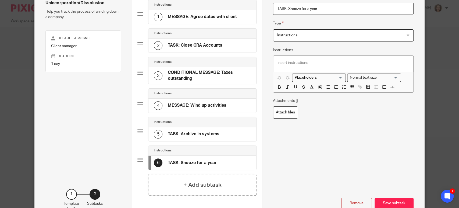
scroll to position [85, 0]
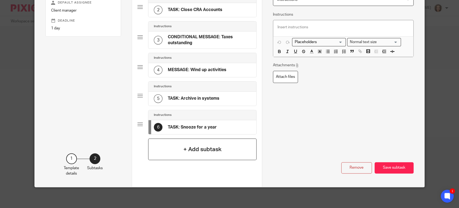
type input "TASK: Snooze for a year"
click at [183, 149] on h4 "+ Add subtask" at bounding box center [202, 149] width 38 height 8
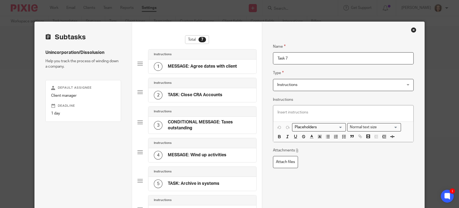
drag, startPoint x: 295, startPoint y: 55, endPoint x: 238, endPoint y: 63, distance: 56.8
click at [238, 63] on div "Subtasks Unincorporation/Dissolusion Help you track the process of winding down…" at bounding box center [230, 161] width 390 height 278
type input "TASK: Snooze for a year"
click at [316, 113] on p at bounding box center [344, 111] width 132 height 5
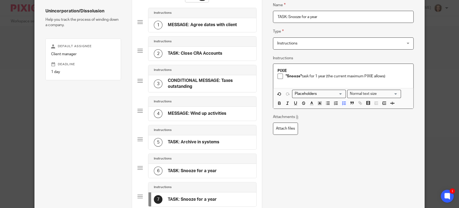
scroll to position [113, 0]
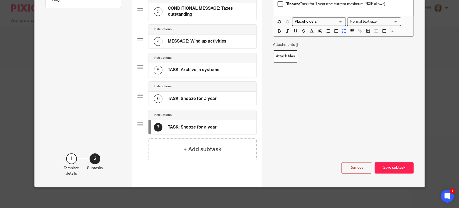
click at [189, 120] on div "7 TASK: Snooze for a year" at bounding box center [202, 127] width 108 height 14
click at [193, 96] on h4 "TASK: Snooze for a year" at bounding box center [192, 99] width 49 height 6
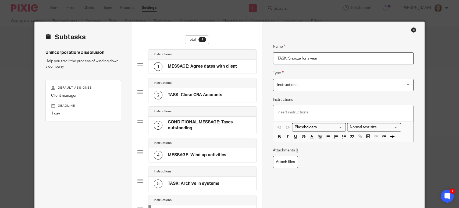
click at [293, 107] on div at bounding box center [343, 113] width 140 height 16
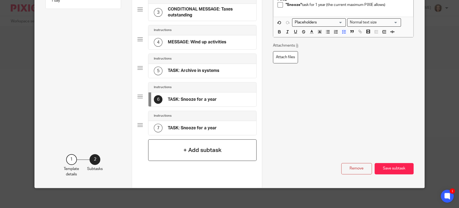
scroll to position [113, 0]
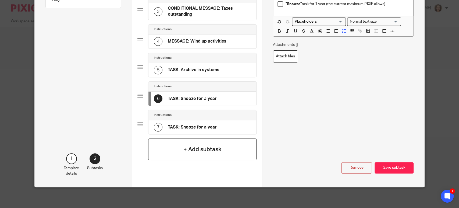
click at [190, 143] on div "+ Add subtask" at bounding box center [202, 149] width 108 height 22
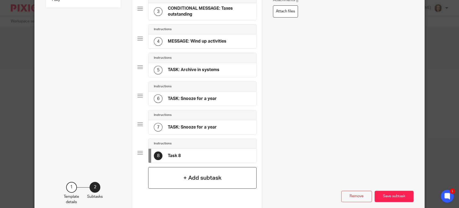
scroll to position [0, 0]
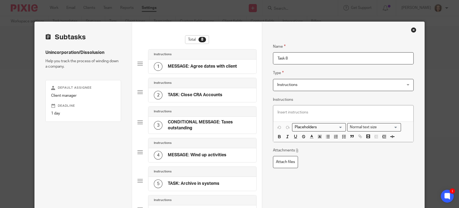
drag, startPoint x: 262, startPoint y: 57, endPoint x: 232, endPoint y: 58, distance: 30.1
click at [233, 58] on div "Subtasks Unincorporation/Dissolusion Help you track the process of winding down…" at bounding box center [230, 175] width 390 height 307
type input "TASK: Remove from systems"
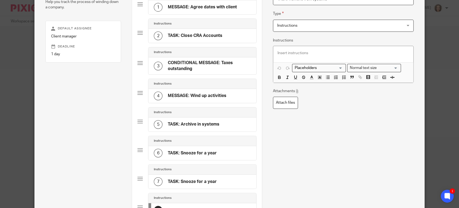
scroll to position [142, 0]
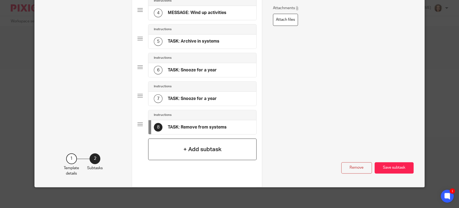
click at [178, 149] on div "+ Add subtask" at bounding box center [202, 149] width 108 height 22
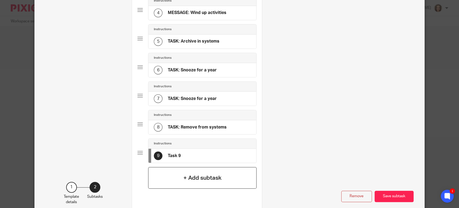
scroll to position [0, 0]
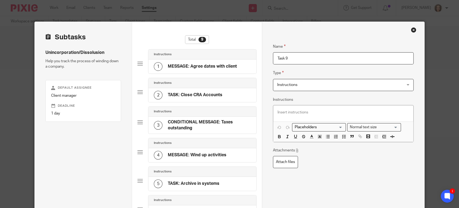
click at [296, 110] on p at bounding box center [344, 111] width 132 height 5
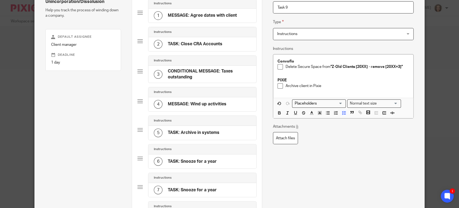
scroll to position [37, 0]
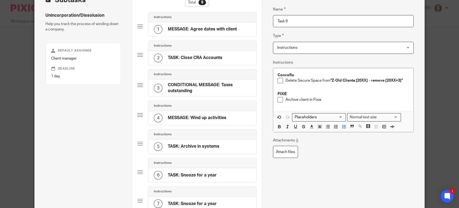
drag, startPoint x: 314, startPoint y: 19, endPoint x: 236, endPoint y: 20, distance: 77.7
click at [236, 20] on div "Subtasks Unincorporation/Dissolusion Help you track the process of winding down…" at bounding box center [230, 152] width 390 height 335
paste input "ASK: Remove from systems"
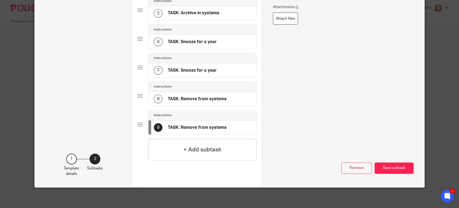
type input "TASK: Remove from systems"
click at [168, 93] on div "8 TASK: Remove from systems" at bounding box center [202, 99] width 108 height 14
click at [353, 164] on button "Remove" at bounding box center [356, 168] width 31 height 12
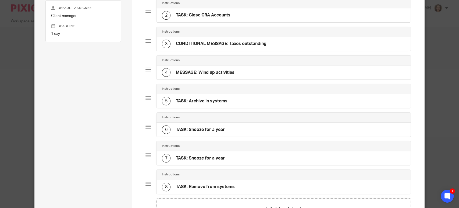
scroll to position [76, 0]
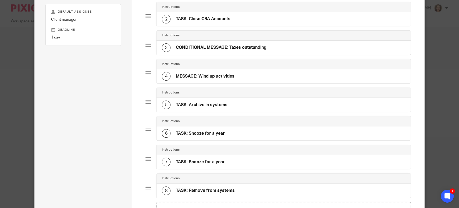
click at [229, 77] on h4 "MESSAGE: Wind up activities" at bounding box center [205, 76] width 59 height 6
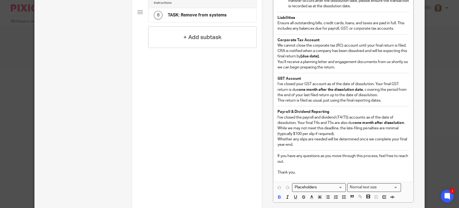
scroll to position [331, 0]
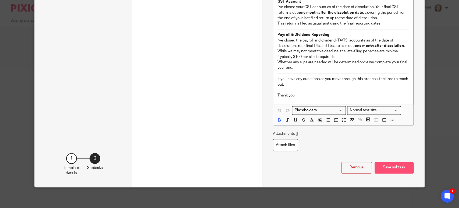
click at [388, 166] on button "Save subtask" at bounding box center [394, 168] width 39 height 12
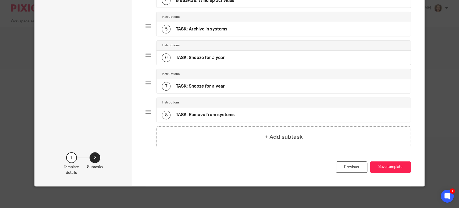
scroll to position [151, 0]
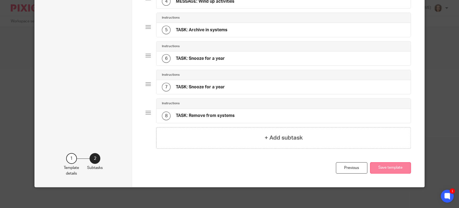
click at [381, 168] on button "Save template" at bounding box center [390, 168] width 41 height 12
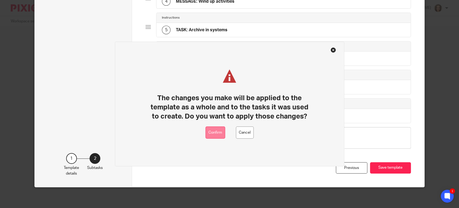
click at [211, 136] on button "Confirm" at bounding box center [215, 132] width 20 height 12
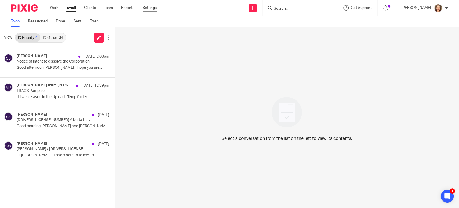
click at [148, 10] on link "Settings" at bounding box center [150, 7] width 14 height 5
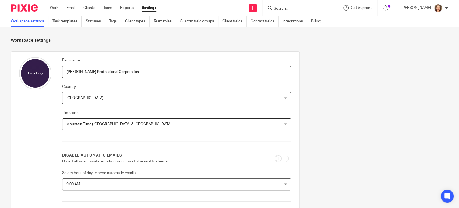
click at [67, 22] on link "Task templates" at bounding box center [66, 21] width 29 height 10
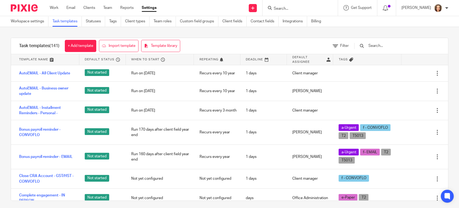
click at [387, 45] on input "text" at bounding box center [399, 46] width 63 height 6
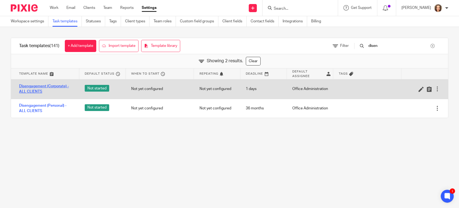
type input "disen"
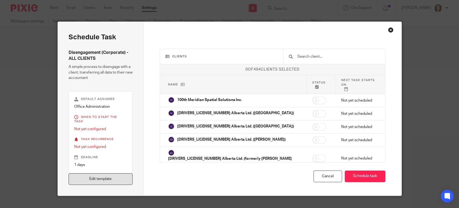
click at [95, 173] on link "Edit template" at bounding box center [101, 179] width 64 height 12
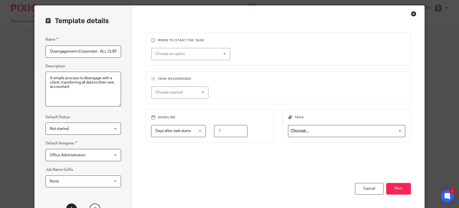
scroll to position [67, 0]
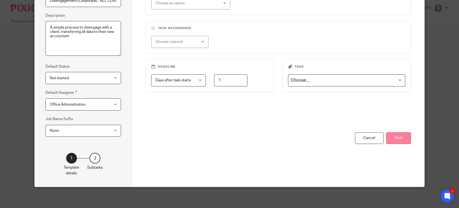
click at [397, 135] on button "Next" at bounding box center [398, 138] width 25 height 12
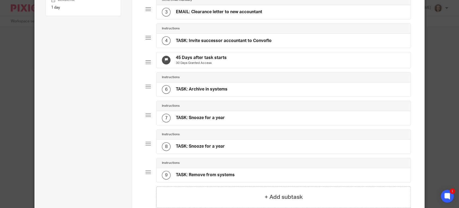
scroll to position [119, 0]
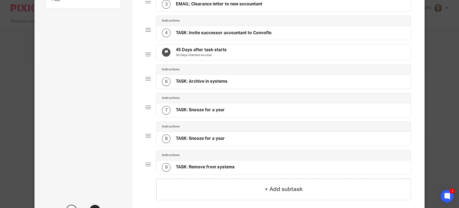
click at [242, 82] on div "6 TASK: Archive in systems" at bounding box center [284, 81] width 254 height 14
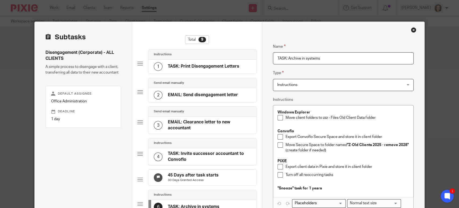
drag, startPoint x: 326, startPoint y: 58, endPoint x: 230, endPoint y: 49, distance: 96.4
click at [230, 49] on div "Subtasks Disengagement (Corporate) - ALL CLIENTS A simple process to disengage …" at bounding box center [230, 187] width 390 height 330
click at [275, 110] on div "Windows Explorer Move client folders to zzz - Files Old Client Data folder Conv…" at bounding box center [343, 151] width 140 height 92
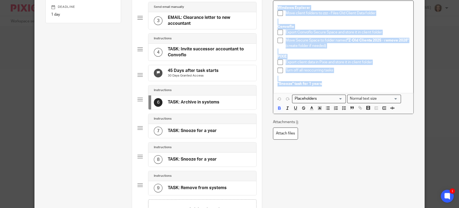
click at [323, 84] on p ""Snooze" task for 1 years" at bounding box center [344, 83] width 132 height 5
click at [324, 84] on p ""Snooze" task for 1 years" at bounding box center [344, 83] width 132 height 5
click at [274, 7] on div "Windows Explorer Move client folders to zzz - Files Old Client Data folder Conv…" at bounding box center [343, 47] width 140 height 92
copy div "Windows Explorer Move client folders to zzz - Files Old Client Data folder Conv…"
click at [194, 160] on h4 "TASK: Snooze for a year" at bounding box center [192, 159] width 49 height 6
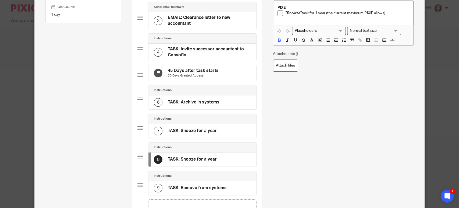
scroll to position [0, 0]
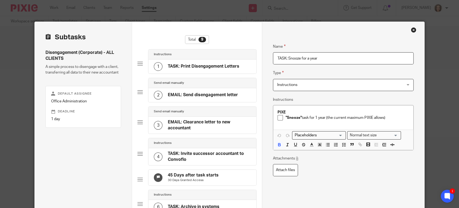
drag, startPoint x: 295, startPoint y: 62, endPoint x: 232, endPoint y: 61, distance: 62.4
click at [232, 61] on div "Subtasks Disengagement (Corporate) - ALL CLIENTS A simple process to disengage …" at bounding box center [230, 187] width 390 height 330
drag, startPoint x: 387, startPoint y: 116, endPoint x: 266, endPoint y: 100, distance: 122.4
click at [267, 100] on div "Name TASK: Print Disengagement Letters Type Instructions Instructions Instructi…" at bounding box center [343, 187] width 162 height 330
click at [281, 110] on strong "PIXE" at bounding box center [282, 112] width 8 height 4
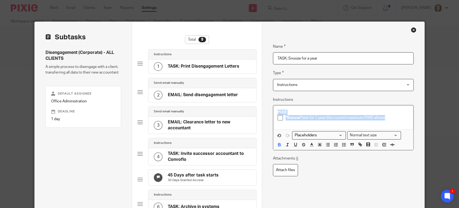
copy div "PIXIE "Snooze" task for 1 year (the current maximum PIXIE allows)"
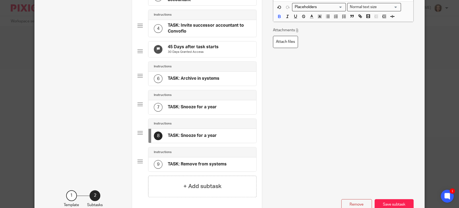
scroll to position [142, 0]
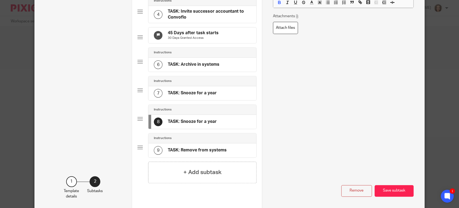
drag, startPoint x: 185, startPoint y: 154, endPoint x: 187, endPoint y: 156, distance: 2.9
click at [185, 153] on h4 "TASK: Remove from systems" at bounding box center [197, 150] width 59 height 6
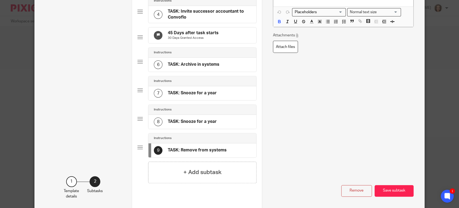
scroll to position [0, 0]
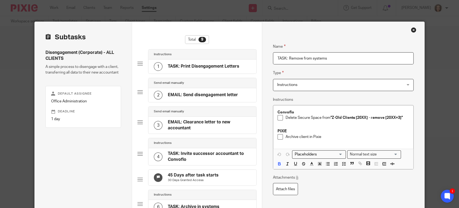
click at [329, 61] on input "TASK: Remove from systems" at bounding box center [343, 58] width 141 height 12
drag, startPoint x: 258, startPoint y: 61, endPoint x: 224, endPoint y: 62, distance: 34.2
click at [224, 62] on div "Subtasks Disengagement (Corporate) - ALL CLIENTS A simple process to disengage …" at bounding box center [230, 187] width 390 height 330
click at [324, 134] on p "Archive client in Pixie" at bounding box center [347, 136] width 123 height 5
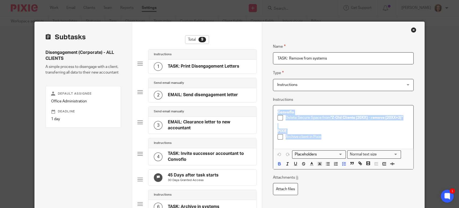
drag, startPoint x: 293, startPoint y: 129, endPoint x: 219, endPoint y: 83, distance: 86.6
click at [219, 84] on div "Subtasks Disengagement (Corporate) - ALL CLIENTS A simple process to disengage …" at bounding box center [230, 187] width 390 height 330
copy div "Convoflo Delete Secure Space from "Z-Old Clients [20XX] - remove [20XX+3]" PIXI…"
click at [331, 56] on input "TASK: Remove from systems" at bounding box center [343, 58] width 141 height 12
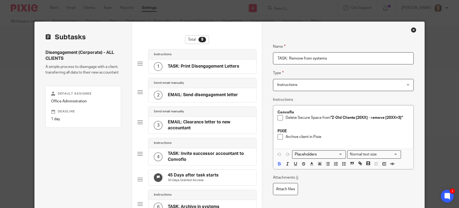
drag, startPoint x: 227, startPoint y: 62, endPoint x: 204, endPoint y: 62, distance: 22.6
click at [205, 62] on div "Subtasks Disengagement (Corporate) - ALL CLIENTS A simple process to disengage …" at bounding box center [230, 187] width 390 height 330
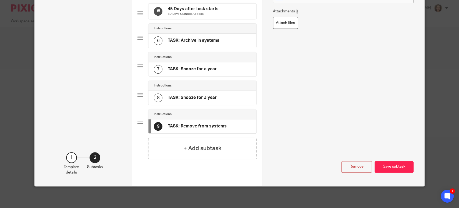
scroll to position [169, 0]
click at [210, 42] on h4 "TASK: Archive in systems" at bounding box center [194, 41] width 52 height 6
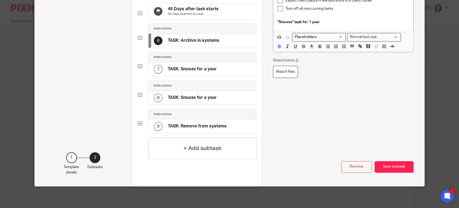
scroll to position [0, 0]
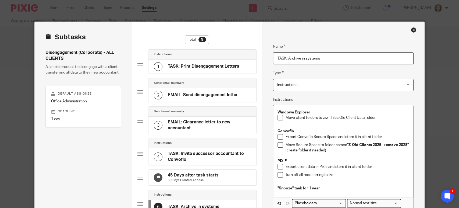
click at [273, 187] on div "Windows Explorer Move client folders to zzz - Files Old Client Data folder Conv…" at bounding box center [343, 151] width 140 height 92
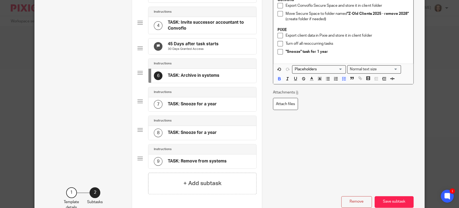
scroll to position [169, 0]
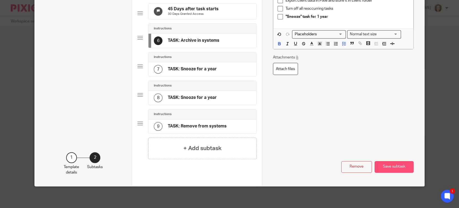
click at [390, 168] on button "Save subtask" at bounding box center [394, 167] width 39 height 12
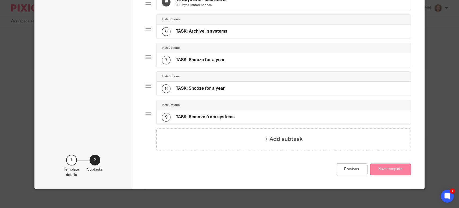
click at [384, 173] on button "Save template" at bounding box center [390, 169] width 41 height 12
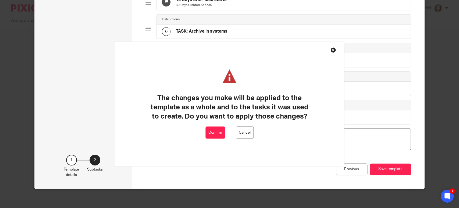
click at [216, 130] on button "Confirm" at bounding box center [215, 132] width 20 height 12
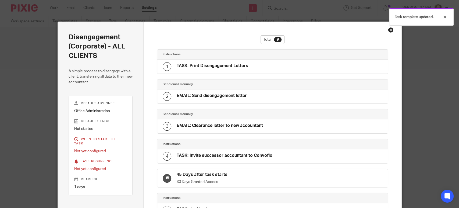
scroll to position [152, 0]
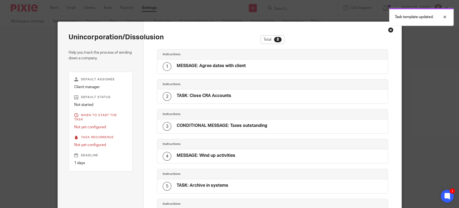
click at [389, 31] on div "Close this dialog window" at bounding box center [390, 29] width 5 height 5
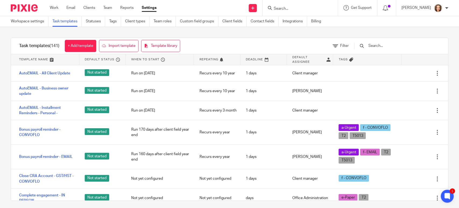
click at [384, 44] on input "text" at bounding box center [399, 46] width 63 height 6
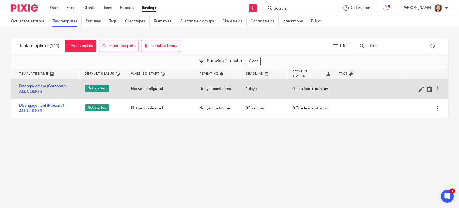
type input "disen"
click at [37, 85] on link "Disengagement (Corporate) - ALL CLIENTS" at bounding box center [46, 88] width 55 height 11
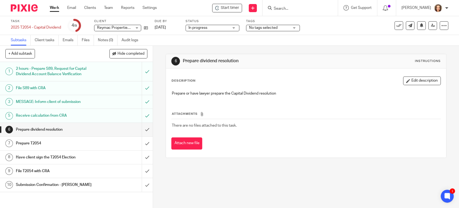
click at [51, 8] on link "Work" at bounding box center [54, 7] width 9 height 5
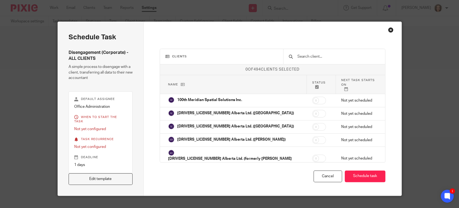
click at [97, 164] on div "Default assignee Office Administration When to start the task Not yet configure…" at bounding box center [101, 132] width 64 height 82
click at [94, 175] on link "Edit template" at bounding box center [101, 179] width 64 height 12
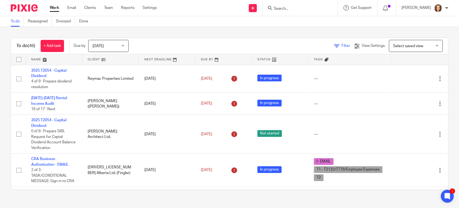
click at [342, 44] on span "Filter" at bounding box center [346, 46] width 9 height 4
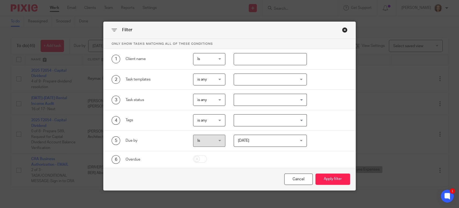
click at [253, 58] on input "text" at bounding box center [270, 59] width 73 height 12
type input "commercial"
click at [315, 173] on button "Apply filter" at bounding box center [332, 179] width 35 height 12
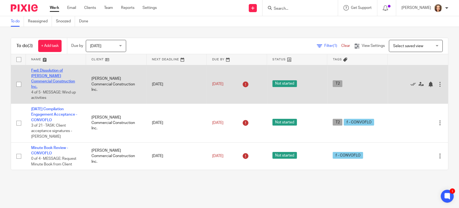
click at [64, 77] on link "Fwd: Dissolution of [PERSON_NAME] Commercial Construction Inc." at bounding box center [53, 79] width 44 height 20
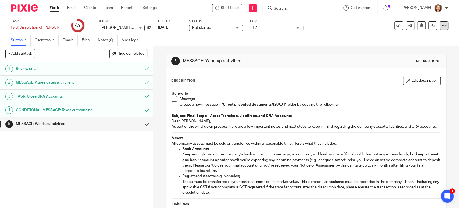
click at [441, 26] on icon at bounding box center [443, 25] width 5 height 5
click at [414, 46] on link "Advanced task editor" at bounding box center [423, 47] width 36 height 4
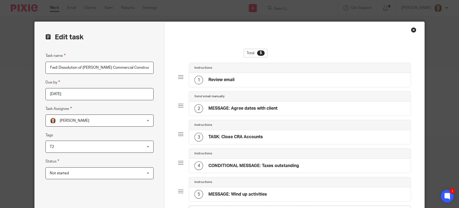
click at [412, 29] on div "Close this dialog window" at bounding box center [413, 29] width 5 height 5
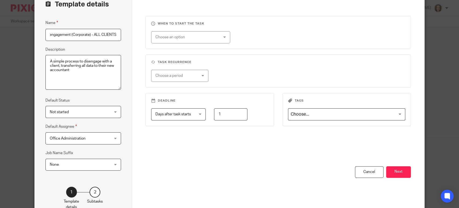
scroll to position [67, 0]
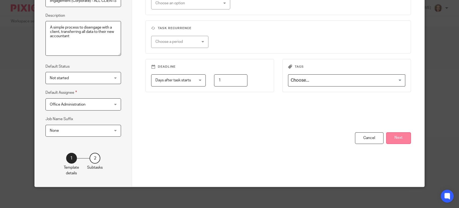
click at [395, 141] on button "Next" at bounding box center [398, 138] width 25 height 12
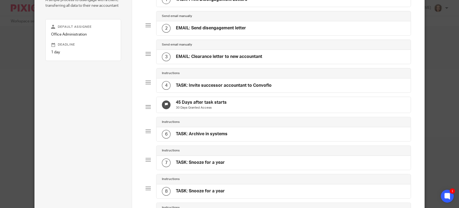
click at [211, 132] on div "6 TASK: Archive in systems" at bounding box center [284, 134] width 254 height 14
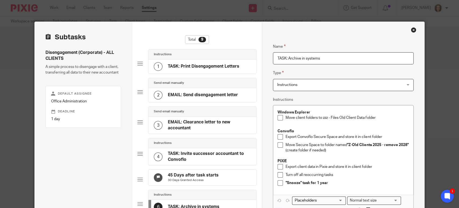
drag, startPoint x: 321, startPoint y: 58, endPoint x: 186, endPoint y: 49, distance: 135.3
click at [186, 49] on div "Subtasks Disengagement (Corporate) - ALL CLIENTS A simple process to disengage …" at bounding box center [230, 187] width 390 height 330
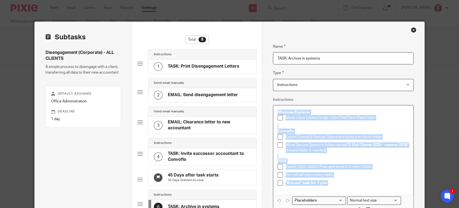
drag, startPoint x: 315, startPoint y: 179, endPoint x: 263, endPoint y: 98, distance: 95.4
click at [265, 100] on div "Name TASK: Print Disengagement Letters Type Instructions Instructions Instructi…" at bounding box center [343, 187] width 162 height 330
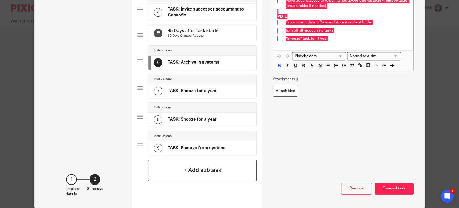
scroll to position [149, 0]
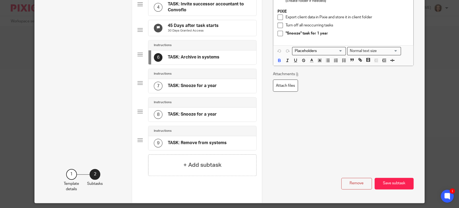
click at [204, 88] on h4 "TASK: Snooze for a year" at bounding box center [192, 86] width 49 height 6
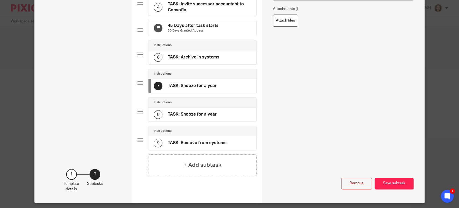
scroll to position [0, 0]
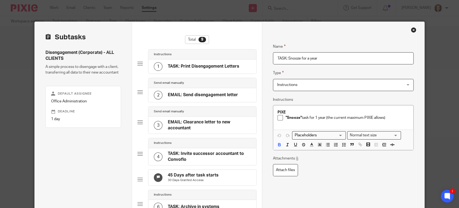
drag, startPoint x: 319, startPoint y: 57, endPoint x: 227, endPoint y: 56, distance: 91.5
click at [227, 56] on div "Subtasks Disengagement (Corporate) - ALL CLIENTS A simple process to disengage …" at bounding box center [230, 187] width 390 height 330
drag, startPoint x: 387, startPoint y: 118, endPoint x: 216, endPoint y: 96, distance: 172.1
click at [216, 96] on div "Subtasks Disengagement (Corporate) - ALL CLIENTS A simple process to disengage …" at bounding box center [230, 187] width 390 height 330
copy div "PIXE "Snooze" task for 1 year (the current maximum PIXIE allows)"
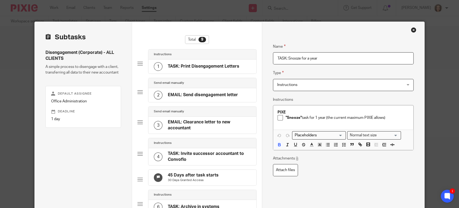
drag, startPoint x: 311, startPoint y: 57, endPoint x: 210, endPoint y: 53, distance: 101.7
click at [210, 53] on div "Subtasks Disengagement (Corporate) - ALL CLIENTS A simple process to disengage …" at bounding box center [230, 187] width 390 height 330
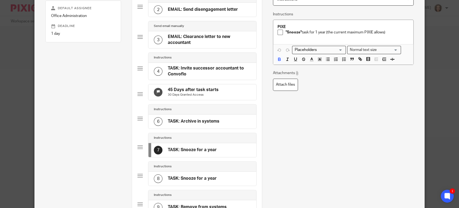
scroll to position [164, 0]
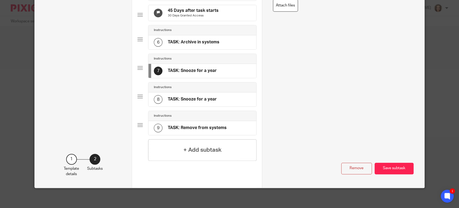
click at [203, 127] on div "9 TASK: Remove from systems" at bounding box center [190, 127] width 73 height 9
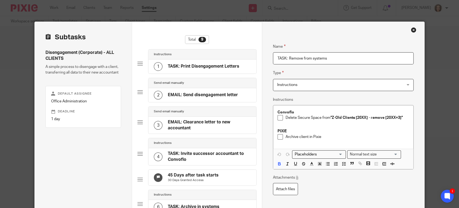
scroll to position [0, 0]
drag, startPoint x: 336, startPoint y: 56, endPoint x: 191, endPoint y: 59, distance: 144.7
click at [191, 59] on div "Subtasks Disengagement (Corporate) - ALL CLIENTS A simple process to disengage …" at bounding box center [230, 187] width 390 height 330
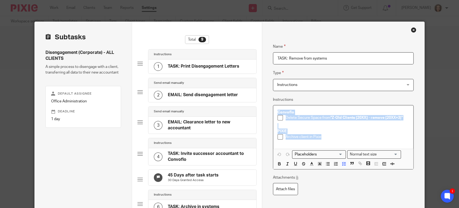
drag, startPoint x: 318, startPoint y: 134, endPoint x: 224, endPoint y: 71, distance: 113.8
click at [224, 71] on div "Subtasks Disengagement (Corporate) - ALL CLIENTS A simple process to disengage …" at bounding box center [230, 187] width 390 height 330
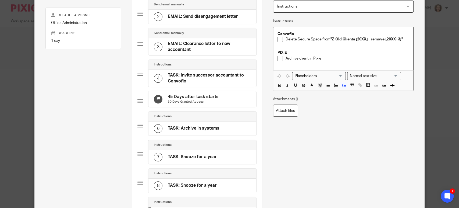
scroll to position [169, 0]
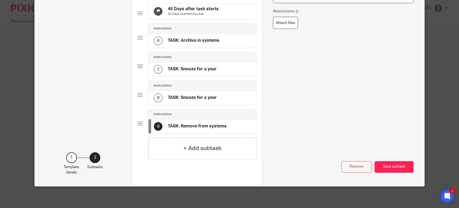
click at [388, 165] on button "Save subtask" at bounding box center [394, 167] width 39 height 12
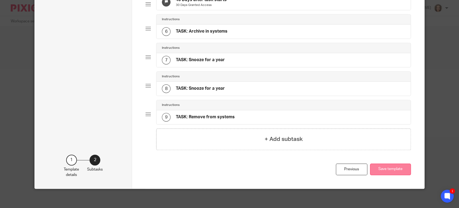
click at [381, 170] on button "Save template" at bounding box center [390, 169] width 41 height 12
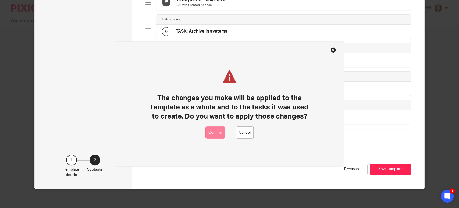
click at [219, 130] on button "Confirm" at bounding box center [215, 132] width 20 height 12
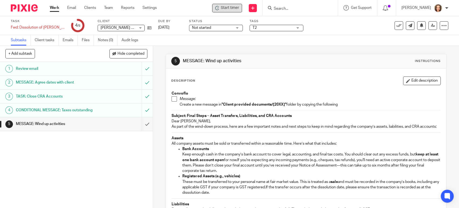
click at [225, 8] on span "Start timer" at bounding box center [230, 8] width 18 height 6
click at [232, 8] on span "Start timer" at bounding box center [230, 8] width 18 height 6
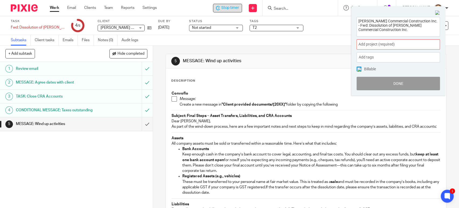
drag, startPoint x: 370, startPoint y: 29, endPoint x: 339, endPoint y: 13, distance: 34.3
click at [340, 15] on body "Work Email Clients Team Reports Settings Work Email Clients Team Reports Settin…" at bounding box center [229, 104] width 459 height 208
click at [398, 42] on span "Add project (required) :" at bounding box center [393, 44] width 68 height 6
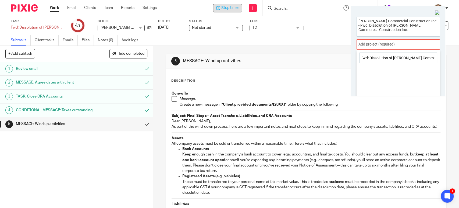
scroll to position [0, 82]
type input "[PERSON_NAME] Commercial Construction Inc. - Fwd: Dissolution of [PERSON_NAME] …"
click at [387, 74] on div "[PERSON_NAME] Commercial Construction Inc. - Fwd: Dissolution of [PERSON_NAME] …" at bounding box center [398, 86] width 83 height 72
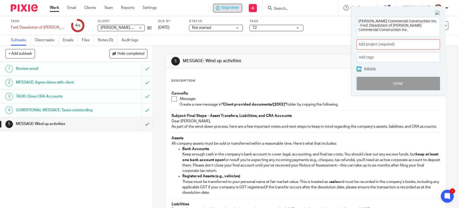
click at [353, 77] on div "[PERSON_NAME] Commercial Construction Inc. - Fwd: Dissolution of [PERSON_NAME] …" at bounding box center [398, 54] width 94 height 84
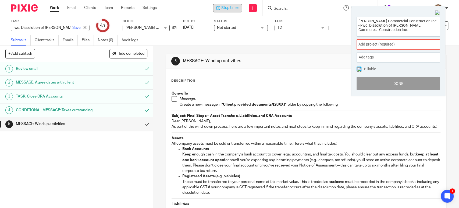
click at [42, 27] on div "Fwd: Dissolution of [PERSON_NAME] Commercial Construction Inc. Save Fwd: Dissol…" at bounding box center [50, 28] width 79 height 6
paste input "[PERSON_NAME] Commercial Construction Inc. -"
click at [47, 30] on input "[PERSON_NAME] Commercial Construction Inc. - Fwd: Dissolution of [PERSON_NAME] …" at bounding box center [50, 28] width 79 height 6
click at [37, 27] on input "struction Inc. - Fwd: Dissolution of [PERSON_NAME] Commercial Construction Inc." at bounding box center [50, 28] width 79 height 6
type input "Fwd: Dissolution of [PERSON_NAME] Commercial Construction Inc."
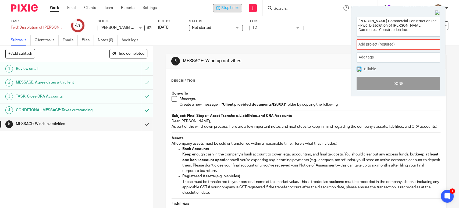
click at [94, 75] on link "1 Review email" at bounding box center [71, 68] width 142 height 13
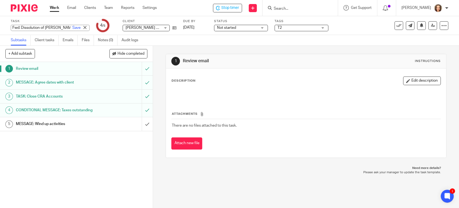
click at [37, 29] on div "Fwd: Dissolution of M J Commercial Construction Inc. Save Fwd: Dissolution of M…" at bounding box center [50, 28] width 79 height 6
paste input "Unincorporation/Dissolusion"
type input "Unincorporation/Dissolusion"
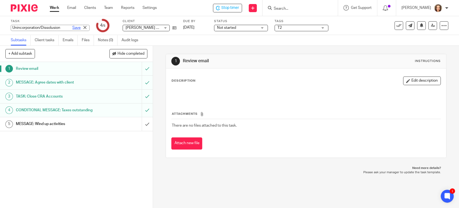
click at [72, 28] on link "Save" at bounding box center [76, 27] width 8 height 5
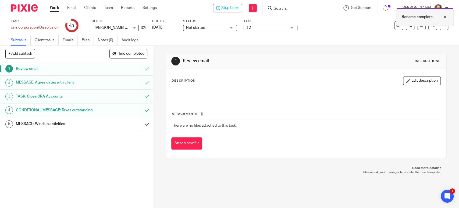
click at [444, 16] on div at bounding box center [441, 17] width 15 height 6
click at [230, 93] on p at bounding box center [306, 93] width 269 height 5
click at [442, 24] on div at bounding box center [444, 25] width 9 height 9
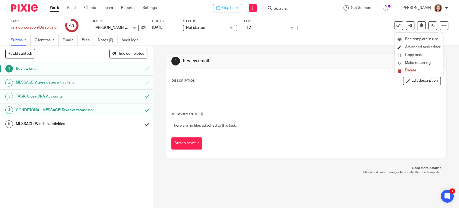
click at [419, 45] on link "Advanced task editor" at bounding box center [423, 47] width 36 height 4
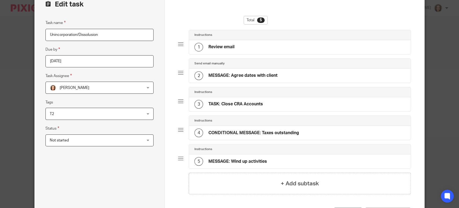
scroll to position [79, 0]
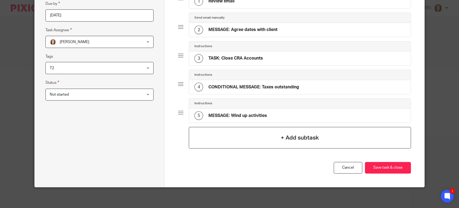
click at [295, 141] on div "+ Add subtask" at bounding box center [300, 138] width 222 height 22
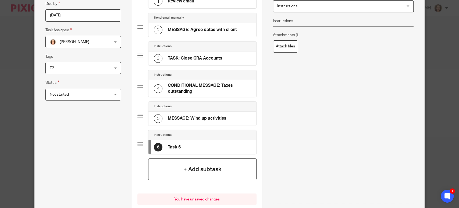
scroll to position [0, 0]
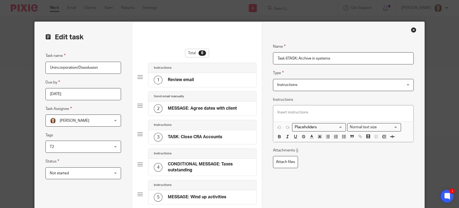
drag, startPoint x: 286, startPoint y: 58, endPoint x: 219, endPoint y: 58, distance: 66.7
click at [222, 58] on form "Edit task Task name Unincorporation/Dissolusion Due by 2025-08-27 Task Assignee…" at bounding box center [230, 168] width 390 height 292
type input "TASK: Archive in systems"
click at [297, 112] on p at bounding box center [344, 111] width 132 height 5
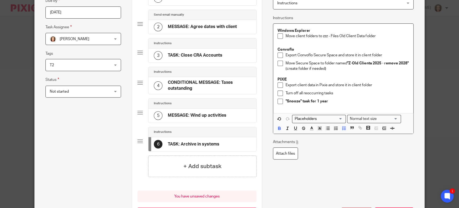
scroll to position [127, 0]
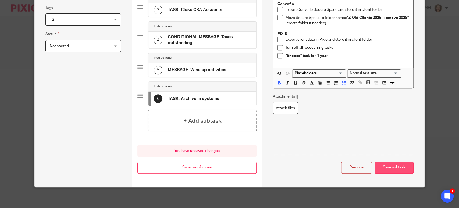
click at [387, 168] on button "Save subtask" at bounding box center [394, 168] width 39 height 12
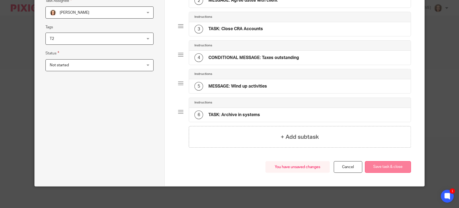
scroll to position [107, 0]
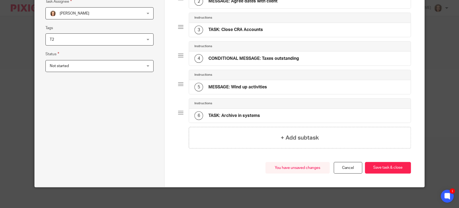
drag, startPoint x: 240, startPoint y: 137, endPoint x: 243, endPoint y: 130, distance: 8.1
click at [240, 137] on div "+ Add subtask" at bounding box center [300, 138] width 222 height 22
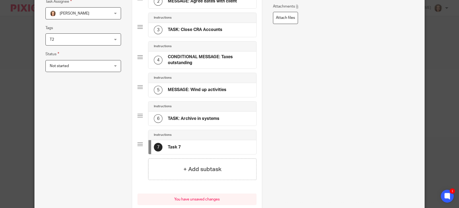
scroll to position [0, 0]
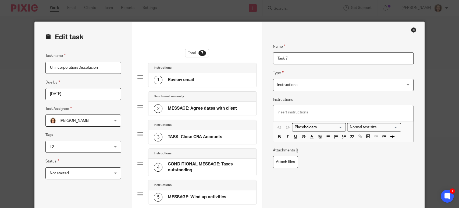
drag, startPoint x: 299, startPoint y: 55, endPoint x: 234, endPoint y: 56, distance: 65.1
click at [234, 56] on form "Edit task Task name Unincorporation/Dissolusion Due by 2025-08-27 Task Assignee…" at bounding box center [230, 182] width 390 height 320
type input "TASK: Snooze for a year"
click at [308, 111] on p at bounding box center [344, 111] width 132 height 5
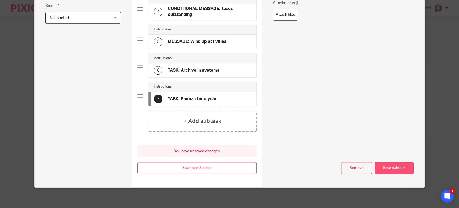
click at [393, 168] on button "Save subtask" at bounding box center [394, 168] width 39 height 12
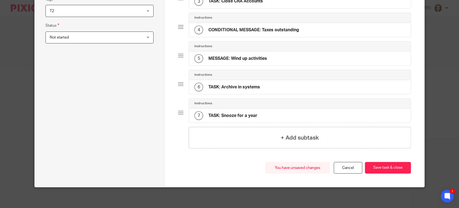
drag, startPoint x: 257, startPoint y: 142, endPoint x: 269, endPoint y: 143, distance: 11.6
click at [257, 142] on div "+ Add subtask" at bounding box center [300, 138] width 222 height 22
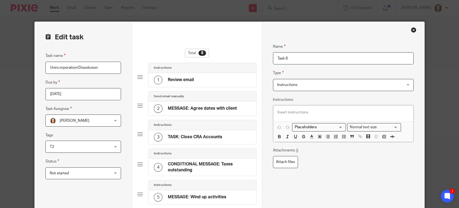
drag, startPoint x: 296, startPoint y: 111, endPoint x: 308, endPoint y: 109, distance: 12.3
click at [296, 111] on p at bounding box center [344, 111] width 132 height 5
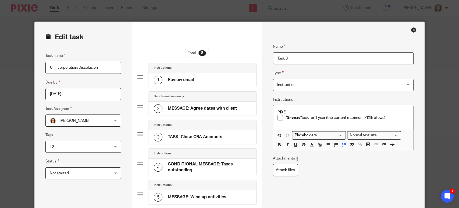
drag, startPoint x: 298, startPoint y: 61, endPoint x: 214, endPoint y: 53, distance: 84.6
click at [214, 53] on form "Edit task Task name Unincorporation/Dissolusion Due by 2025-08-27 Task Assignee…" at bounding box center [230, 196] width 390 height 349
paste input "ASK: Snooze for a year"
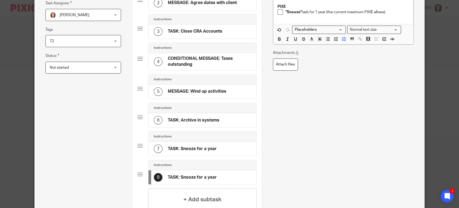
scroll to position [179, 0]
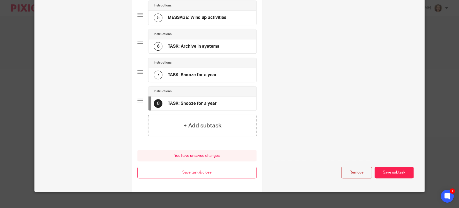
type input "TASK: Snooze for a year"
click at [403, 166] on div "Remove Save subtask" at bounding box center [343, 172] width 141 height 12
click at [400, 171] on button "Save subtask" at bounding box center [394, 172] width 39 height 12
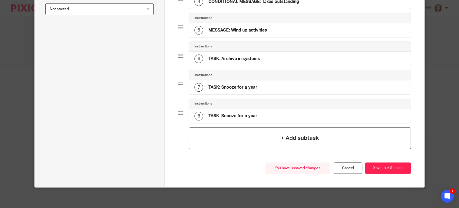
click at [227, 137] on div "+ Add subtask" at bounding box center [300, 138] width 222 height 22
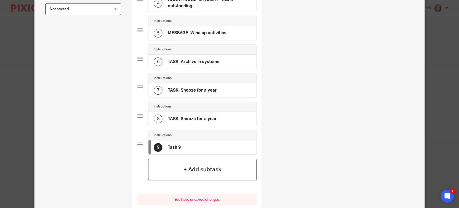
scroll to position [0, 0]
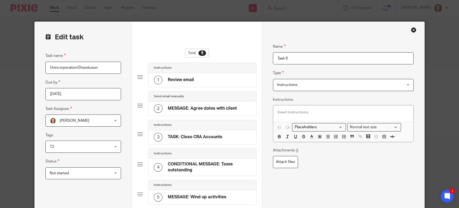
drag, startPoint x: 297, startPoint y: 60, endPoint x: 247, endPoint y: 57, distance: 49.3
click at [247, 57] on form "Edit task Task name Unincorporation/Dissolusion Due by 2025-08-27 Task Assignee…" at bounding box center [230, 210] width 390 height 377
type input "TASK: Remove from systems"
click at [342, 110] on p at bounding box center [344, 111] width 132 height 5
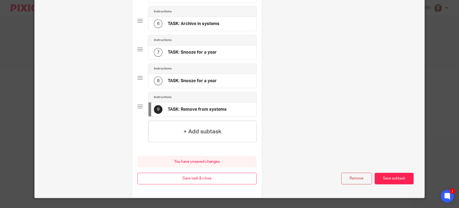
click at [393, 176] on button "Save subtask" at bounding box center [394, 178] width 39 height 12
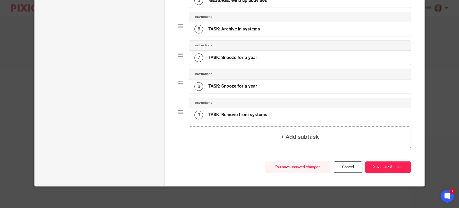
scroll to position [192, 0]
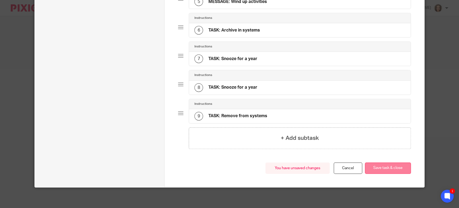
click at [385, 166] on button "Save task & close" at bounding box center [388, 168] width 46 height 12
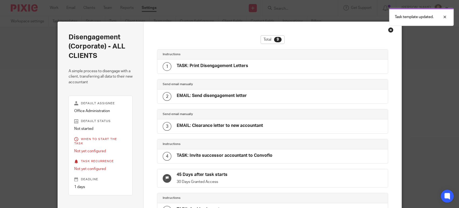
click at [388, 30] on div "Close this dialog window" at bounding box center [390, 29] width 5 height 5
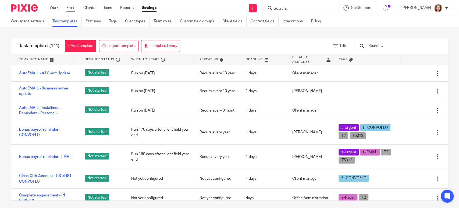
click at [72, 6] on link "Email" at bounding box center [70, 7] width 9 height 5
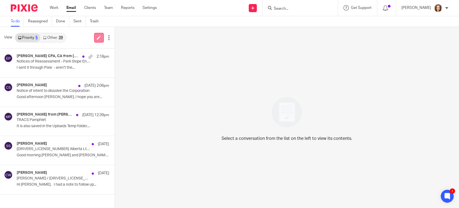
click at [97, 37] on icon at bounding box center [99, 38] width 4 height 4
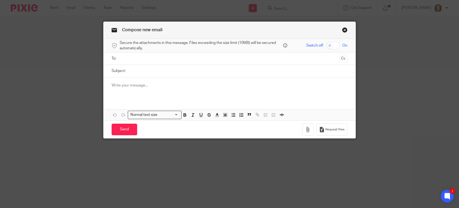
click at [342, 30] on link "Close this dialog window" at bounding box center [344, 30] width 5 height 7
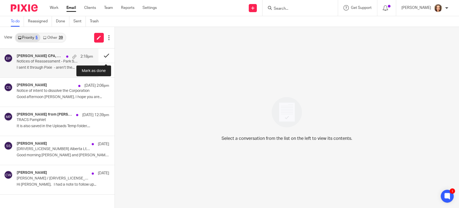
click at [104, 55] on button at bounding box center [106, 55] width 16 height 14
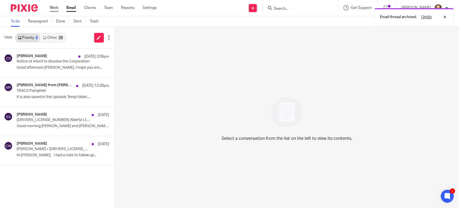
click at [53, 8] on link "Work" at bounding box center [54, 7] width 9 height 5
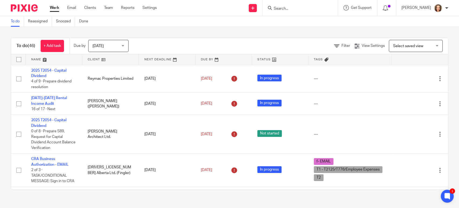
click at [397, 45] on span "Select saved view" at bounding box center [408, 46] width 30 height 4
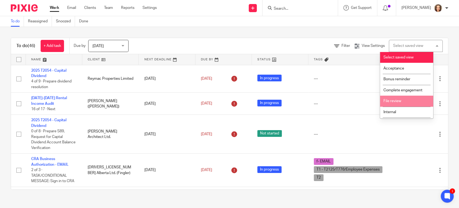
click at [400, 97] on li "File review" at bounding box center [406, 100] width 53 height 11
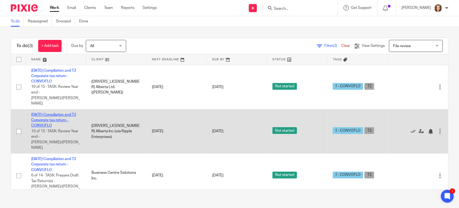
click at [49, 113] on link "[DATE] Compilation and T2 Corporate tax return - CONVOFLO" at bounding box center [53, 120] width 45 height 15
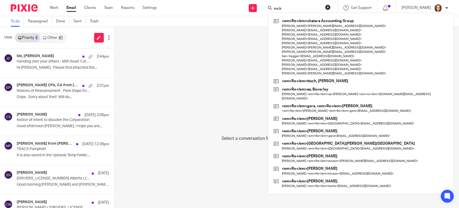
type input "rock"
click button "submit" at bounding box center [0, 0] width 0 height 0
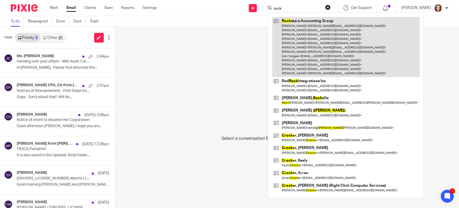
click at [318, 50] on link at bounding box center [345, 47] width 147 height 60
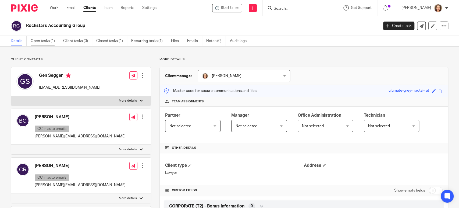
click at [40, 41] on link "Open tasks (1)" at bounding box center [45, 41] width 29 height 10
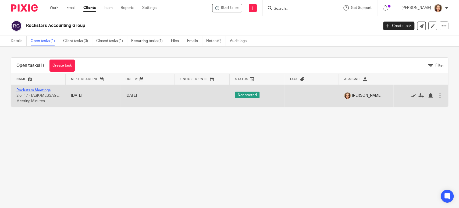
click at [37, 88] on link "Rockstars Meetings" at bounding box center [33, 90] width 34 height 4
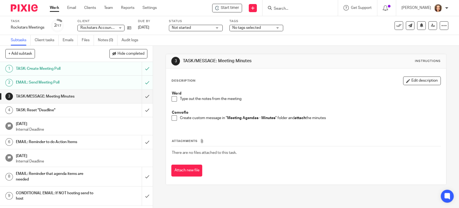
click at [88, 79] on h1 "EMAIL: Send Meeting Poll" at bounding box center [56, 82] width 80 height 8
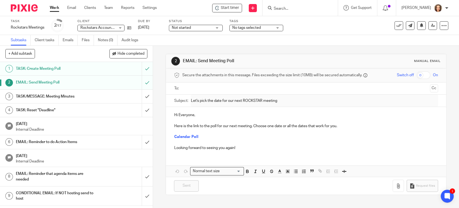
click at [211, 88] on input "text" at bounding box center [306, 88] width 244 height 6
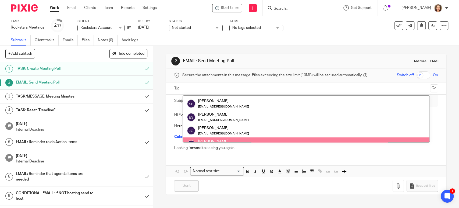
scroll to position [134, 0]
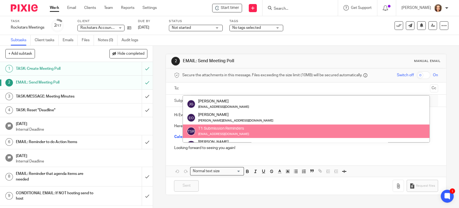
click at [95, 83] on div "EMAIL: Send Meeting Poll" at bounding box center [76, 82] width 120 height 8
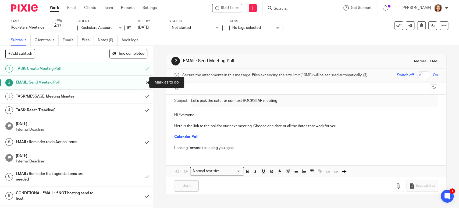
click at [141, 81] on input "submit" at bounding box center [76, 82] width 153 height 13
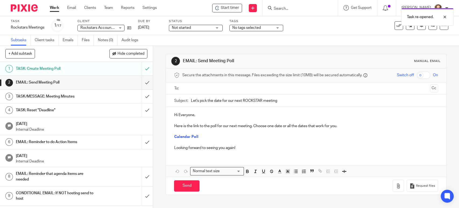
click at [194, 87] on input "text" at bounding box center [306, 88] width 244 height 6
click at [247, 88] on input "text" at bounding box center [328, 89] width 199 height 10
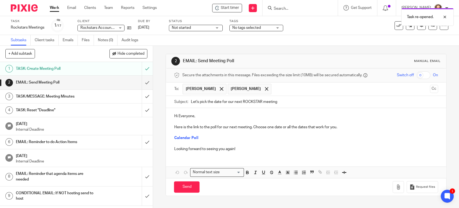
click at [276, 87] on input "text" at bounding box center [351, 89] width 154 height 10
click at [319, 85] on input "text" at bounding box center [373, 89] width 109 height 10
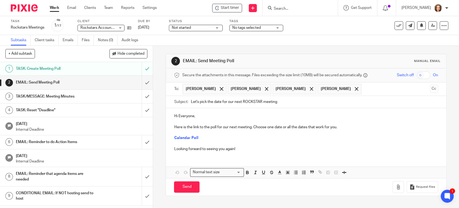
click at [364, 89] on input "text" at bounding box center [396, 89] width 64 height 10
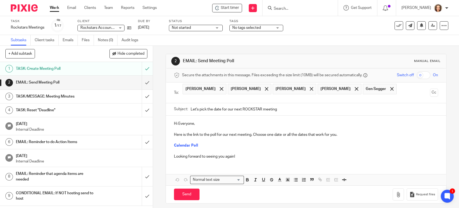
click at [379, 95] on input "text" at bounding box center [306, 98] width 244 height 6
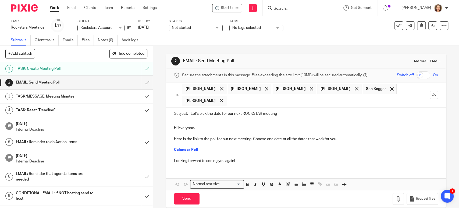
click at [392, 85] on ul "Courtney Repchinsky Darren Buma Drew Tetz Graeme Boe Gen Segger Bernard Grobbel…" at bounding box center [306, 94] width 247 height 25
click at [236, 100] on input "text" at bounding box center [328, 100] width 199 height 10
click at [274, 100] on input "text" at bounding box center [351, 100] width 154 height 10
click at [319, 98] on input "text" at bounding box center [373, 100] width 109 height 10
drag, startPoint x: 238, startPoint y: 117, endPoint x: 324, endPoint y: 96, distance: 89.0
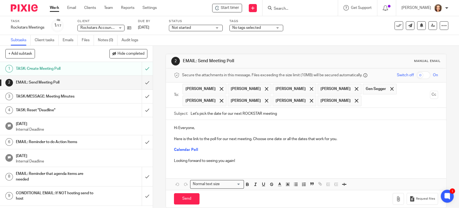
click at [364, 98] on input "text" at bounding box center [396, 100] width 64 height 10
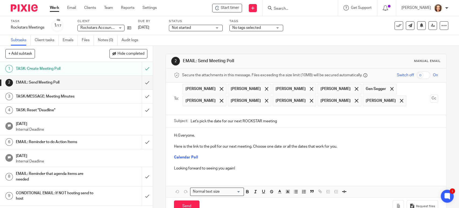
click at [398, 97] on ul "Courtney Repchinsky Darren Buma Drew Tetz Graeme Boe Gen Segger Bernard Grobbel…" at bounding box center [306, 98] width 247 height 33
click at [393, 101] on ul "Courtney Repchinsky Darren Buma Drew Tetz Graeme Boe Gen Segger Bernard Grobbel…" at bounding box center [306, 98] width 247 height 33
click at [247, 109] on input "text" at bounding box center [306, 110] width 244 height 6
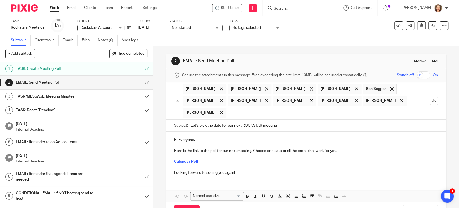
click at [251, 151] on p "Here is the link to the poll for our next meeting. Choose one date or all the d…" at bounding box center [306, 150] width 264 height 5
drag, startPoint x: 267, startPoint y: 151, endPoint x: 286, endPoint y: 150, distance: 19.1
click at [286, 150] on p "Here is the link to the poll for our next meeting. Choose one date or all the d…" at bounding box center [306, 150] width 264 height 5
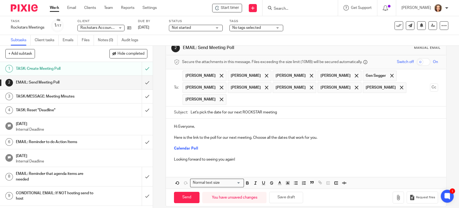
scroll to position [20, 0]
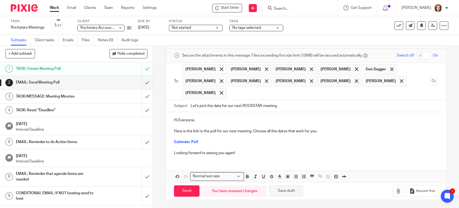
click at [283, 189] on button "Save draft" at bounding box center [286, 191] width 34 height 12
click at [182, 191] on input "Send" at bounding box center [187, 191] width 26 height 12
type input "Sent"
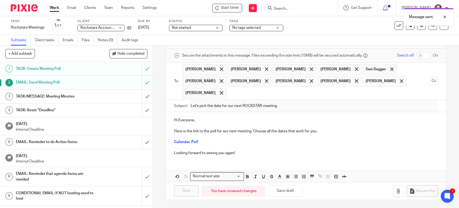
click at [74, 94] on h1 "TASK/MESSAGE: Meeting Minutes" at bounding box center [56, 96] width 80 height 8
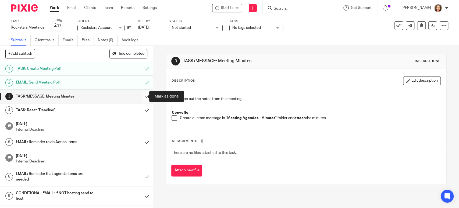
click at [141, 95] on input "submit" at bounding box center [76, 96] width 153 height 13
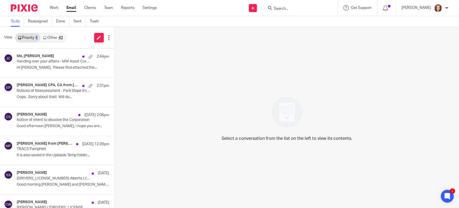
click at [285, 8] on input "Search" at bounding box center [297, 8] width 48 height 5
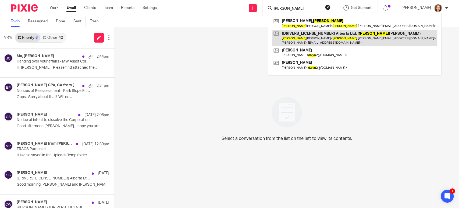
type input "daryn"
click at [305, 34] on link at bounding box center [354, 38] width 165 height 17
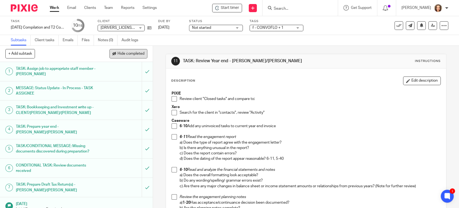
click at [119, 52] on span "Hide completed" at bounding box center [131, 54] width 27 height 4
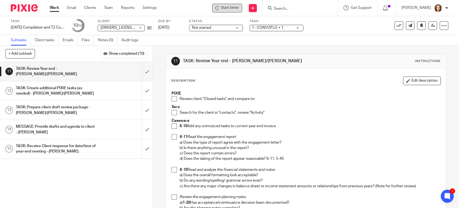
click at [224, 10] on span "Start timer" at bounding box center [230, 8] width 18 height 6
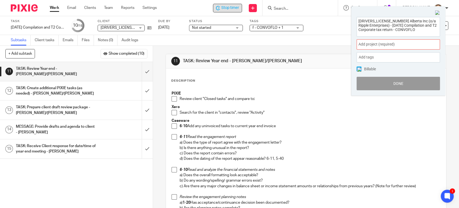
drag, startPoint x: 395, startPoint y: 32, endPoint x: 337, endPoint y: 10, distance: 61.5
click at [337, 10] on body "Work Email Clients Team Reports Settings Work Email Clients Team Reports Settin…" at bounding box center [229, 104] width 459 height 208
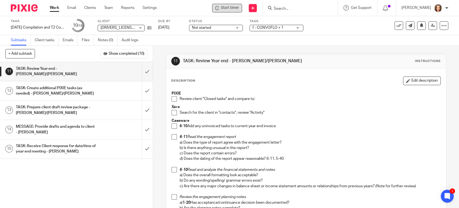
click at [282, 8] on input "Search" at bounding box center [297, 8] width 48 height 5
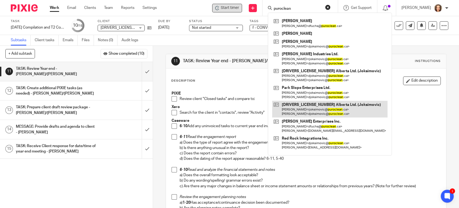
type input "puroclean"
click at [306, 112] on link at bounding box center [329, 109] width 115 height 17
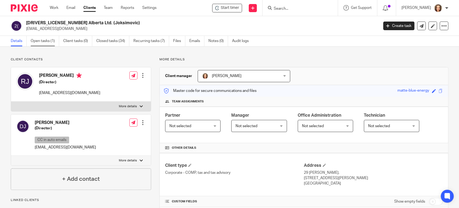
click at [38, 40] on link "Open tasks (1)" at bounding box center [45, 41] width 29 height 10
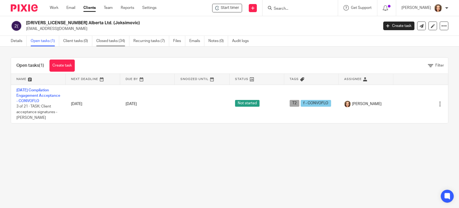
click at [105, 42] on link "Closed tasks (34)" at bounding box center [112, 41] width 33 height 10
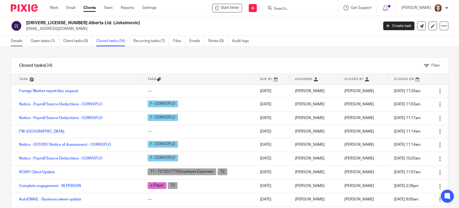
click at [13, 41] on link "Details" at bounding box center [19, 41] width 16 height 10
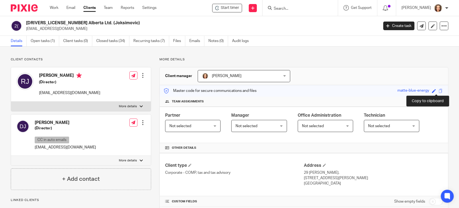
click at [439, 90] on span at bounding box center [441, 91] width 4 height 4
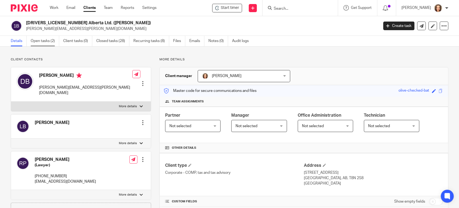
click at [45, 41] on link "Open tasks (2)" at bounding box center [45, 41] width 29 height 10
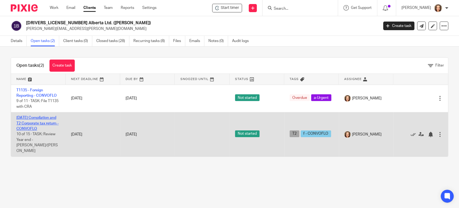
click at [43, 118] on link "[DATE] Compilation and T2 Corporate tax return - CONVOFLO" at bounding box center [37, 123] width 42 height 15
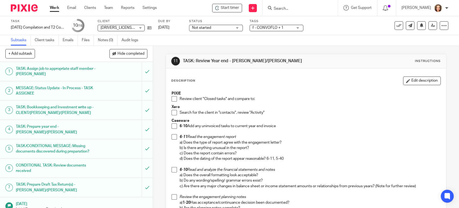
scroll to position [125, 0]
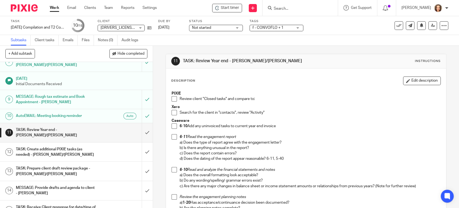
click at [77, 112] on h1 "AutoEMAIL: Meeting booking reminder" at bounding box center [56, 116] width 80 height 8
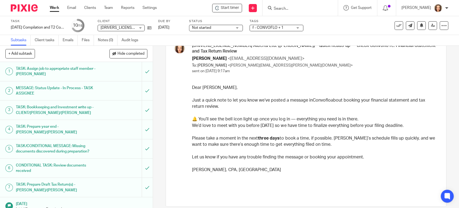
scroll to position [34, 0]
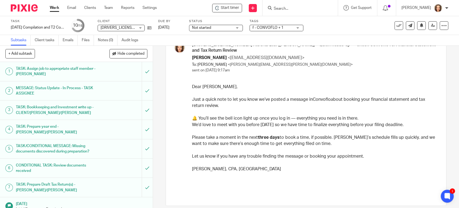
click at [248, 132] on p "Please take a moment in the next three days to book a time, if possible. [PERSO…" at bounding box center [314, 137] width 244 height 19
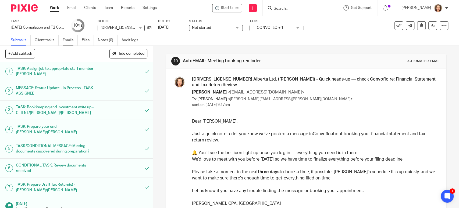
click at [71, 39] on link "Emails" at bounding box center [70, 40] width 15 height 10
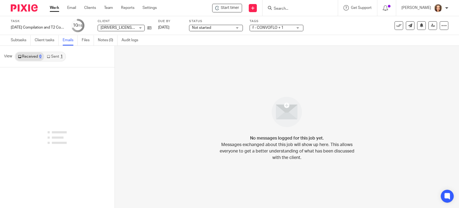
click at [55, 56] on link "Sent 1" at bounding box center [54, 56] width 21 height 9
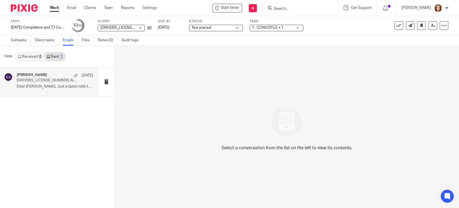
click at [45, 86] on p "Dear [PERSON_NAME], Just a quick note to let you know..." at bounding box center [55, 86] width 76 height 5
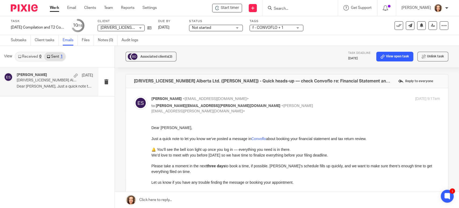
click at [159, 197] on link at bounding box center [287, 199] width 344 height 16
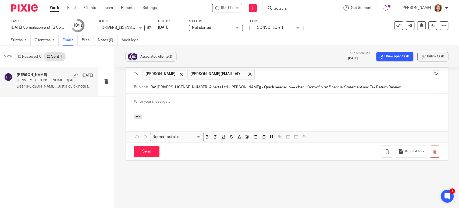
scroll to position [169, 0]
click at [257, 75] on input "text" at bounding box center [343, 73] width 172 height 10
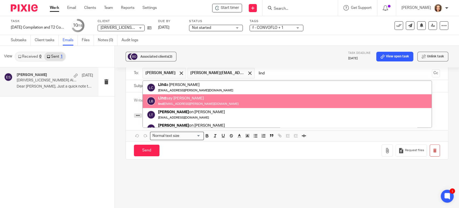
type input "lind"
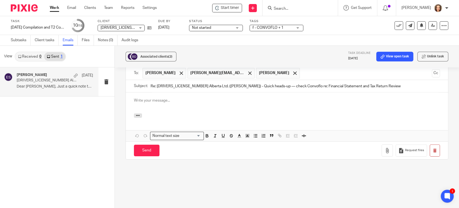
click at [154, 98] on p at bounding box center [287, 100] width 306 height 5
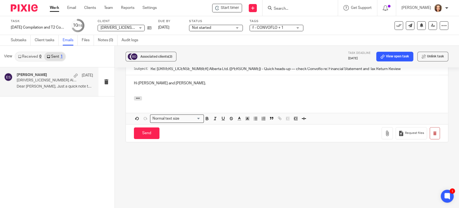
scroll to position [190, 0]
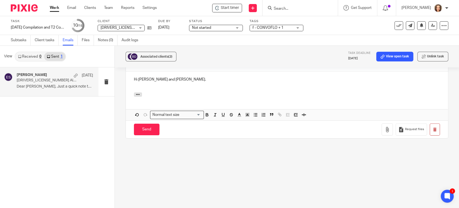
click at [148, 88] on div "Hi Daryl and Lindsay." at bounding box center [287, 81] width 322 height 21
click at [183, 80] on p "Hi Daryl and Lindsay." at bounding box center [287, 79] width 306 height 5
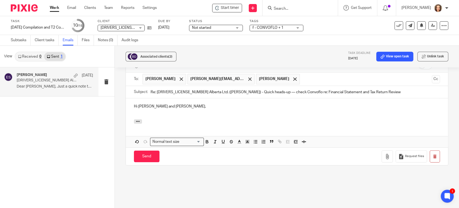
scroll to position [161, 0]
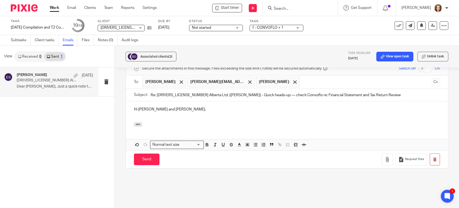
click at [153, 111] on p "Hi Daryl and Lindsay," at bounding box center [287, 109] width 306 height 5
click at [154, 114] on div "Hi Daryl and Lindsay," at bounding box center [287, 111] width 322 height 21
click at [174, 110] on p "Hi Daryl and Lindsay," at bounding box center [287, 109] width 306 height 5
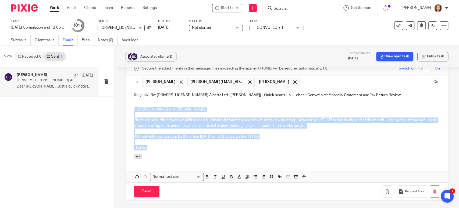
drag, startPoint x: 148, startPoint y: 144, endPoint x: 125, endPoint y: 109, distance: 42.2
click at [126, 109] on div "Hi Daryl and Lindsay, There are no further times available to do a full financi…" at bounding box center [287, 127] width 322 height 53
copy div "Hi Daryl and Lindsay, There are no further times available to do a full financi…"
click at [150, 147] on p "Thanks," at bounding box center [287, 147] width 306 height 5
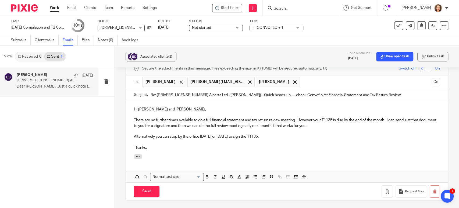
click at [150, 149] on p "Thanks," at bounding box center [287, 147] width 306 height 5
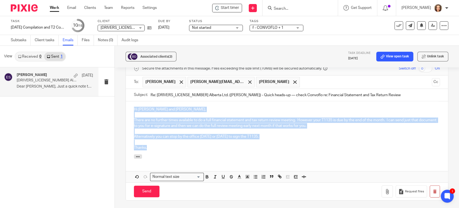
drag, startPoint x: 150, startPoint y: 147, endPoint x: 116, endPoint y: 106, distance: 53.2
click at [116, 106] on div "Associated clients (2) Task deadline Oct 30, 2025 View open task Unlink task 13…" at bounding box center [287, 127] width 344 height 162
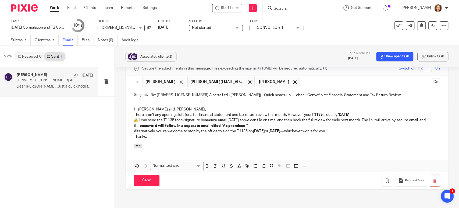
click at [172, 107] on p "Hi Daryl and Lindsay," at bounding box center [287, 109] width 306 height 5
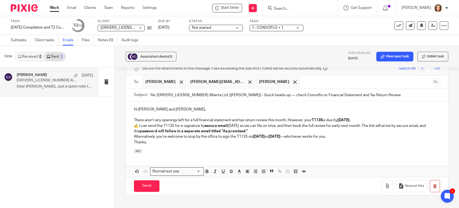
click at [397, 119] on p "There aren’t any openings left for a full financial statement and tax return re…" at bounding box center [287, 119] width 306 height 5
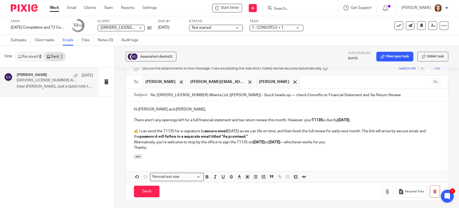
click at [251, 135] on p "✍️ I can send the T1135 for e-signature by secure email today so we can file on…" at bounding box center [287, 133] width 306 height 11
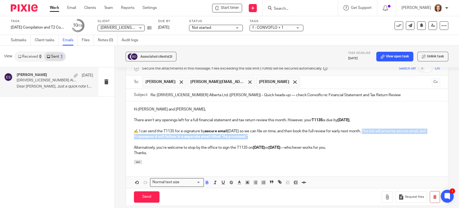
drag, startPoint x: 362, startPoint y: 130, endPoint x: 364, endPoint y: 137, distance: 6.9
click at [364, 137] on p "✍️ I can send the T1135 for e-signature by secure email today so we can file on…" at bounding box center [287, 133] width 306 height 11
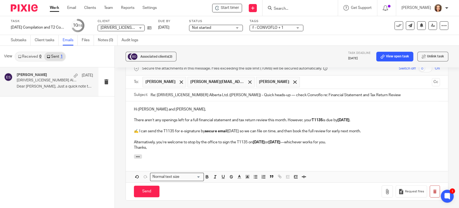
click at [387, 142] on p "Alternatively, you’re welcome to stop by the office to sign the T1135 on Friday…" at bounding box center [287, 141] width 306 height 5
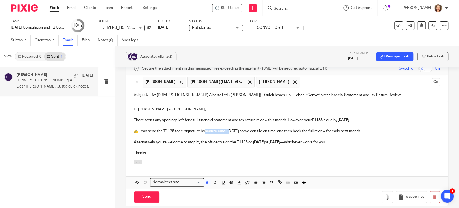
drag, startPoint x: 205, startPoint y: 131, endPoint x: 229, endPoint y: 131, distance: 23.4
click at [229, 131] on p "✍️ I can send the T1135 for e-signature by secure email today so we can file on…" at bounding box center [287, 130] width 306 height 5
drag, startPoint x: 265, startPoint y: 142, endPoint x: 290, endPoint y: 142, distance: 25.0
click at [265, 142] on strong "Friday, September 26" at bounding box center [259, 142] width 12 height 4
drag, startPoint x: 286, startPoint y: 141, endPoint x: 305, endPoint y: 143, distance: 19.2
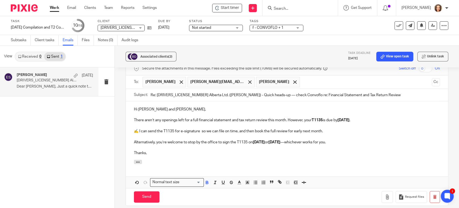
click at [311, 141] on p "Alternatively, you’re welcome to stop by the office to sign the T1135 on Friday…" at bounding box center [287, 141] width 306 height 5
click at [150, 149] on p at bounding box center [287, 147] width 306 height 5
click at [141, 196] on input "Send" at bounding box center [147, 197] width 26 height 12
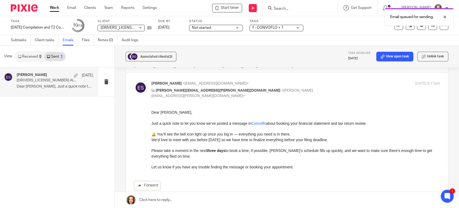
scroll to position [1, 0]
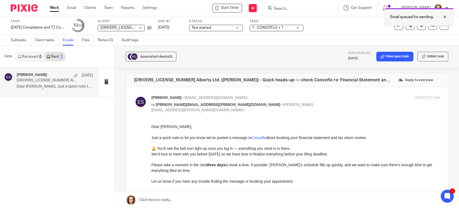
click at [410, 16] on p "Email queued for sending." at bounding box center [411, 16] width 43 height 5
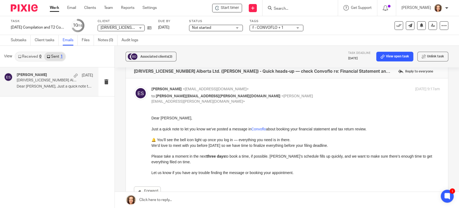
scroll to position [9, 0]
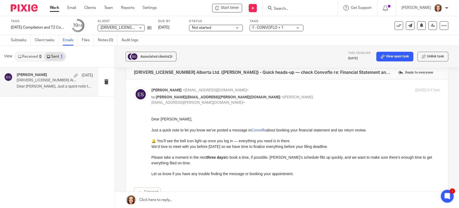
click at [244, 107] on div "Erika Summers <esummers@yourbalance.ca> to daryl.blouin@gmail.com <daryl.blouin…" at bounding box center [287, 141] width 306 height 109
click at [334, 130] on p "Just a quick note to let you know we’ve posted a message in Convoflo about book…" at bounding box center [295, 129] width 289 height 5
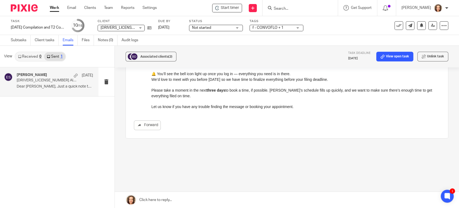
scroll to position [0, 0]
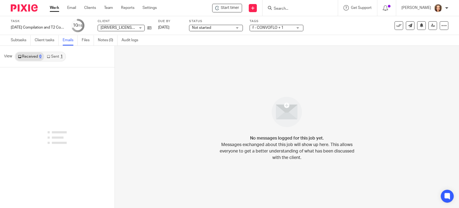
click at [55, 57] on link "Sent 1" at bounding box center [54, 56] width 21 height 9
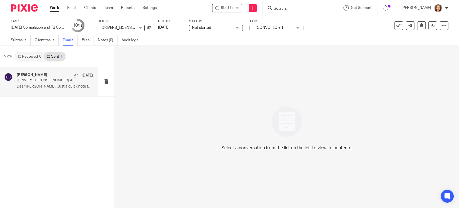
click at [60, 86] on p "Dear [PERSON_NAME], Just a quick note to let you know..." at bounding box center [55, 86] width 76 height 5
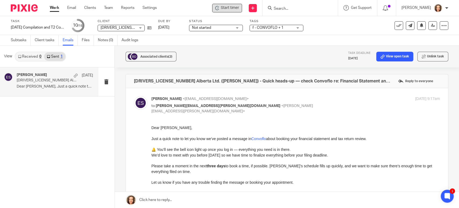
click at [225, 5] on span "Start timer" at bounding box center [230, 8] width 18 height 6
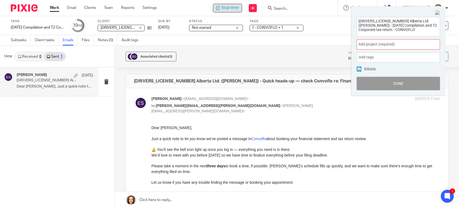
drag, startPoint x: 353, startPoint y: 24, endPoint x: 332, endPoint y: -9, distance: 39.2
click at [332, 0] on html "Work Email Clients Team Reports Settings Work Email Clients Team Reports Settin…" at bounding box center [229, 104] width 459 height 208
click at [401, 43] on span "Add project (required) :" at bounding box center [393, 44] width 68 height 6
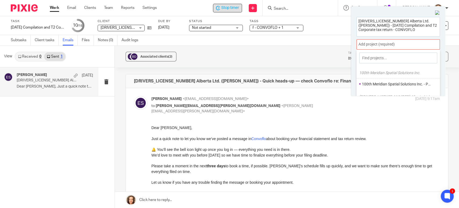
type input "1387449 Alberta Ltd. (Daryl Blouin) - 2025-03-31 Compilation and T2 Corporate t…"
click at [439, 24] on div "1387449 Alberta Ltd. (Daryl Blouin) - 2025-03-31 Compilation and T2 Corporate t…" at bounding box center [398, 54] width 94 height 84
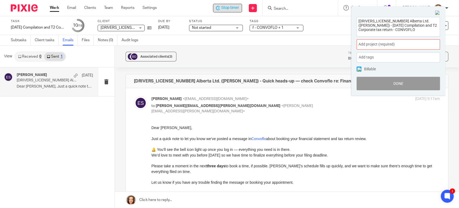
click at [437, 13] on img at bounding box center [437, 12] width 5 height 5
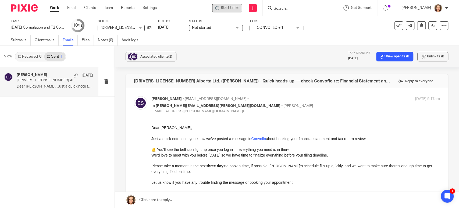
click at [263, 40] on div "Subtasks Client tasks Emails Files Notes (0) Audit logs" at bounding box center [229, 40] width 459 height 11
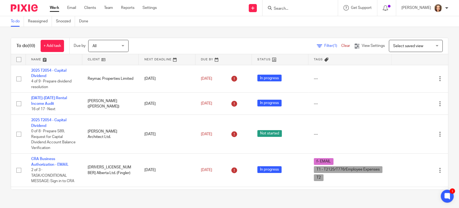
drag, startPoint x: 283, startPoint y: 10, endPoint x: 277, endPoint y: 14, distance: 7.2
click at [283, 10] on input "Search" at bounding box center [297, 8] width 48 height 5
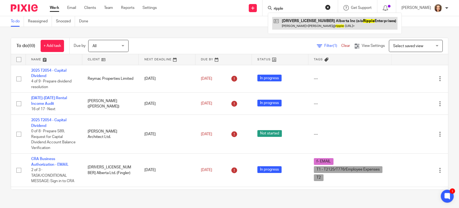
type input "ripple"
click at [292, 21] on link at bounding box center [334, 23] width 125 height 12
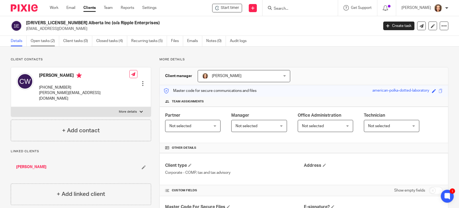
click at [52, 42] on link "Open tasks (2)" at bounding box center [45, 41] width 29 height 10
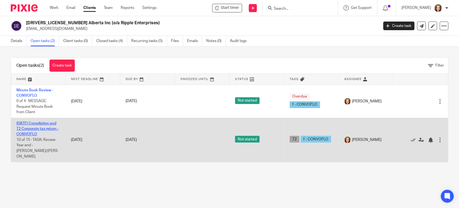
click at [36, 122] on link "2025-05-31 Compilation and T2 Corporate tax return - CONVOFLO" at bounding box center [37, 128] width 42 height 15
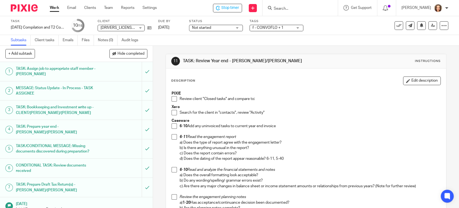
click at [172, 99] on span at bounding box center [174, 98] width 5 height 5
click at [172, 115] on li "Search for the client in "contacts", review "Activity"" at bounding box center [306, 114] width 269 height 8
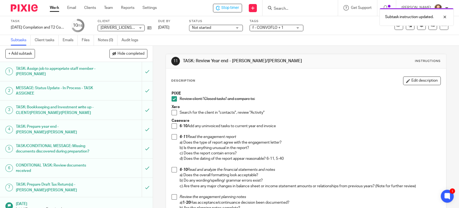
click at [173, 111] on span at bounding box center [174, 112] width 5 height 5
click at [172, 125] on span at bounding box center [174, 125] width 5 height 5
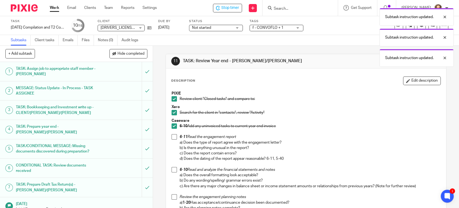
click at [175, 135] on span at bounding box center [174, 136] width 5 height 5
click at [173, 171] on span at bounding box center [174, 169] width 5 height 5
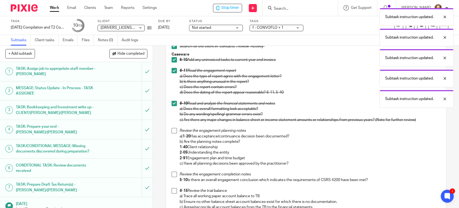
scroll to position [67, 0]
click at [172, 127] on span at bounding box center [174, 129] width 5 height 5
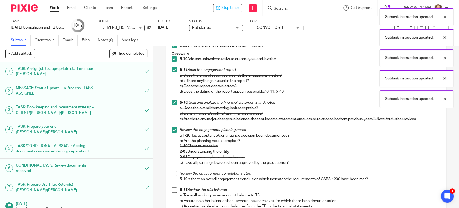
click at [173, 174] on span at bounding box center [174, 173] width 5 height 5
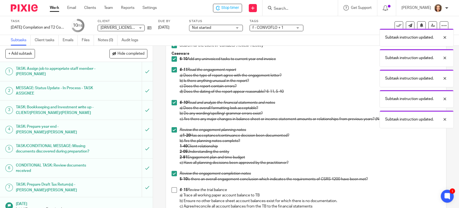
click at [172, 188] on span at bounding box center [174, 189] width 5 height 5
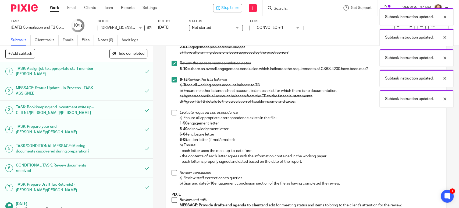
scroll to position [209, 0]
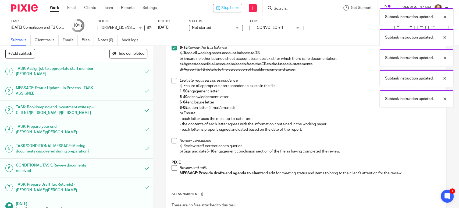
click at [172, 80] on span at bounding box center [174, 80] width 5 height 5
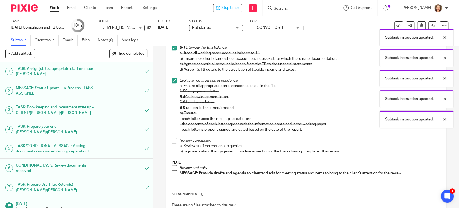
click at [172, 139] on span at bounding box center [174, 140] width 5 height 5
click at [173, 167] on span at bounding box center [174, 167] width 5 height 5
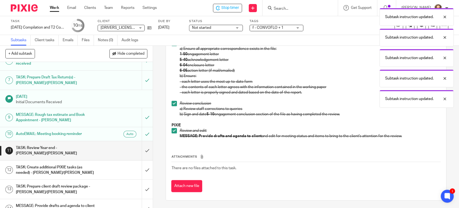
scroll to position [125, 0]
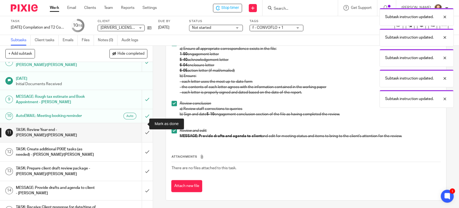
click at [142, 123] on input "submit" at bounding box center [76, 132] width 153 height 19
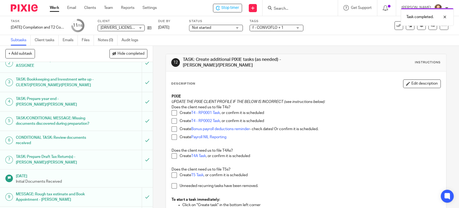
scroll to position [30, 0]
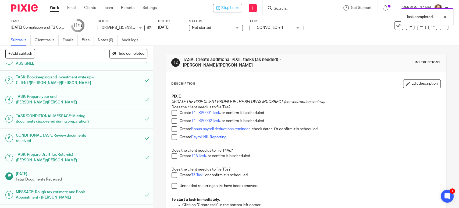
click at [172, 173] on span at bounding box center [174, 174] width 5 height 5
click at [172, 185] on span at bounding box center [174, 185] width 5 height 5
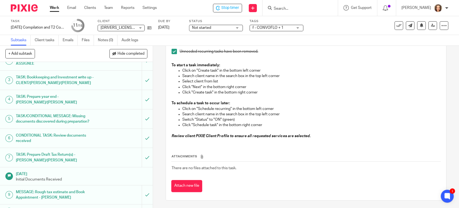
scroll to position [125, 0]
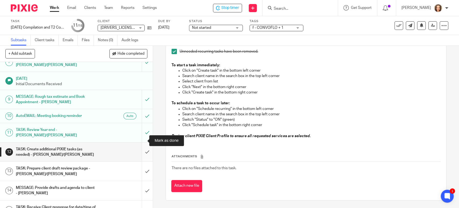
click at [142, 142] on input "submit" at bounding box center [76, 151] width 153 height 19
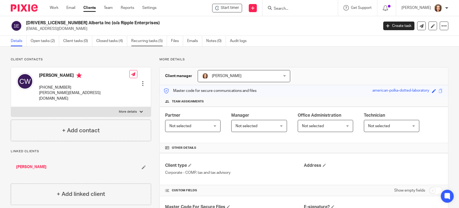
click at [148, 41] on link "Recurring tasks (5)" at bounding box center [149, 41] width 36 height 10
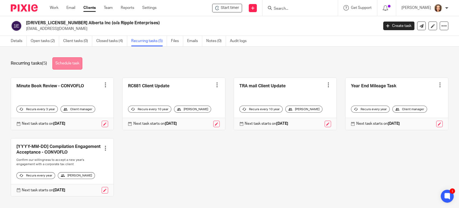
click at [68, 61] on link "Schedule task" at bounding box center [67, 63] width 30 height 12
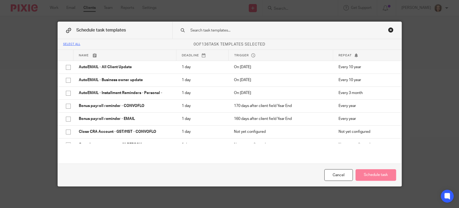
click at [232, 32] on input "text" at bounding box center [278, 30] width 177 height 6
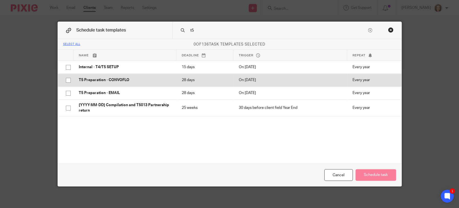
type input "t5"
click at [108, 77] on p "T5 Preparation - CONVOFLO" at bounding box center [125, 79] width 92 height 5
checkbox input "true"
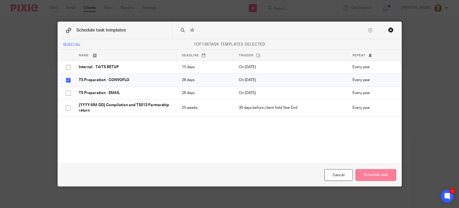
click at [369, 176] on button "Schedule task" at bounding box center [376, 175] width 41 height 12
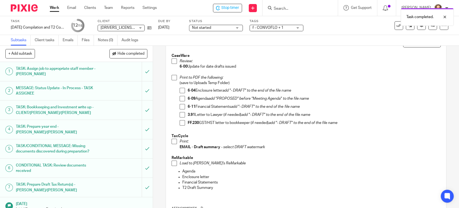
scroll to position [45, 0]
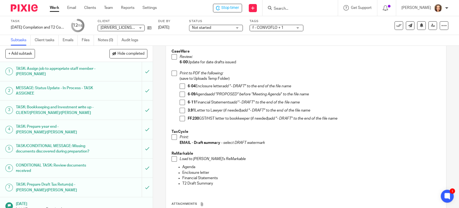
drag, startPoint x: 180, startPoint y: 83, endPoint x: 181, endPoint y: 94, distance: 10.2
click at [181, 83] on span at bounding box center [182, 85] width 5 height 5
click at [180, 91] on span at bounding box center [182, 93] width 5 height 5
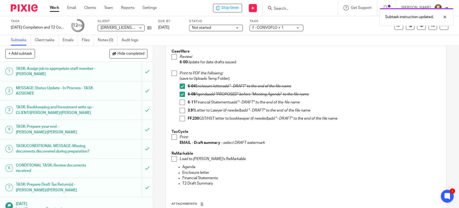
click at [180, 100] on span at bounding box center [182, 102] width 5 height 5
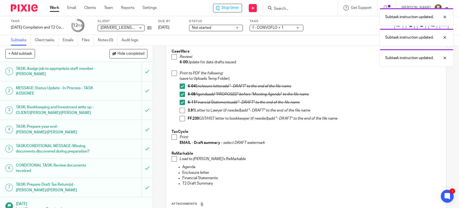
click at [173, 135] on span at bounding box center [174, 136] width 5 height 5
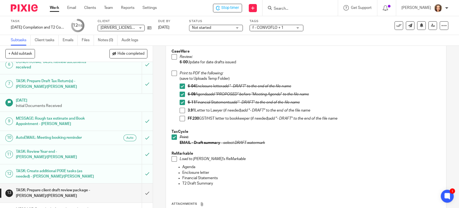
scroll to position [125, 0]
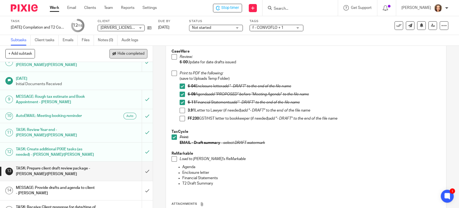
click at [125, 52] on span "Hide completed" at bounding box center [131, 54] width 27 height 4
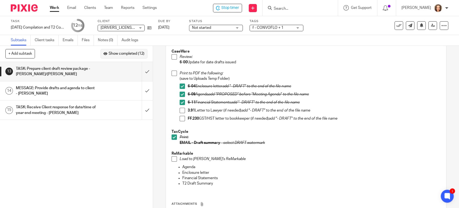
scroll to position [0, 0]
click at [111, 94] on div "MESSAGE: Provide drafts and agenda to client - [PERSON_NAME]" at bounding box center [76, 91] width 120 height 14
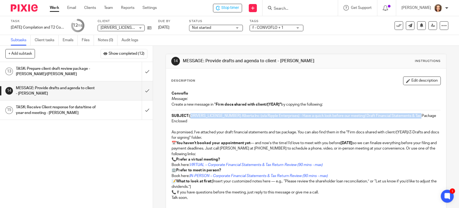
drag, startPoint x: 188, startPoint y: 114, endPoint x: 429, endPoint y: 114, distance: 240.7
click at [429, 114] on p "SUBJECT: [DRIVERS_LICENSE_NUMBER] Alberta Inc (o/a Ripple Enterprises) - Have a…" at bounding box center [306, 118] width 269 height 11
copy p "[DRIVERS_LICENSE_NUMBER] Alberta Inc (o/a Ripple Enterprises) - Have a quick lo…"
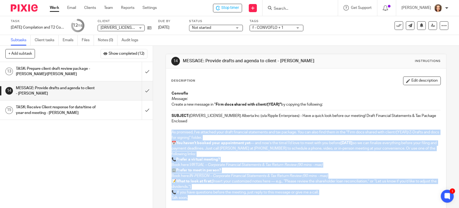
drag, startPoint x: 170, startPoint y: 125, endPoint x: 208, endPoint y: 191, distance: 75.3
click at [208, 191] on div "Convoflo Message: Create a new message in " Firm docs shared with client/[YEAR]…" at bounding box center [306, 146] width 274 height 116
copy div "Lo ipsumdol, S’am consecte adip elits doeiusmod temporinci utl etd magnaal. Eni…"
click at [225, 129] on p "As promised, I’ve attached your draft financial statements and tax package. You…" at bounding box center [306, 134] width 269 height 11
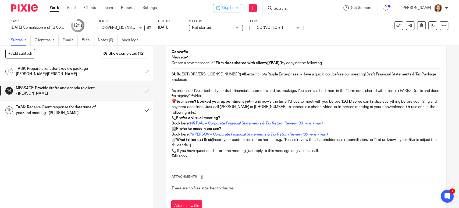
scroll to position [41, 0]
click at [140, 70] on input "submit" at bounding box center [76, 71] width 153 height 19
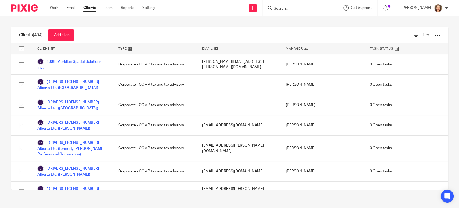
click at [286, 8] on input "Search" at bounding box center [297, 8] width 48 height 5
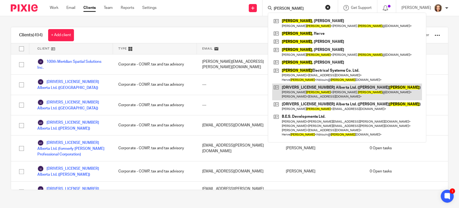
type input "[PERSON_NAME]"
click at [304, 92] on link at bounding box center [347, 91] width 150 height 17
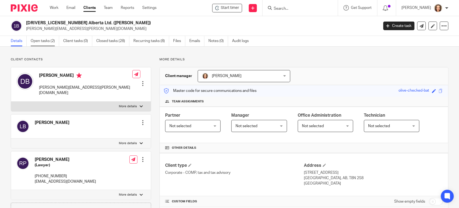
click at [41, 42] on link "Open tasks (2)" at bounding box center [45, 41] width 29 height 10
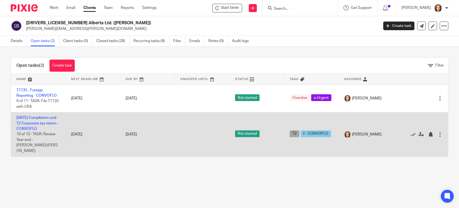
click at [41, 120] on td "[DATE] Compilation and T2 Corporate tax return - CONVOFLO 10 of 15 · TASK: Revi…" at bounding box center [38, 134] width 55 height 44
click at [43, 122] on link "[DATE] Compilation and T2 Corporate tax return - CONVOFLO" at bounding box center [37, 123] width 42 height 15
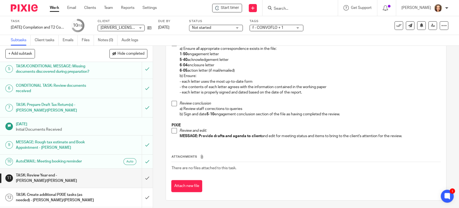
scroll to position [125, 0]
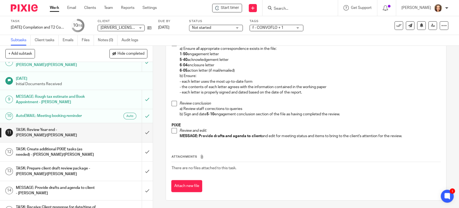
click at [91, 183] on h1 "MESSAGE: Provide drafts and agenda to client - JEANETTE" at bounding box center [56, 190] width 80 height 14
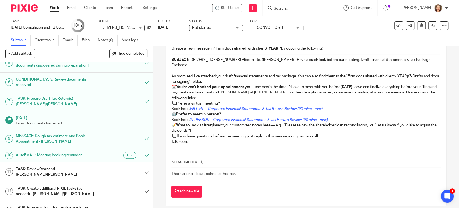
scroll to position [125, 0]
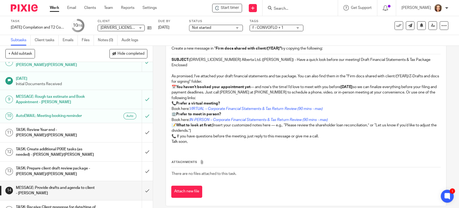
click at [286, 10] on input "Search" at bounding box center [297, 8] width 48 height 5
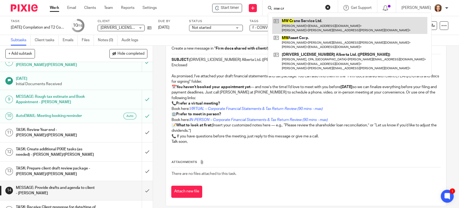
type input "mw cr"
click at [306, 23] on link at bounding box center [349, 25] width 155 height 17
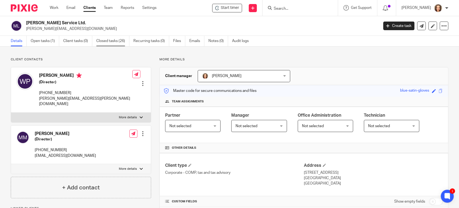
click at [113, 38] on link "Closed tasks (26)" at bounding box center [112, 41] width 33 height 10
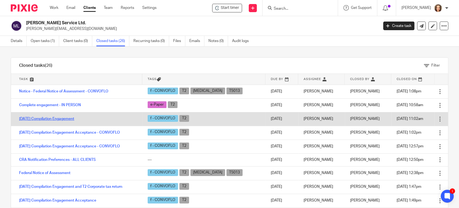
click at [57, 117] on link "[DATE] Compilation Engagement" at bounding box center [46, 119] width 55 height 4
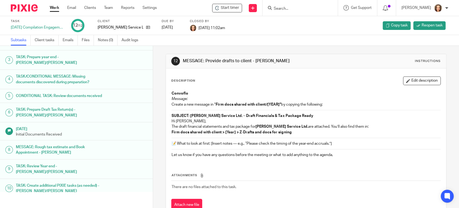
scroll to position [67, 0]
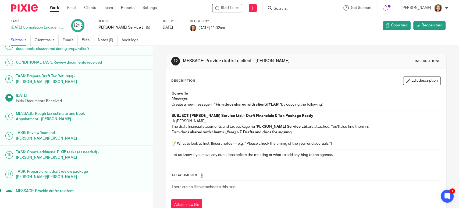
click at [70, 187] on h1 "MESSAGE: Provide drafts to client - [PERSON_NAME]" at bounding box center [60, 194] width 88 height 14
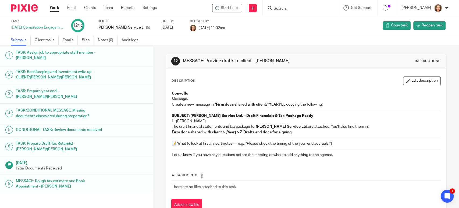
click at [292, 9] on input "Search" at bounding box center [297, 8] width 48 height 5
click at [113, 27] on p "[PERSON_NAME] Service Ltd." at bounding box center [121, 27] width 46 height 5
click at [146, 29] on icon at bounding box center [148, 27] width 4 height 4
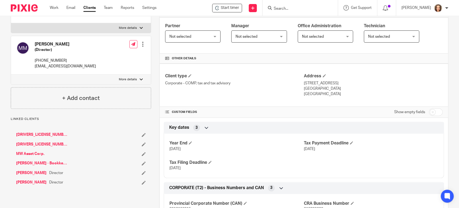
scroll to position [134, 0]
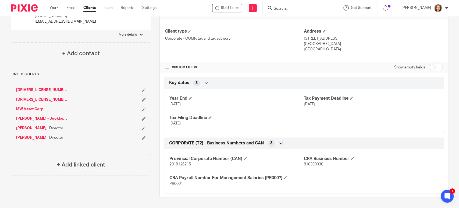
click at [45, 82] on div "1812594 Alberta Ltd. (Wade Pytel) 1812608 Alberta Ltd. (Mike McGinnis) MW Asset…" at bounding box center [81, 114] width 140 height 64
click at [47, 87] on link "[DRIVERS_LICENSE_NUMBER] Alberta Ltd. ([PERSON_NAME])" at bounding box center [42, 89] width 52 height 5
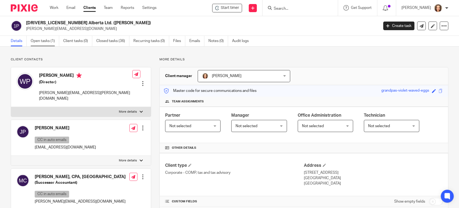
click at [47, 42] on link "Open tasks (1)" at bounding box center [45, 41] width 29 height 10
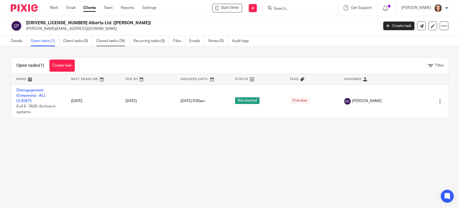
click at [111, 41] on link "Closed tasks (36)" at bounding box center [112, 41] width 33 height 10
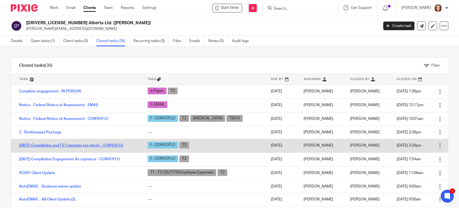
click at [53, 145] on link "[DATE] Compilation and T2 Corporate tax return - CONVOFLO" at bounding box center [71, 145] width 104 height 4
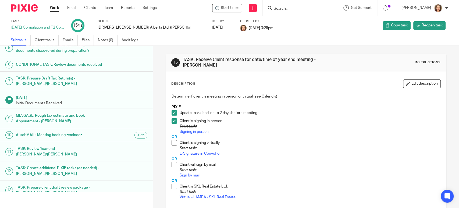
scroll to position [125, 0]
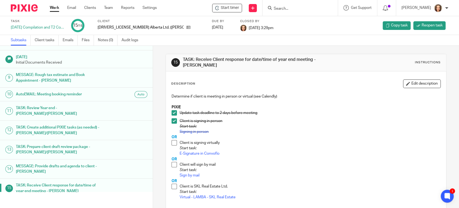
click at [65, 181] on h1 "TASK: Receive Client response for date/time of year end meeting - MICHELE" at bounding box center [60, 188] width 88 height 14
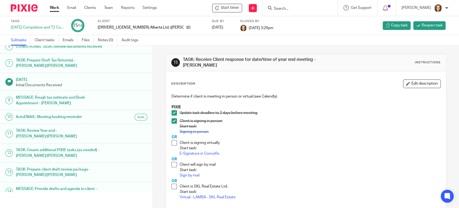
scroll to position [125, 0]
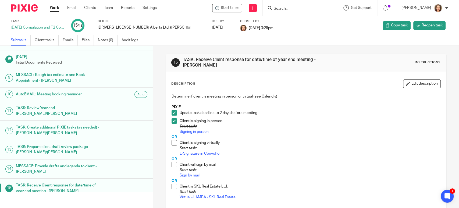
click at [72, 162] on h1 "MESSAGE: Provide drafts and agenda to client - [PERSON_NAME]" at bounding box center [60, 169] width 88 height 14
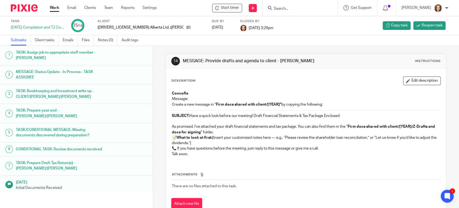
click at [283, 7] on input "Search" at bounding box center [297, 8] width 48 height 5
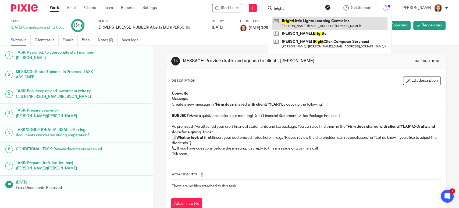
type input "bright"
click at [304, 27] on link at bounding box center [329, 23] width 115 height 12
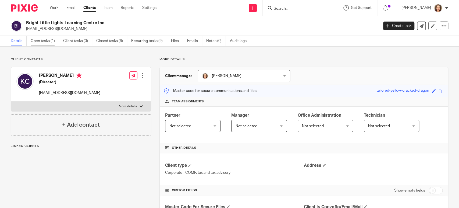
click at [45, 41] on link "Open tasks (1)" at bounding box center [45, 41] width 29 height 10
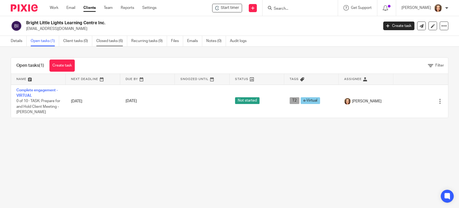
click at [110, 39] on link "Closed tasks (6)" at bounding box center [111, 41] width 31 height 10
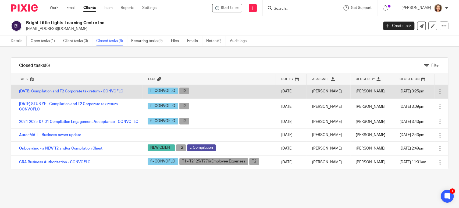
click at [72, 90] on link "[DATE] Compilation and T2 Corporate tax return - CONVOFLO" at bounding box center [71, 91] width 104 height 4
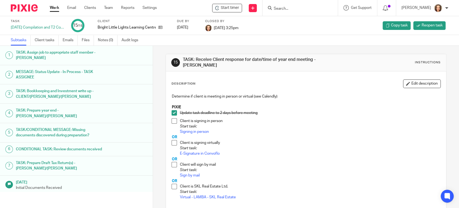
scroll to position [125, 0]
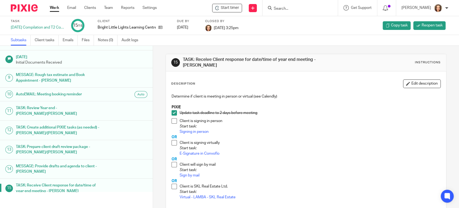
click at [74, 162] on h1 "MESSAGE: Provide drafts and agenda to client - [PERSON_NAME]" at bounding box center [60, 169] width 88 height 14
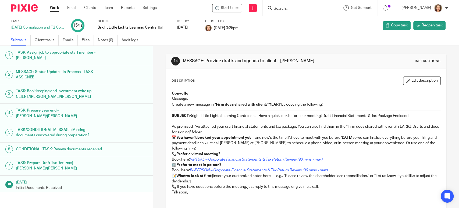
scroll to position [56, 0]
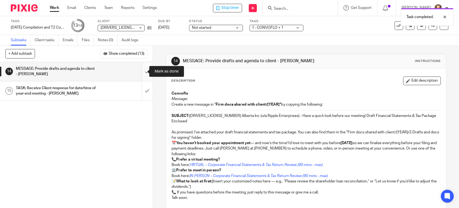
click at [142, 70] on input "submit" at bounding box center [76, 71] width 153 height 19
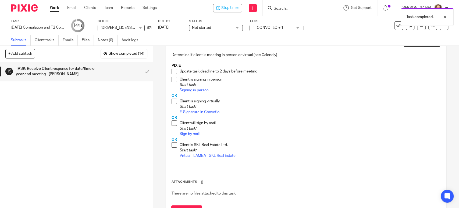
scroll to position [45, 0]
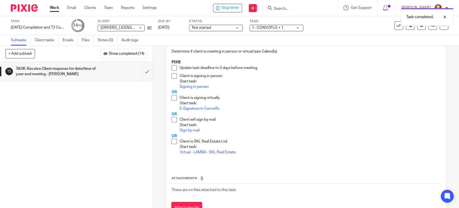
click at [172, 97] on span at bounding box center [174, 97] width 5 height 5
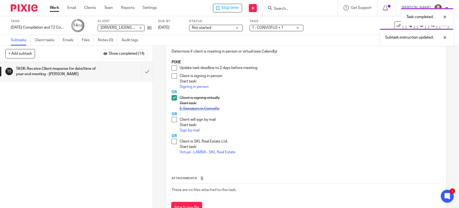
click at [191, 108] on link "E-Signature in Convoflo" at bounding box center [200, 109] width 40 height 4
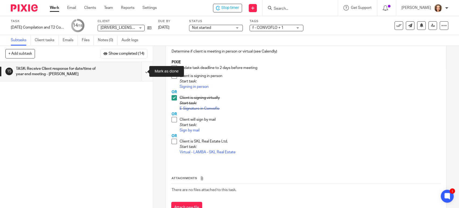
click at [139, 70] on input "submit" at bounding box center [76, 71] width 153 height 19
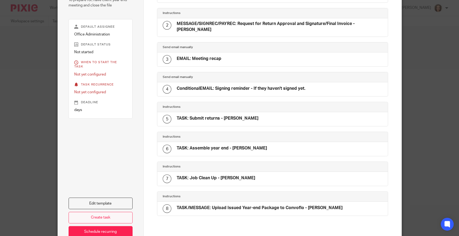
scroll to position [100, 0]
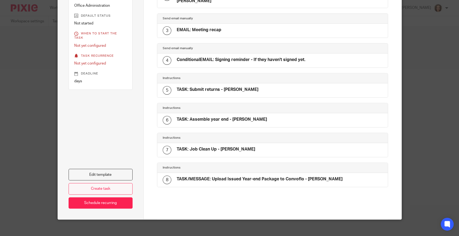
click at [106, 183] on link "Create task" at bounding box center [101, 189] width 64 height 12
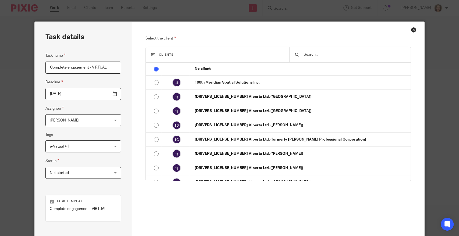
click at [313, 54] on input "text" at bounding box center [354, 55] width 102 height 6
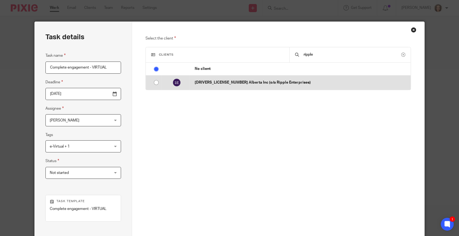
type input "ripple"
click at [287, 82] on p "[DRIVERS_LICENSE_NUMBER] Alberta Inc (o/a Ripple Enterprises)" at bounding box center [301, 82] width 213 height 5
radio input "false"
radio input "true"
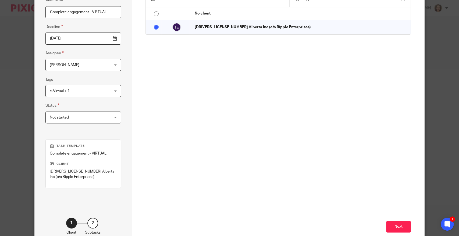
scroll to position [87, 0]
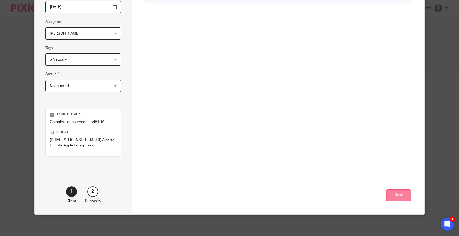
click at [393, 195] on button "Next" at bounding box center [398, 196] width 25 height 12
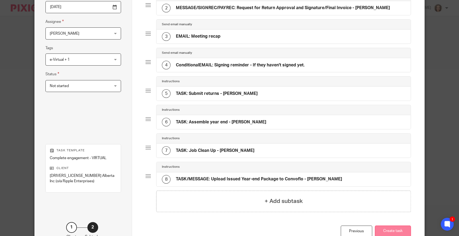
click at [388, 229] on button "Create task" at bounding box center [393, 232] width 36 height 12
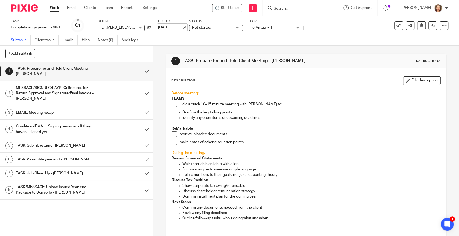
click at [173, 28] on link "[DATE]" at bounding box center [170, 28] width 24 height 6
click at [445, 16] on div at bounding box center [441, 17] width 15 height 6
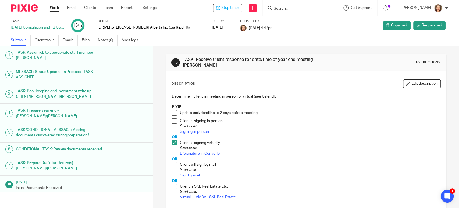
click at [212, 25] on div "[DATE]" at bounding box center [223, 27] width 22 height 5
click at [212, 29] on div "[DATE]" at bounding box center [223, 27] width 22 height 5
